Goal: Obtain resource: Download file/media

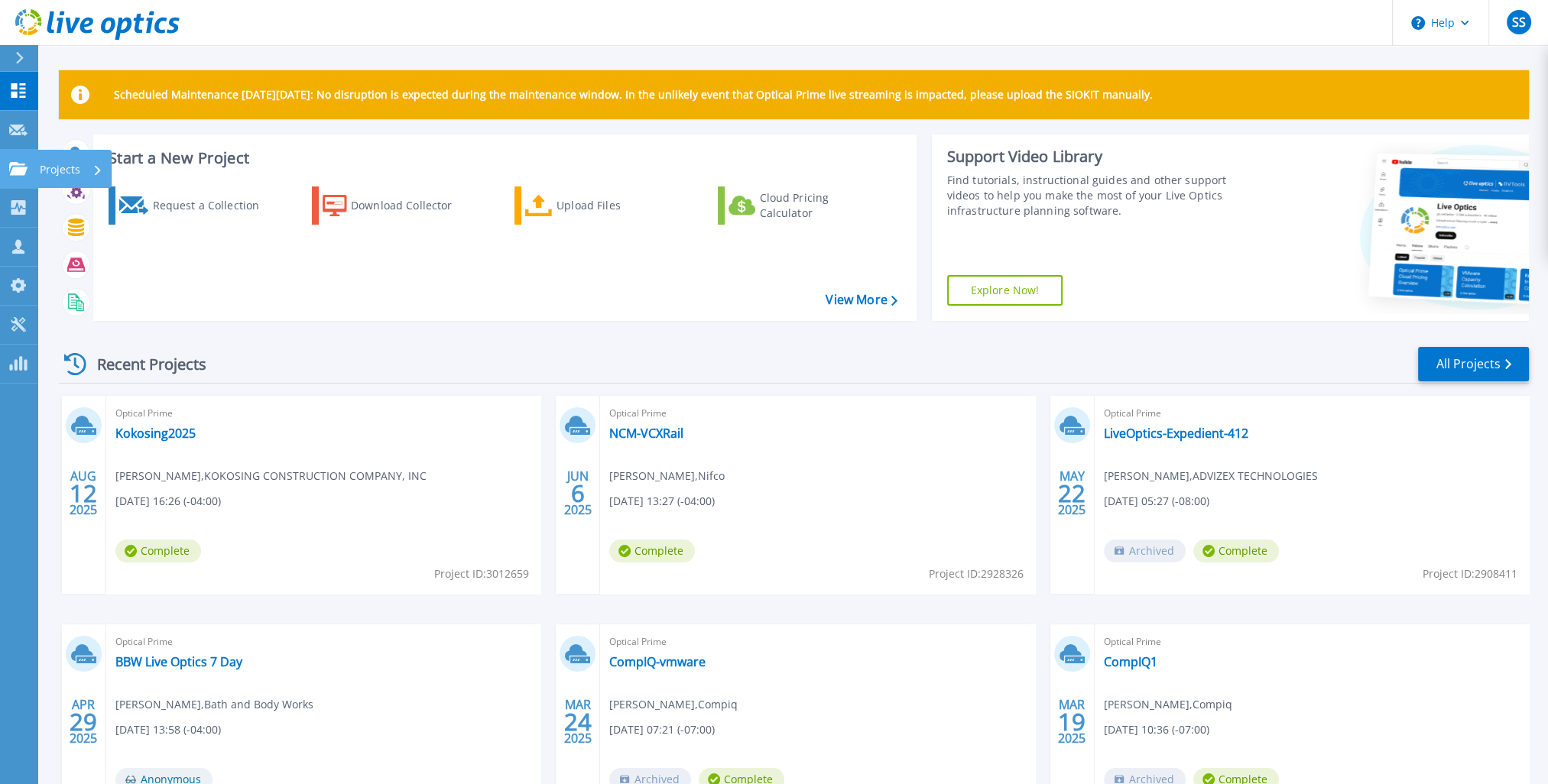
click at [60, 172] on p "Projects" at bounding box center [59, 170] width 40 height 39
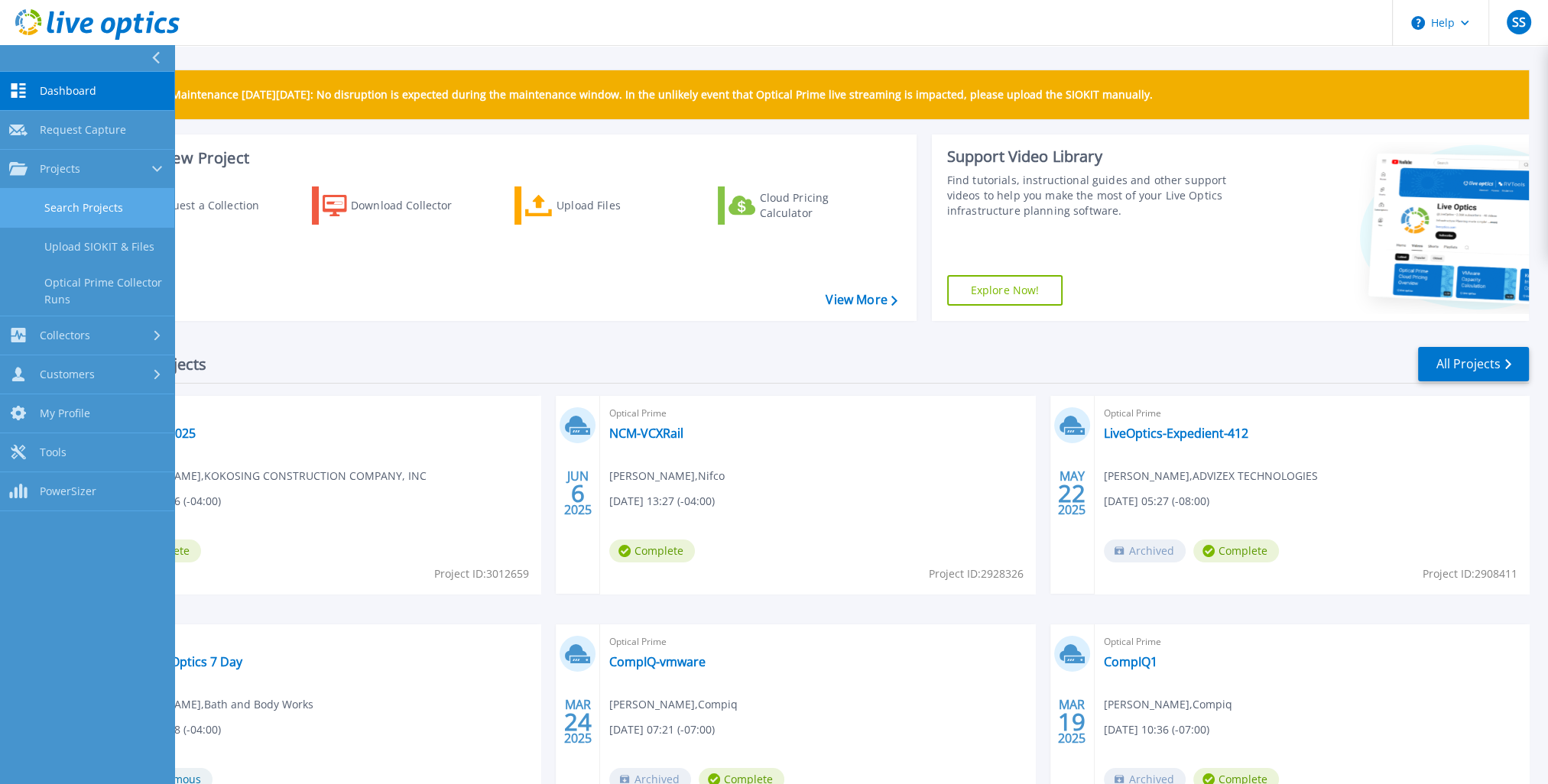
click at [114, 213] on link "Search Projects" at bounding box center [87, 208] width 174 height 39
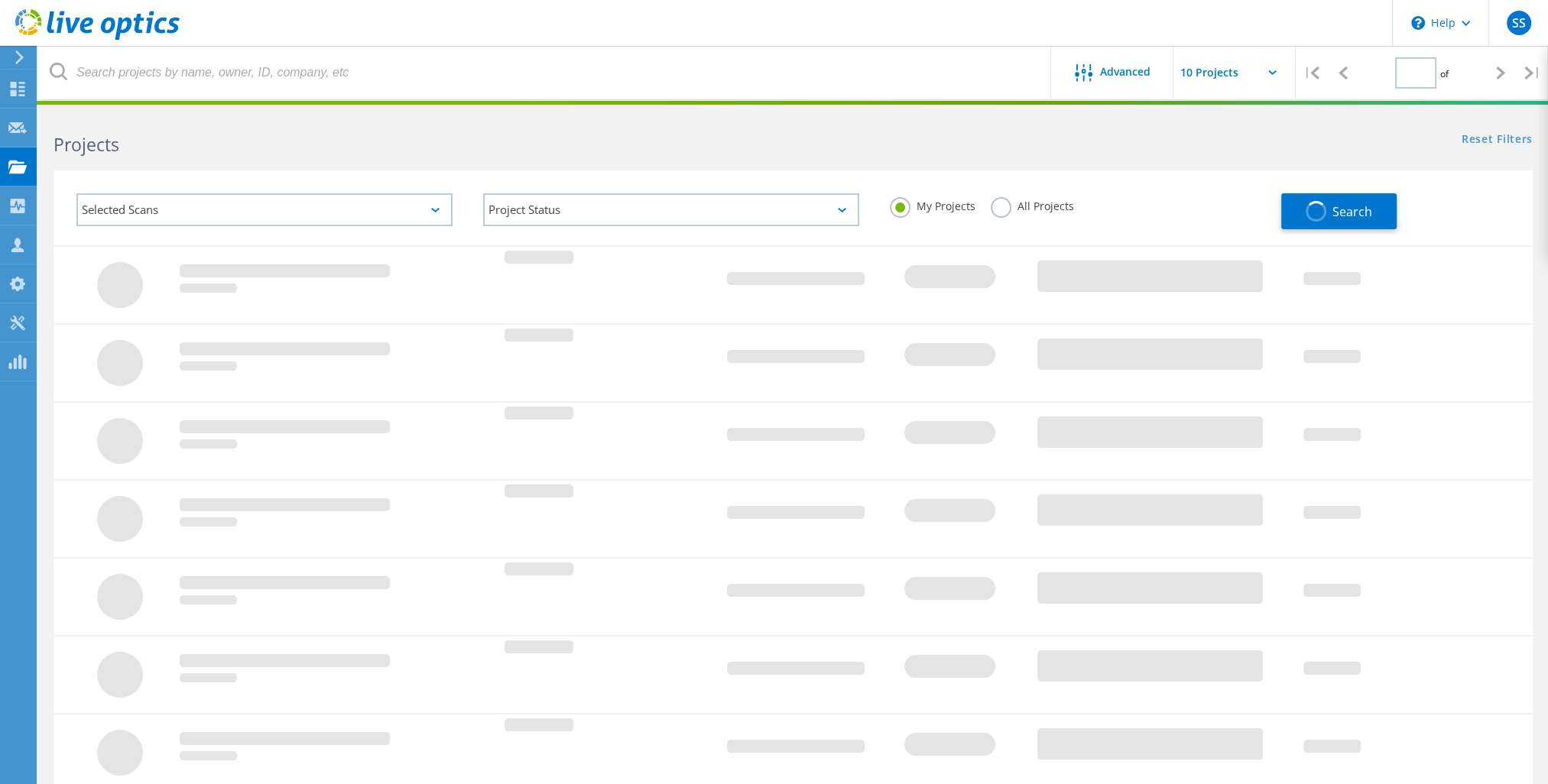
type input "1"
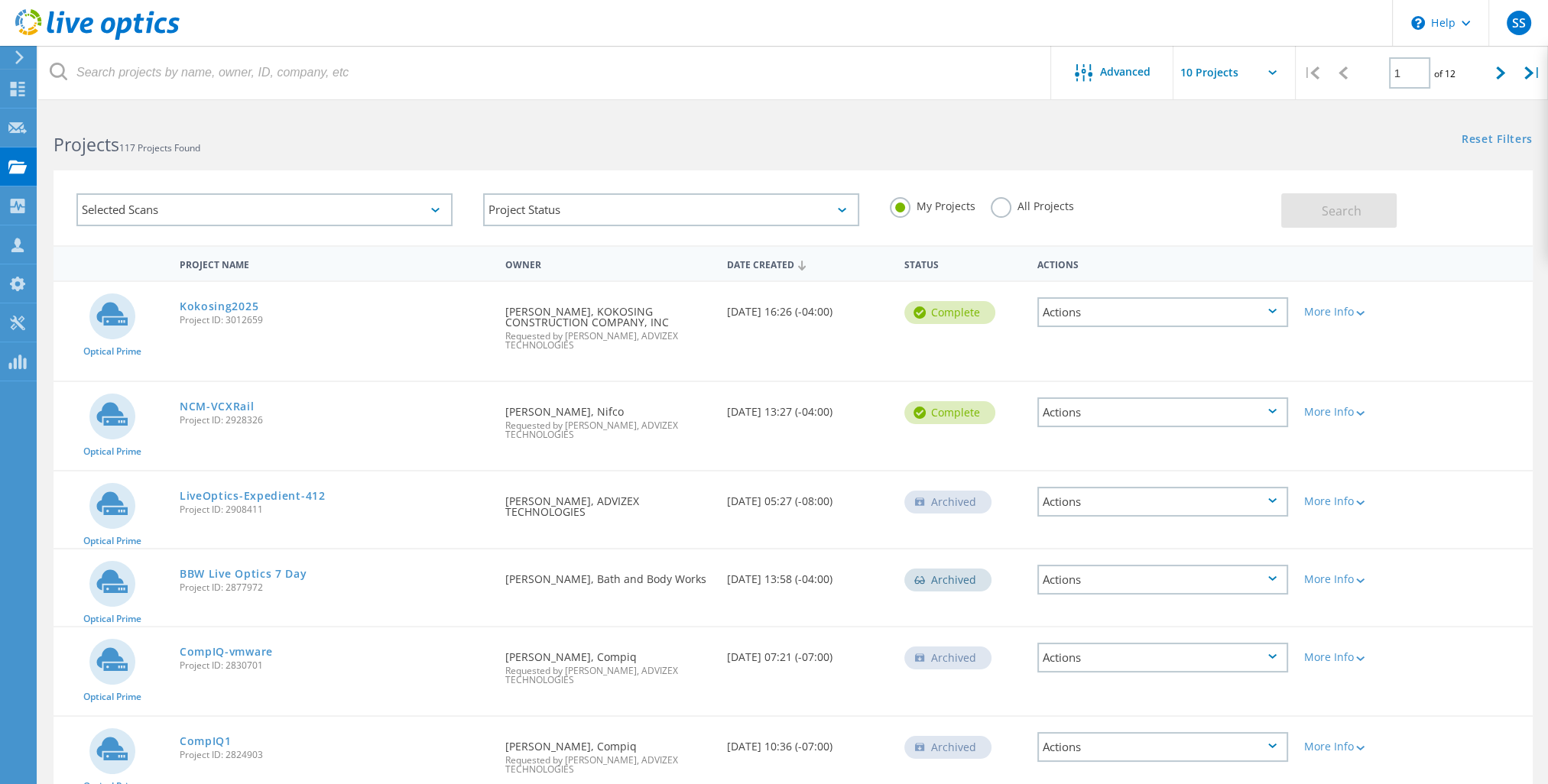
click at [994, 207] on label "All Projects" at bounding box center [1032, 205] width 83 height 14
click at [0, 0] on input "All Projects" at bounding box center [0, 0] width 0 height 0
click at [1327, 211] on span "Search" at bounding box center [1341, 210] width 39 height 17
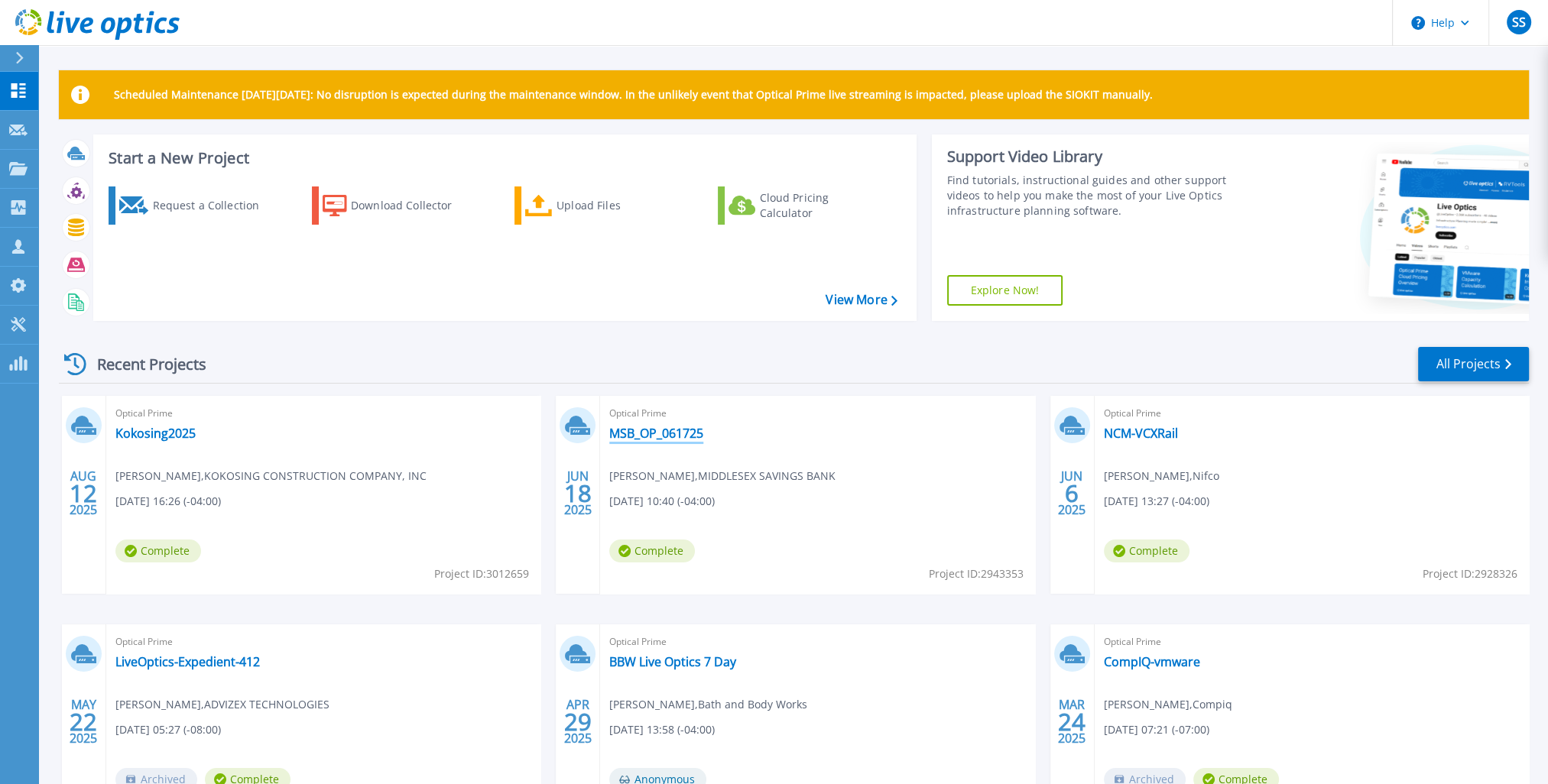
click at [663, 431] on link "MSB_OP_061725" at bounding box center [656, 433] width 94 height 15
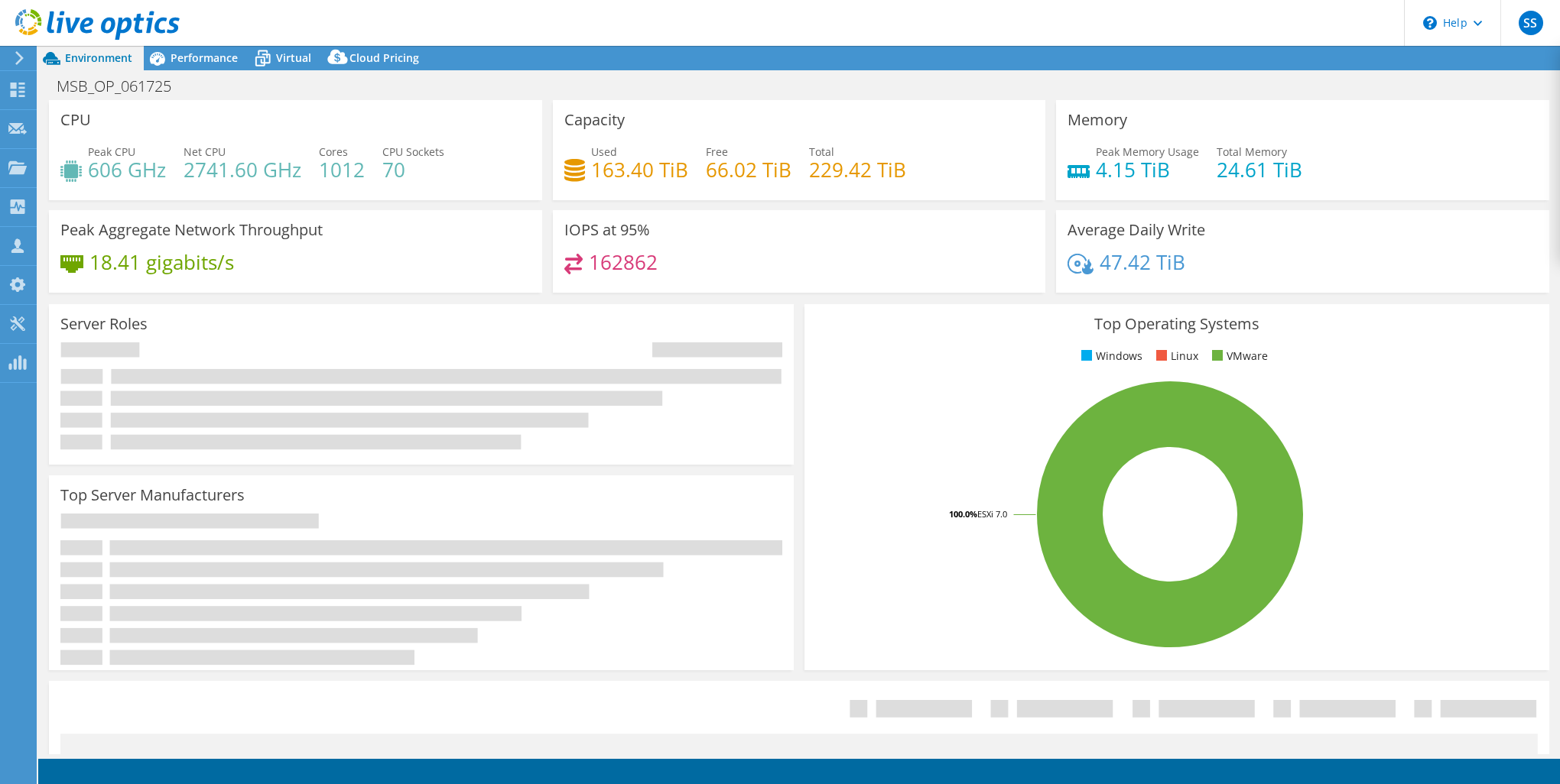
select select "USD"
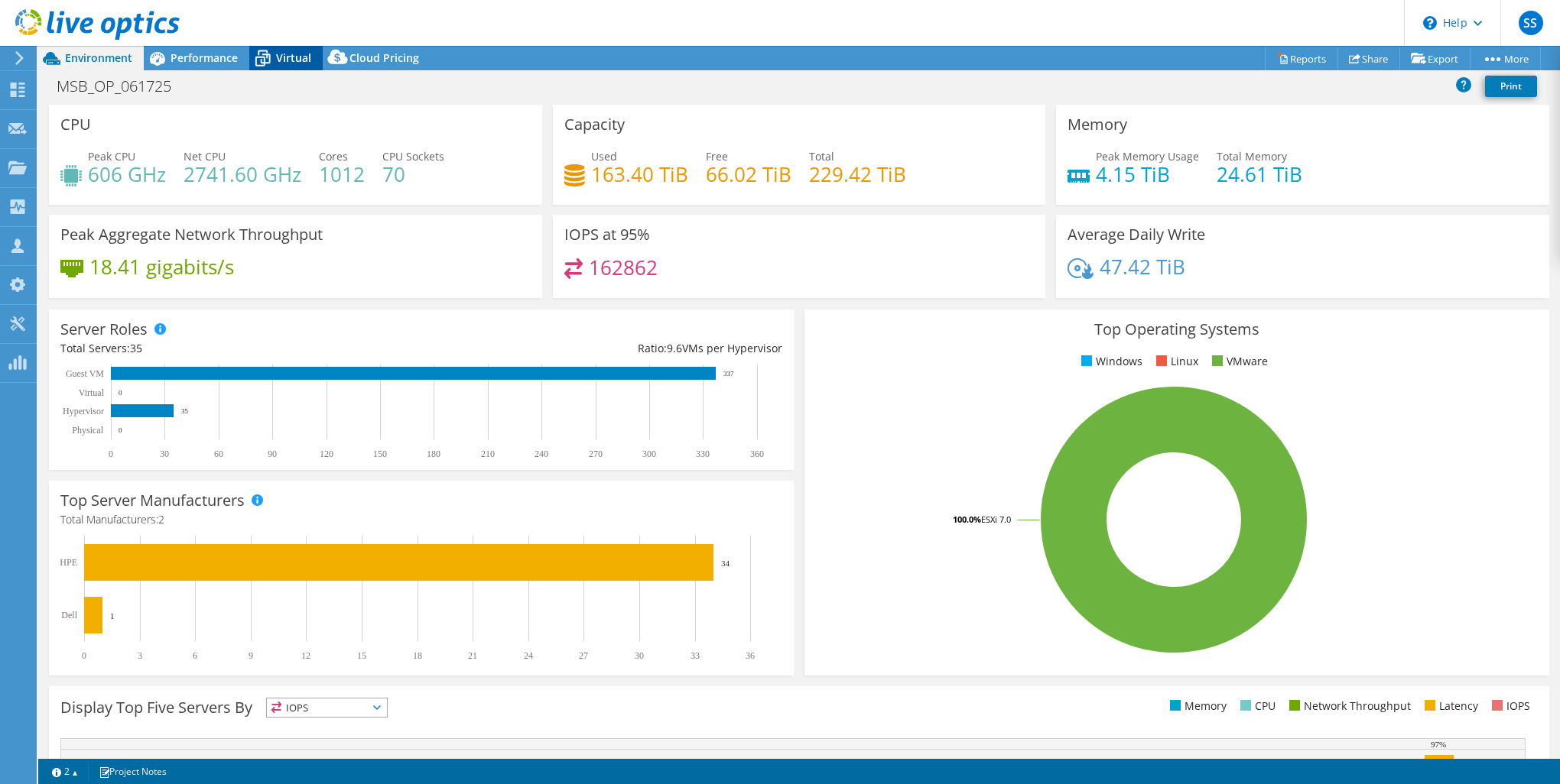
click at [276, 58] on span "Virtual" at bounding box center [293, 57] width 35 height 14
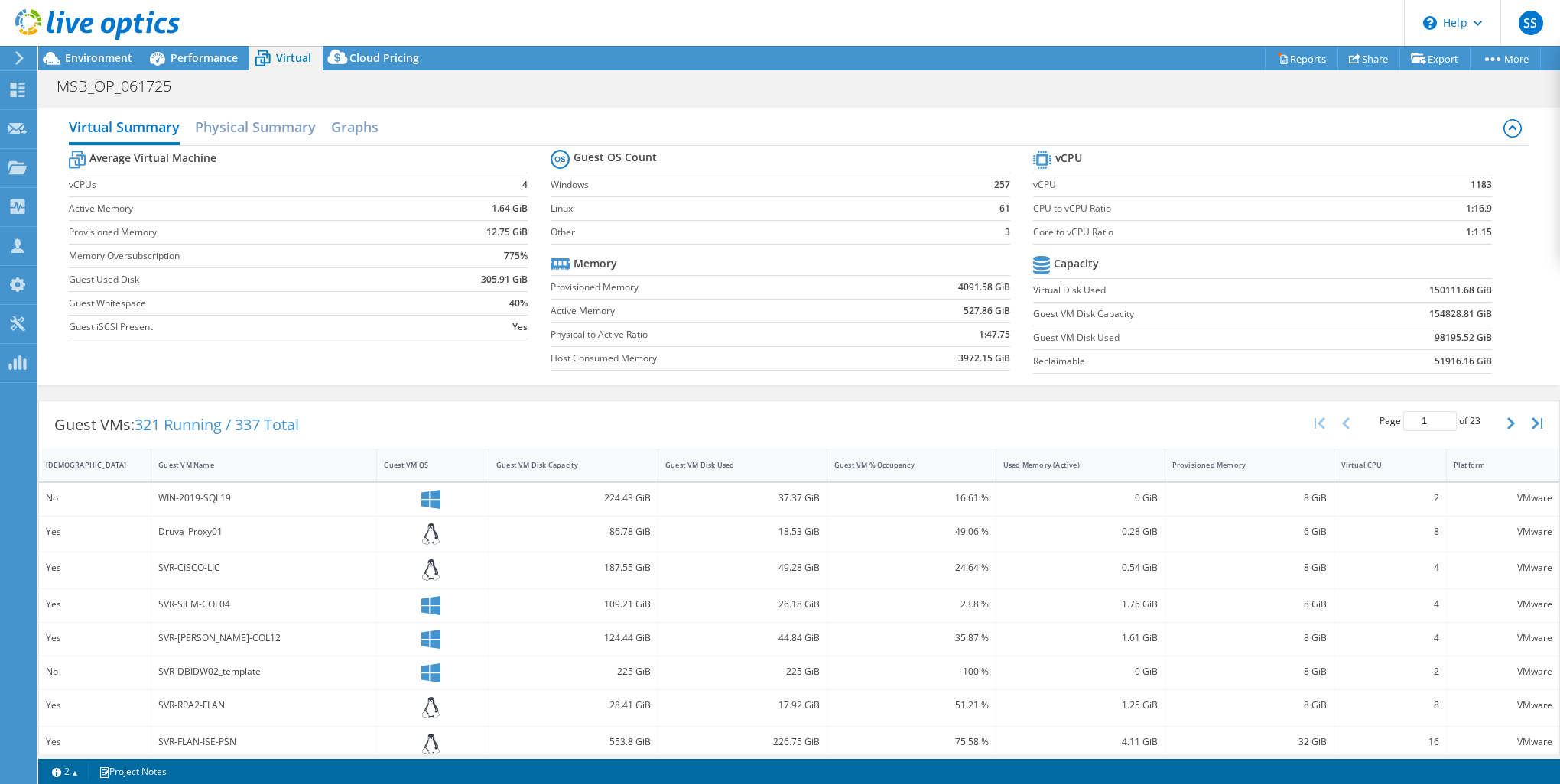
scroll to position [327, 0]
click at [415, 460] on div "Guest VM OS" at bounding box center [423, 465] width 80 height 10
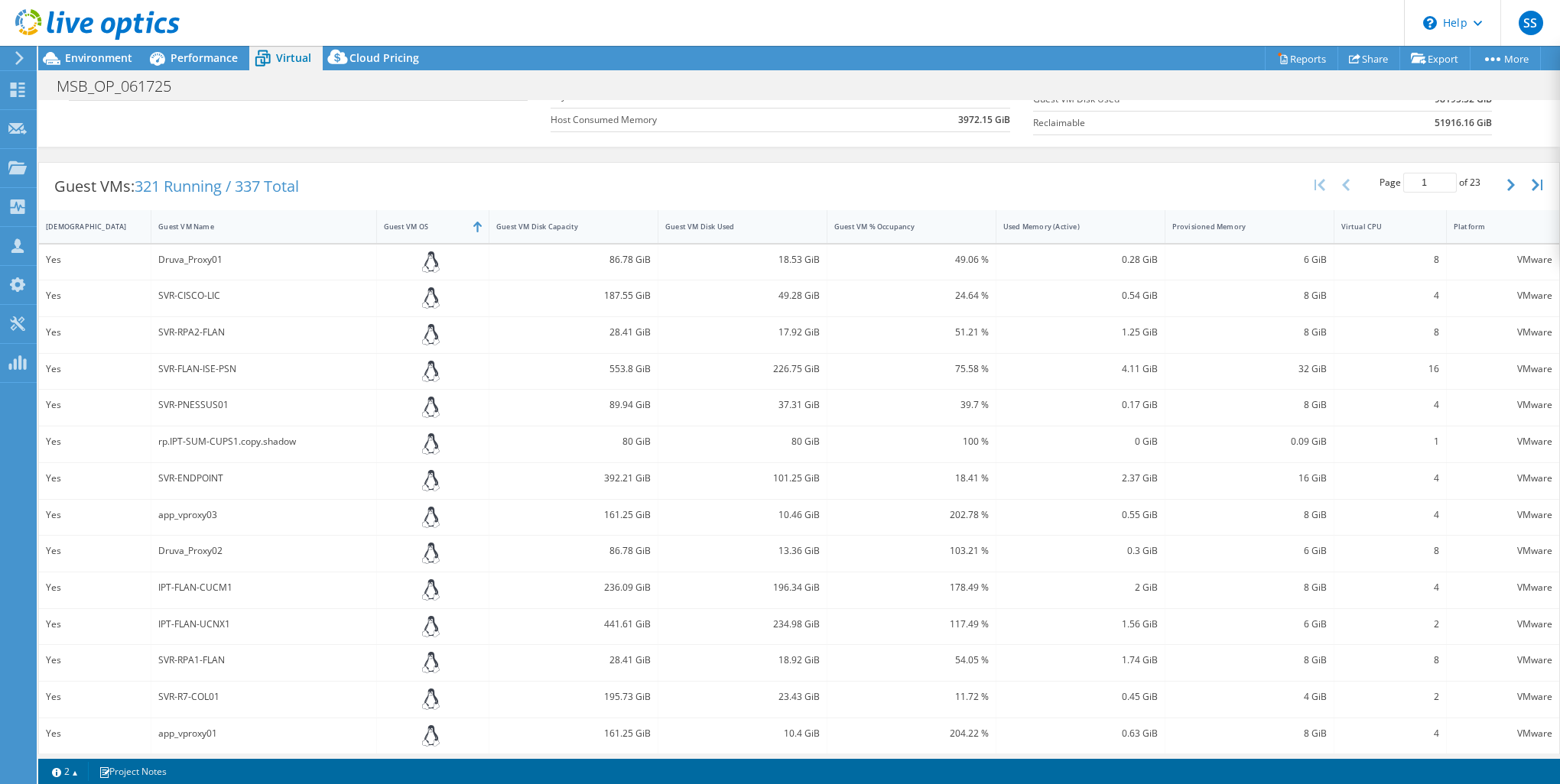
scroll to position [277, 0]
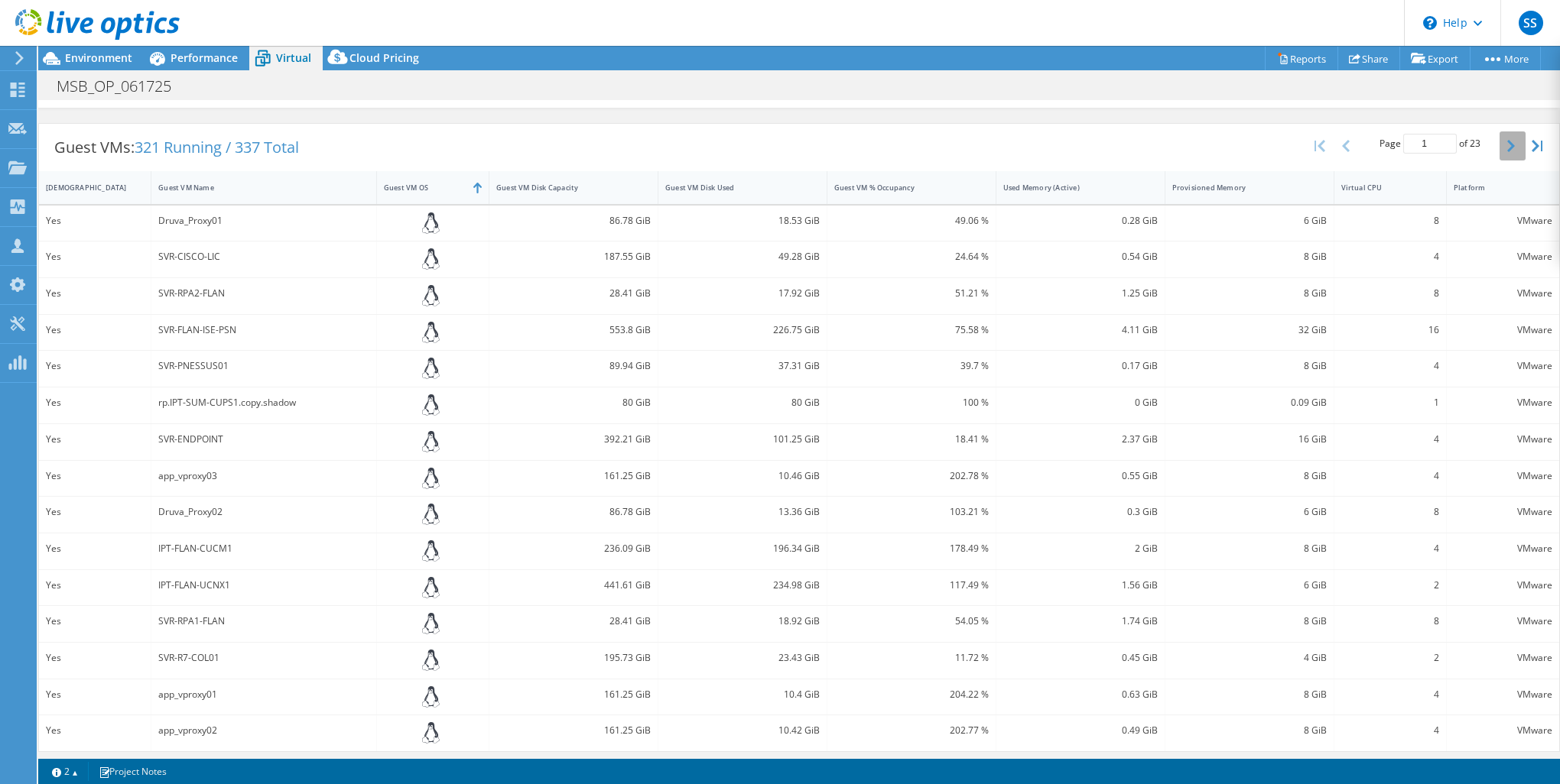
click at [1499, 141] on button "button" at bounding box center [1512, 146] width 26 height 29
click at [1507, 141] on icon "button" at bounding box center [1511, 146] width 8 height 13
click at [1507, 143] on icon "button" at bounding box center [1511, 146] width 8 height 13
click at [1502, 140] on button "button" at bounding box center [1512, 146] width 26 height 29
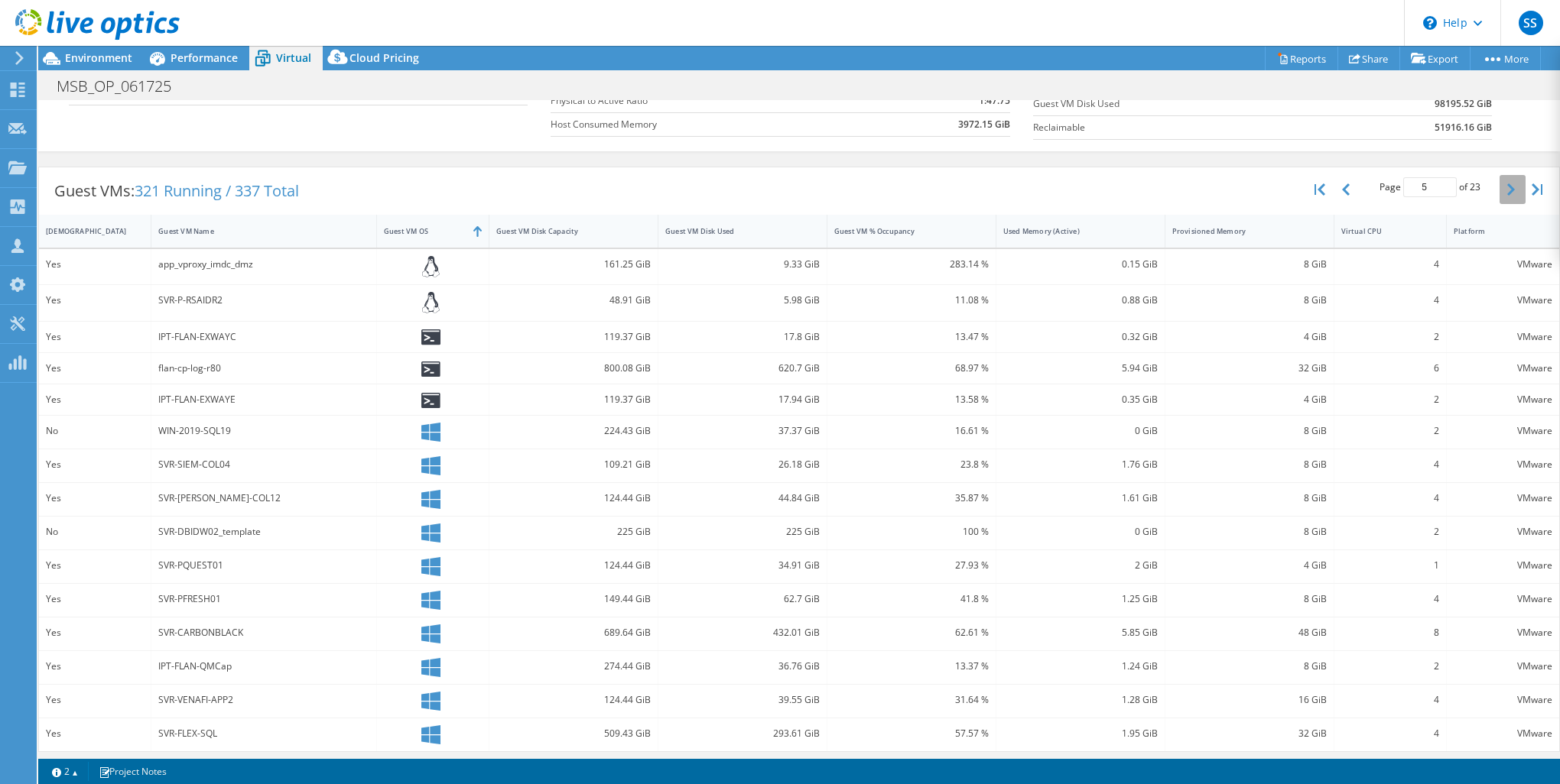
click at [1507, 188] on icon "button" at bounding box center [1511, 190] width 8 height 13
click at [1507, 188] on icon "button" at bounding box center [1511, 189] width 8 height 13
click at [1334, 187] on button "button" at bounding box center [1346, 189] width 26 height 29
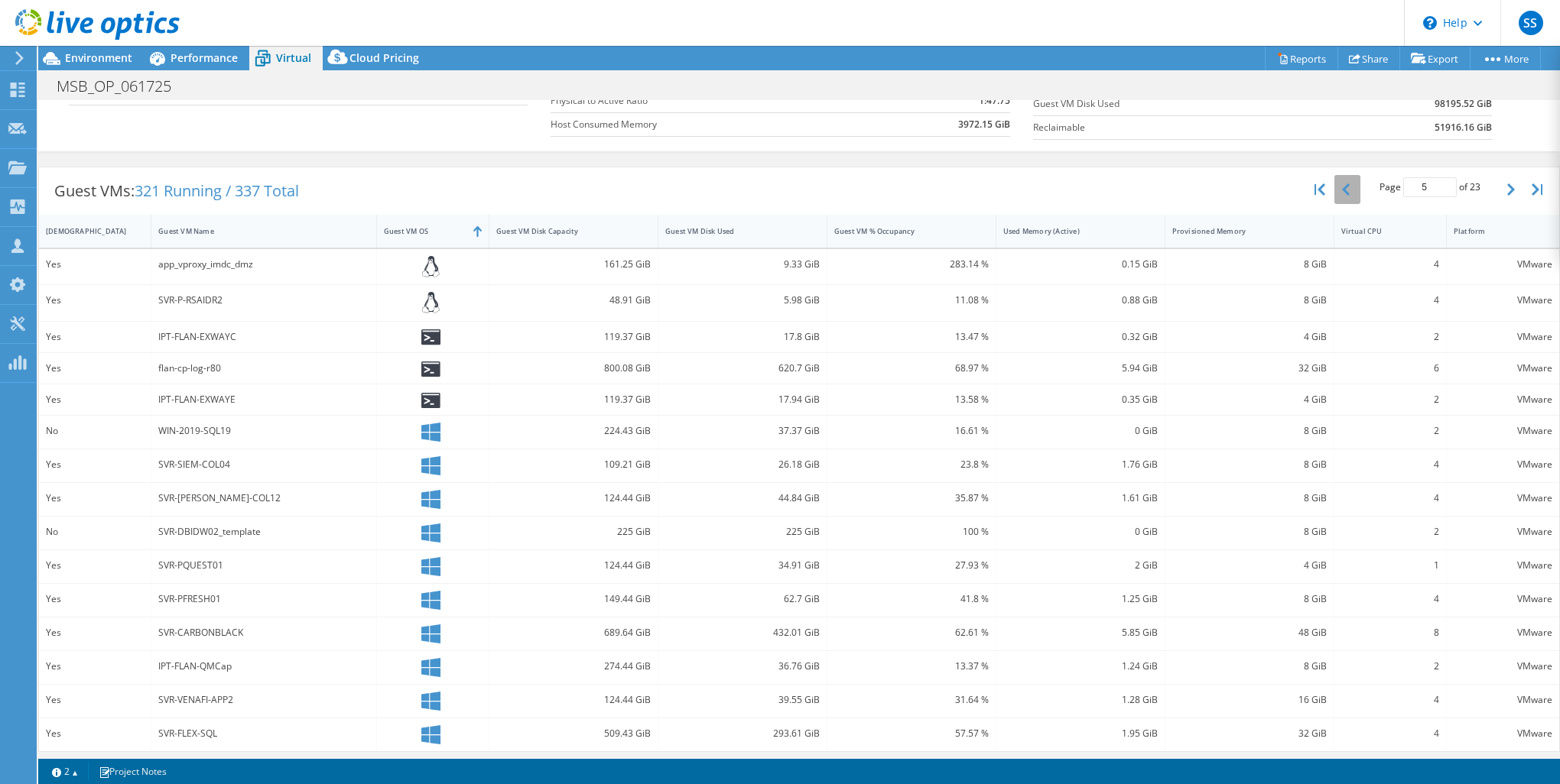
click at [1334, 185] on button "button" at bounding box center [1346, 190] width 26 height 29
type input "4"
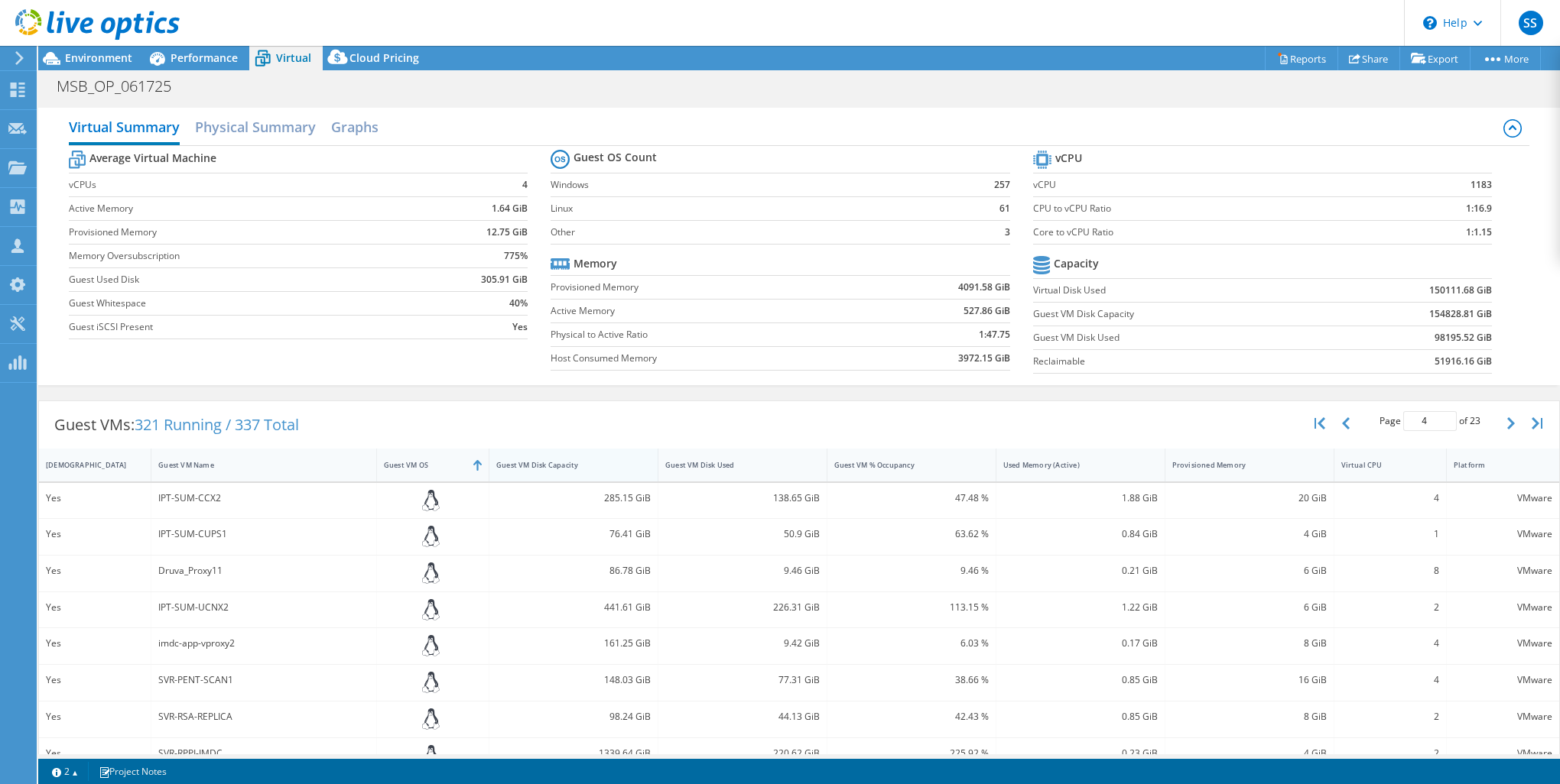
scroll to position [306, 0]
click at [104, 63] on span "Environment" at bounding box center [98, 57] width 67 height 14
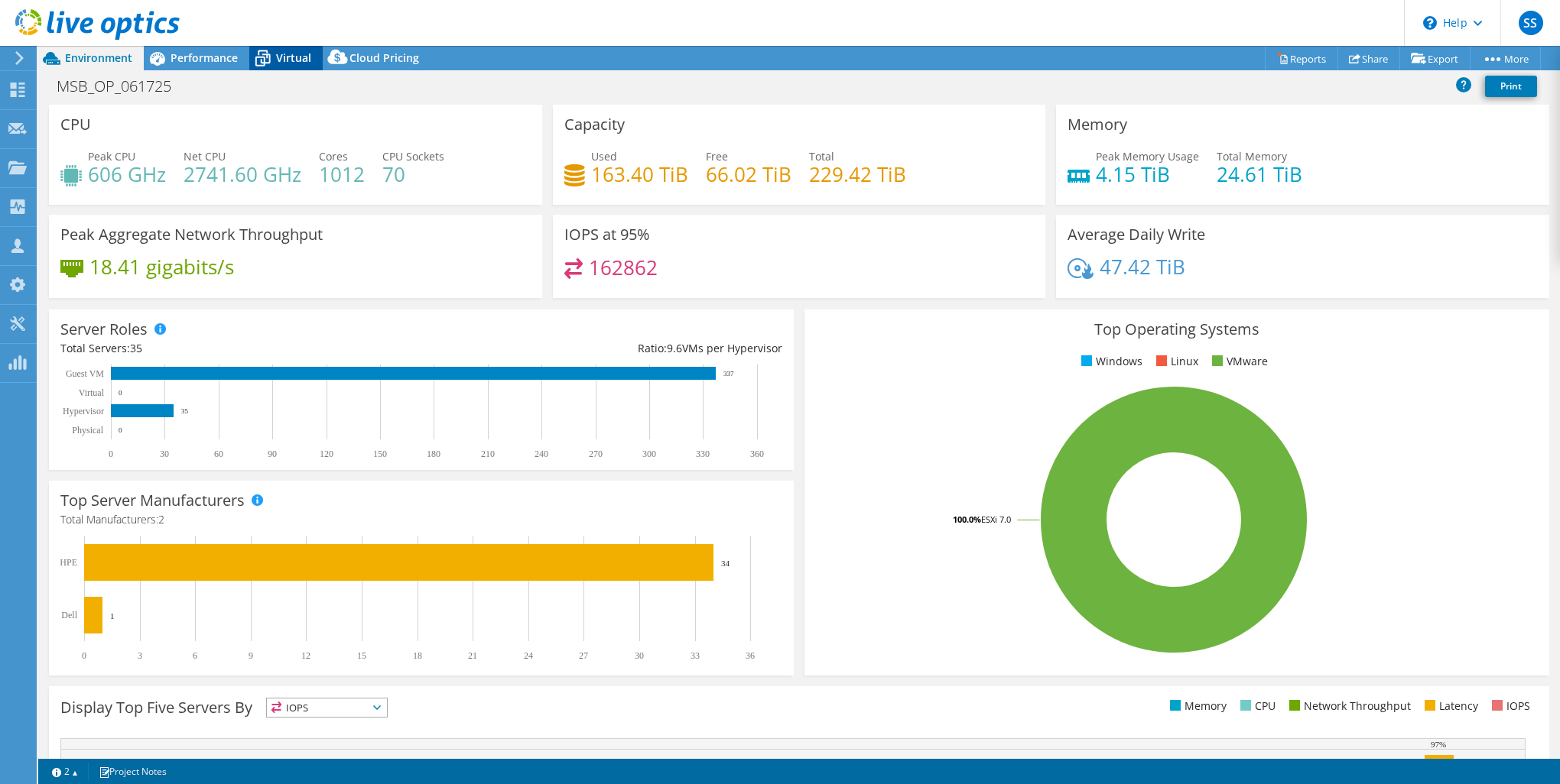
drag, startPoint x: 203, startPoint y: 61, endPoint x: 269, endPoint y: 55, distance: 66.3
click at [208, 61] on span "Performance" at bounding box center [204, 57] width 67 height 14
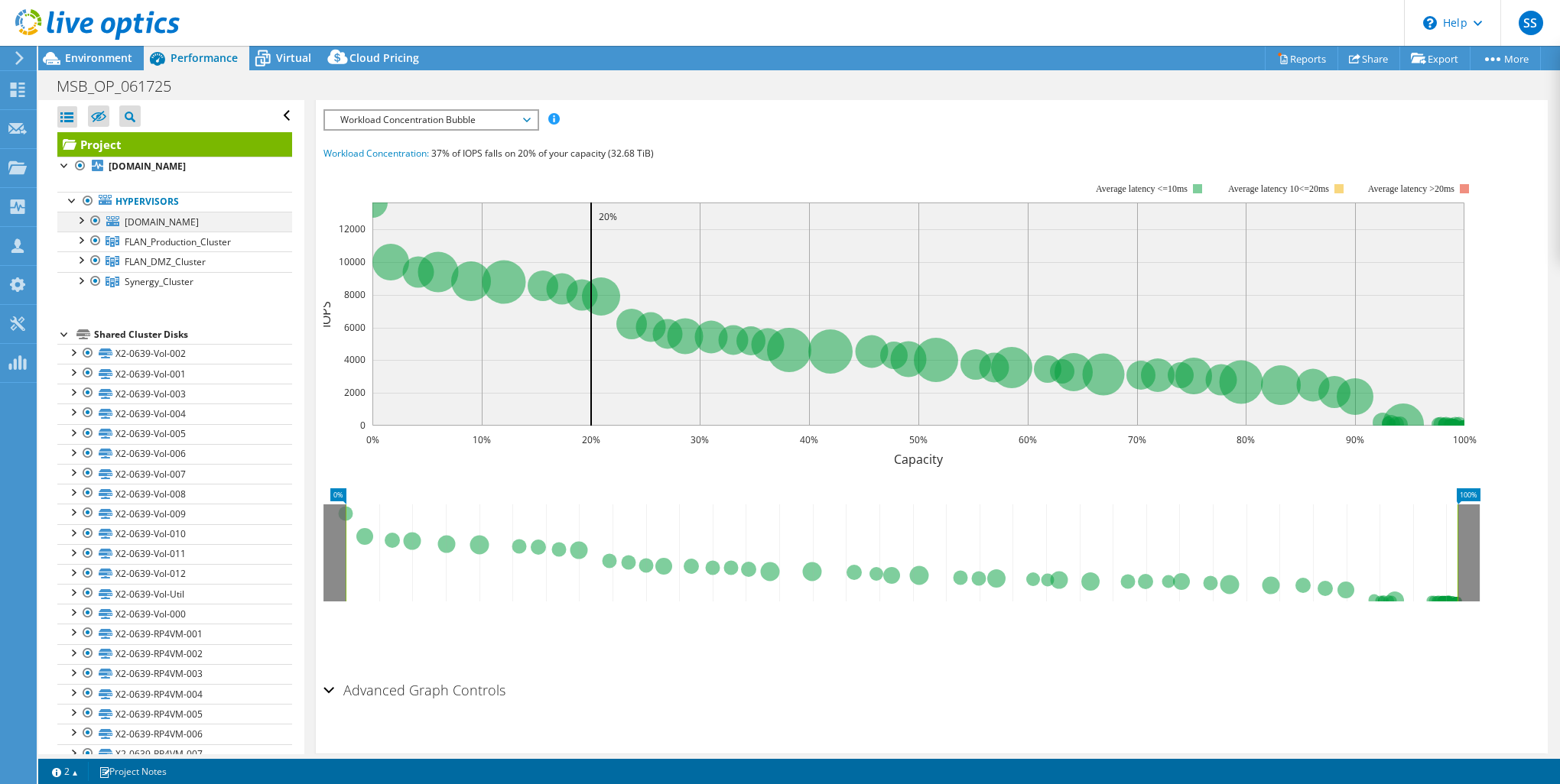
click at [79, 227] on div at bounding box center [80, 219] width 15 height 15
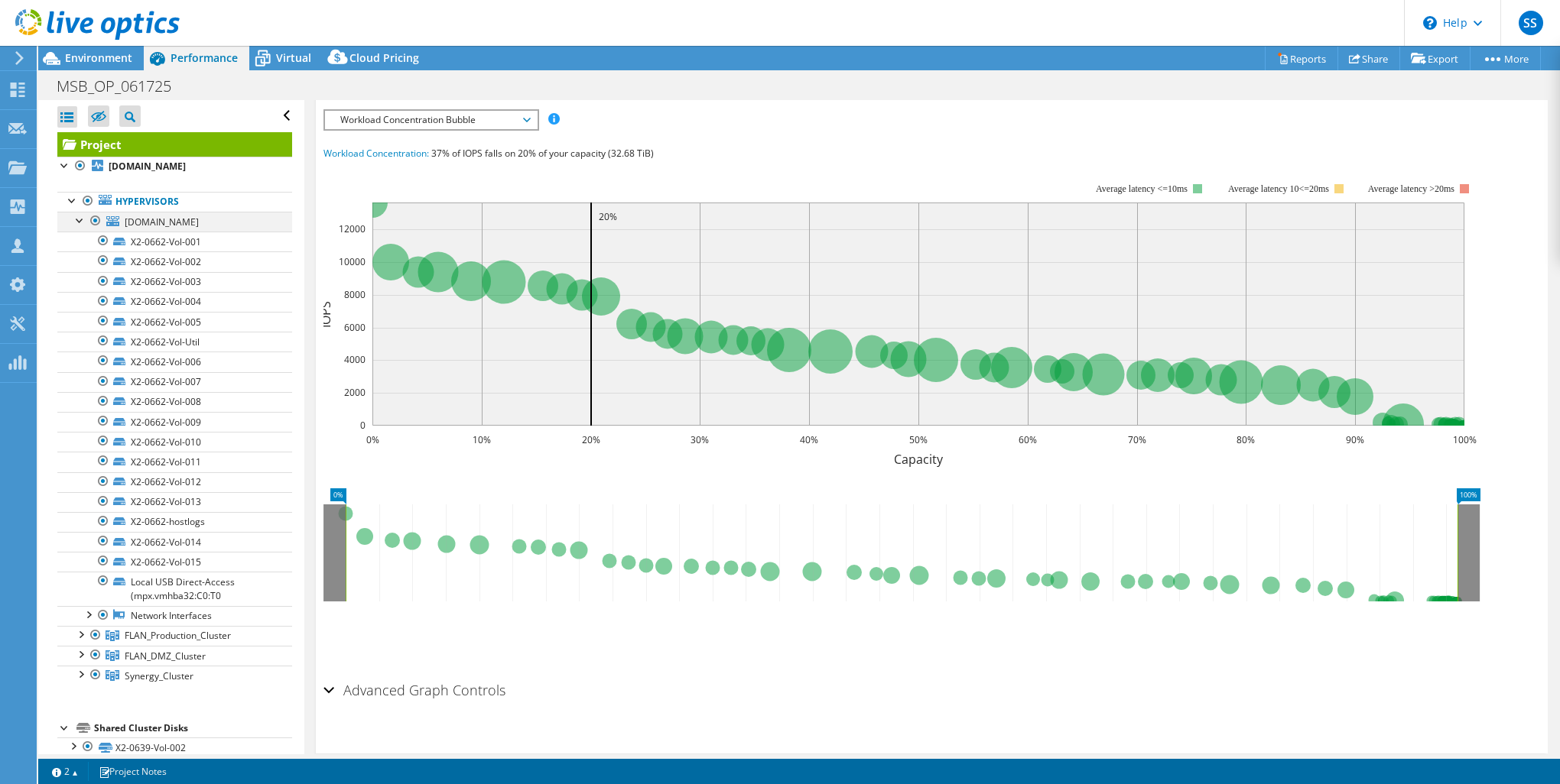
click at [79, 227] on div at bounding box center [80, 219] width 15 height 15
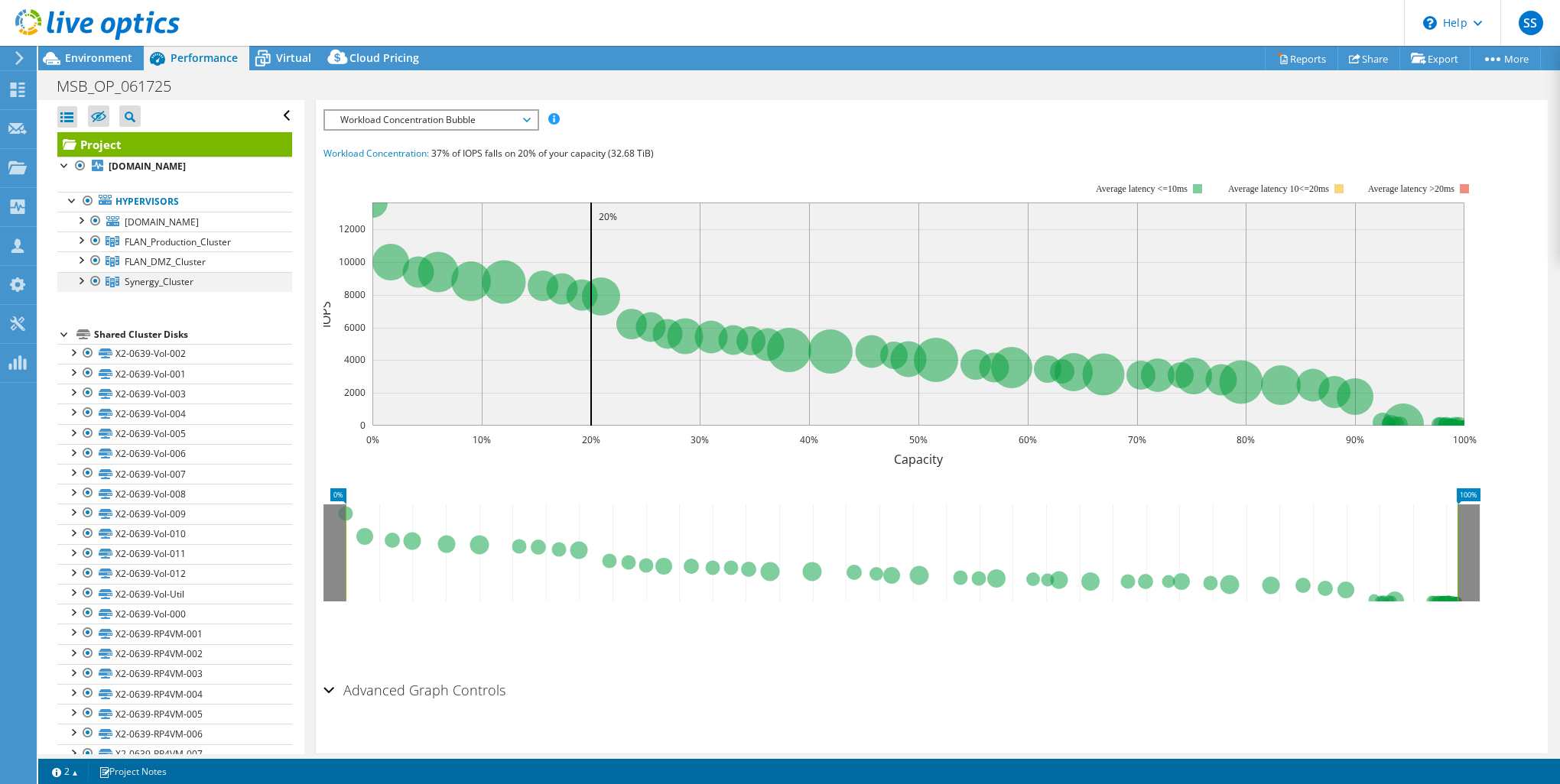
click at [85, 287] on div at bounding box center [80, 279] width 15 height 15
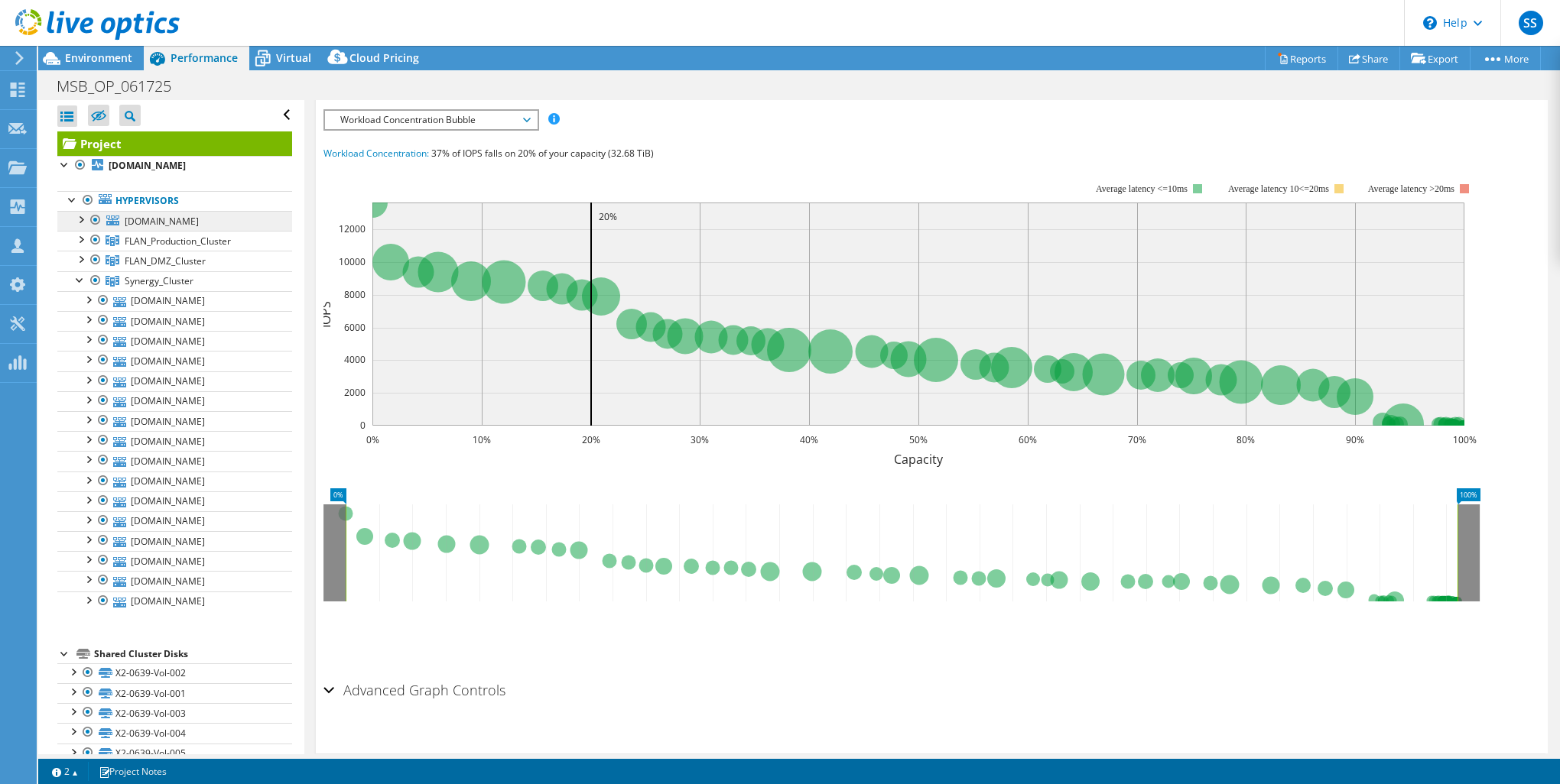
scroll to position [0, 0]
click at [85, 247] on div at bounding box center [80, 239] width 15 height 15
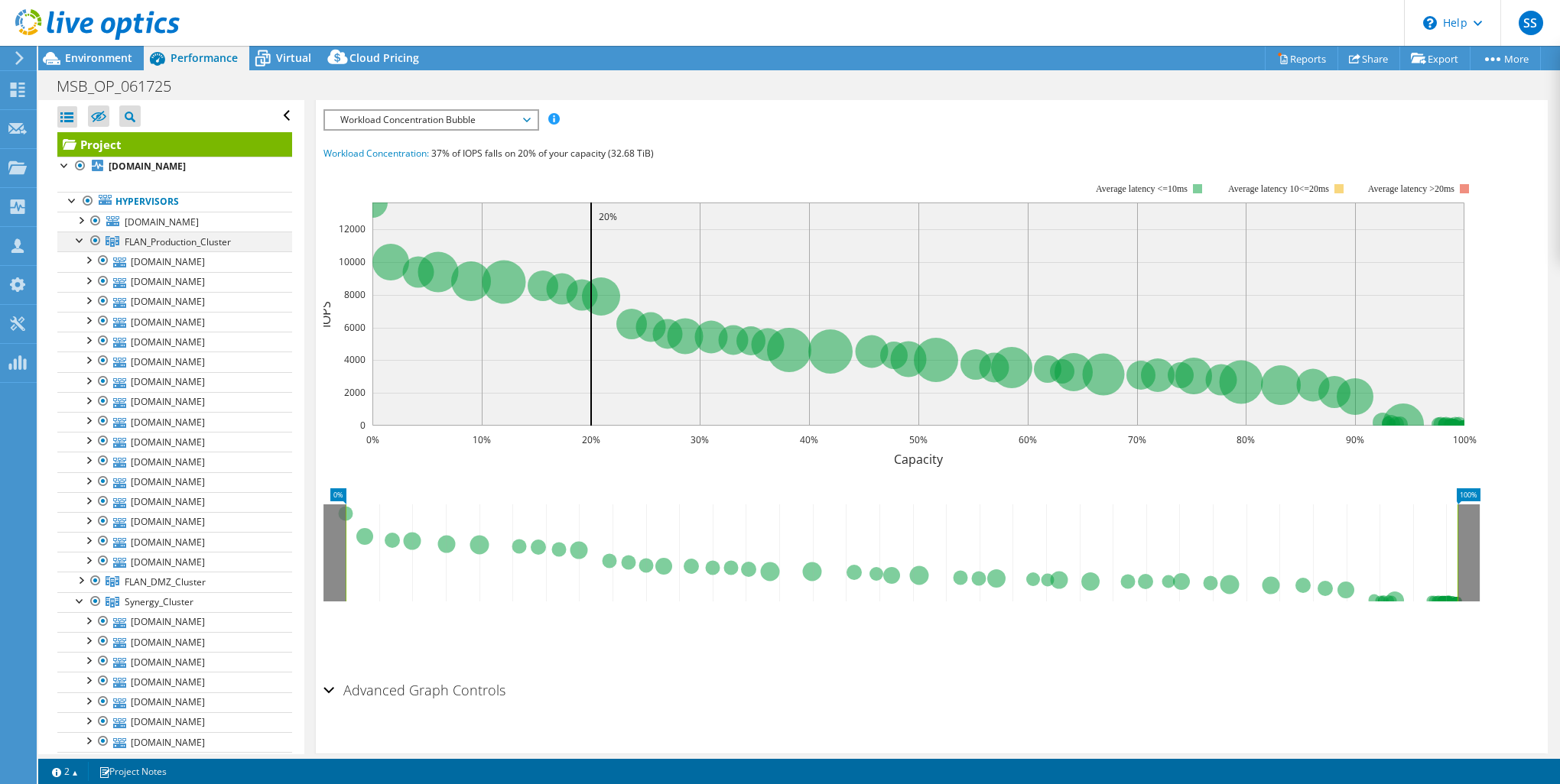
click at [85, 247] on div at bounding box center [80, 239] width 15 height 15
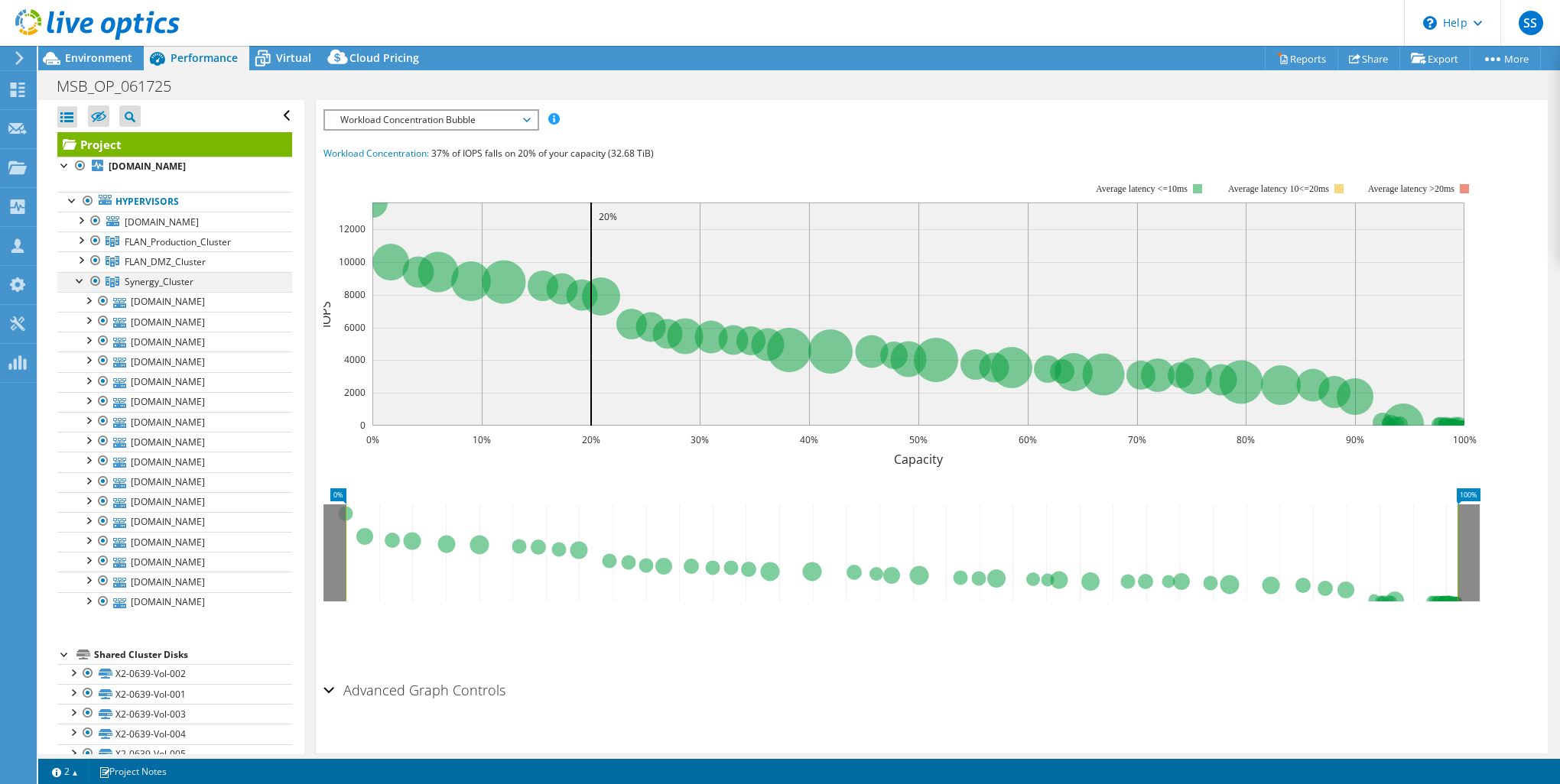
click at [81, 287] on div at bounding box center [80, 279] width 15 height 15
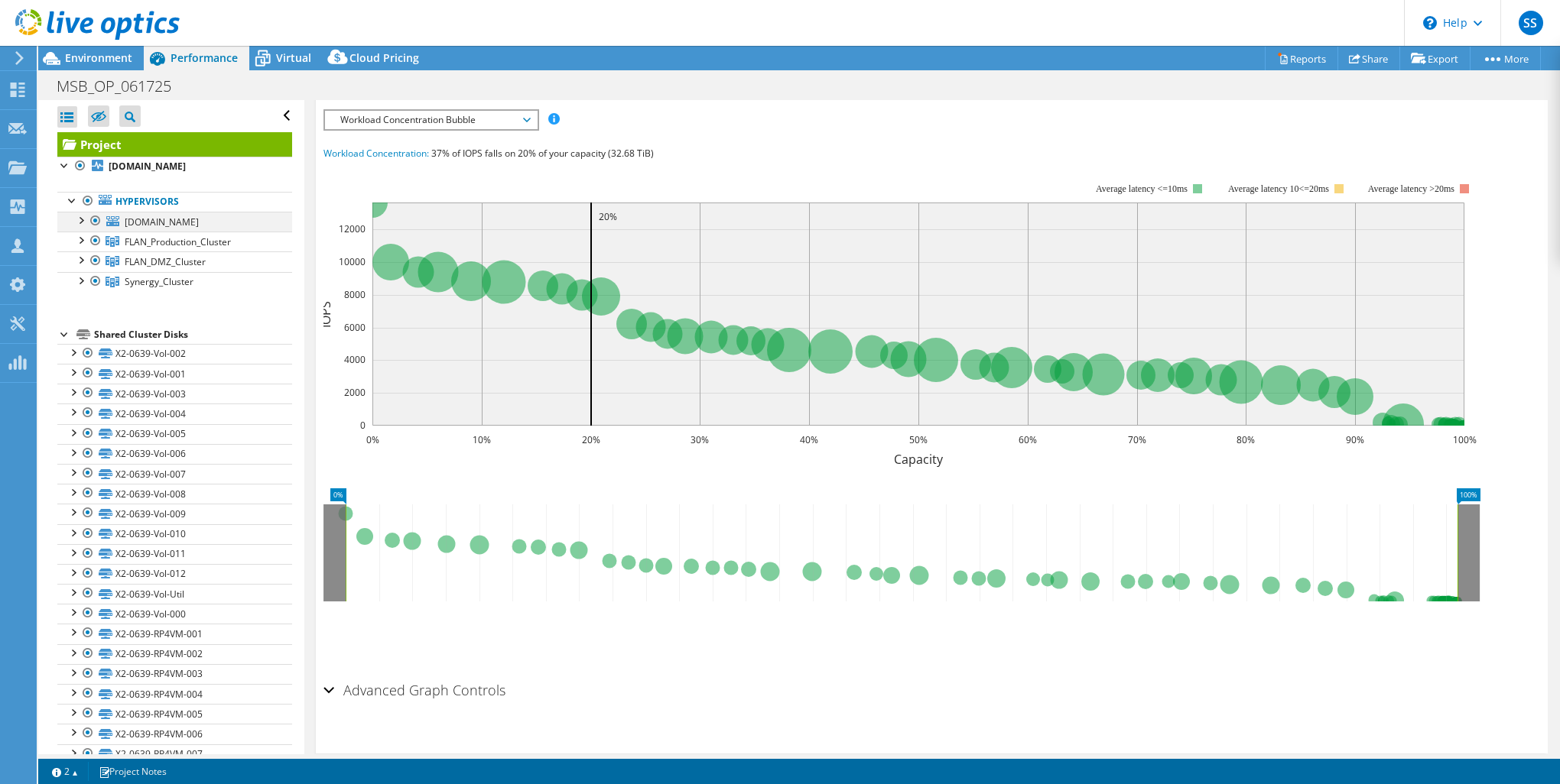
click at [76, 227] on div at bounding box center [80, 219] width 15 height 15
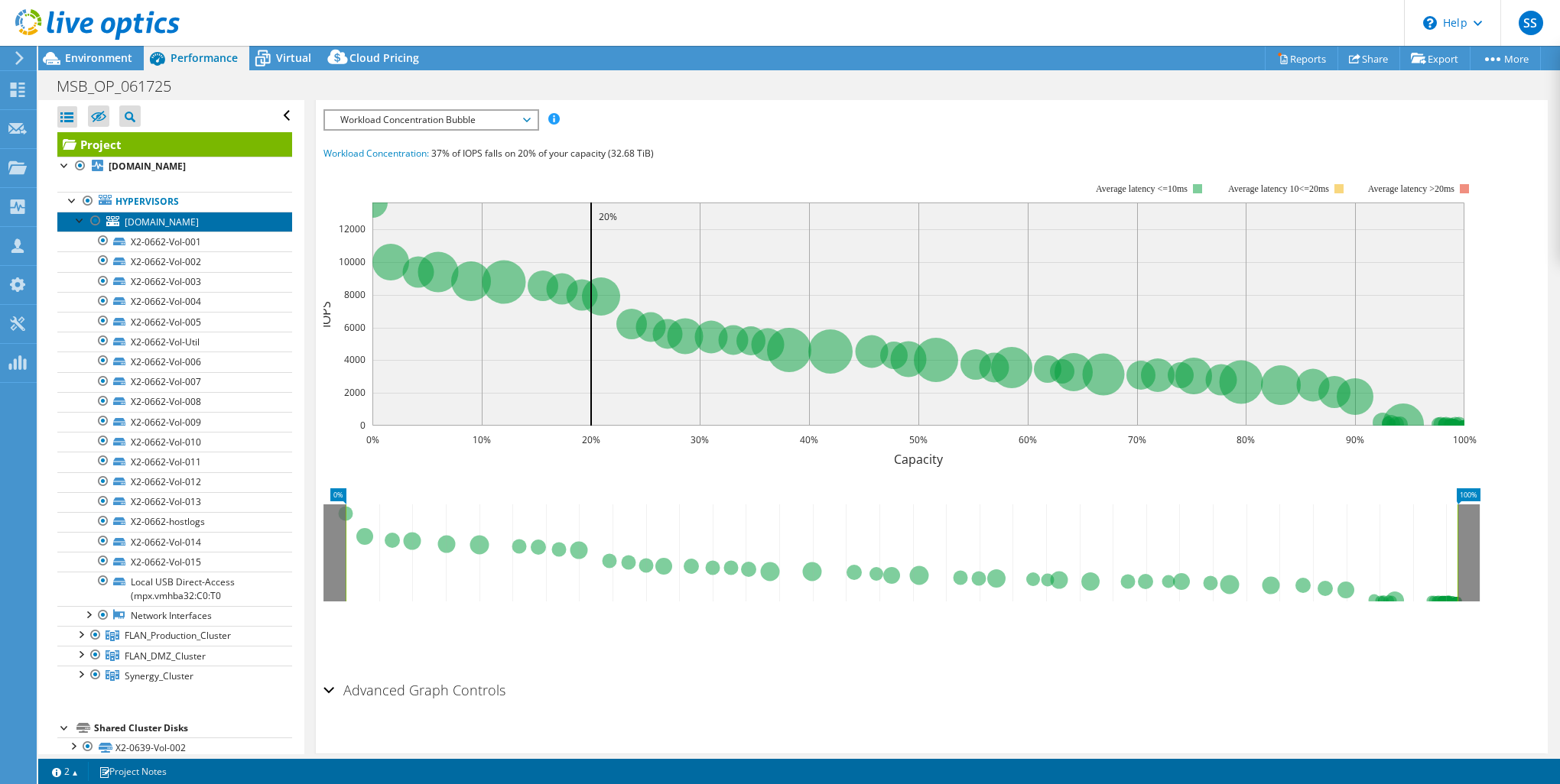
click at [145, 229] on span "[DOMAIN_NAME]" at bounding box center [161, 222] width 74 height 13
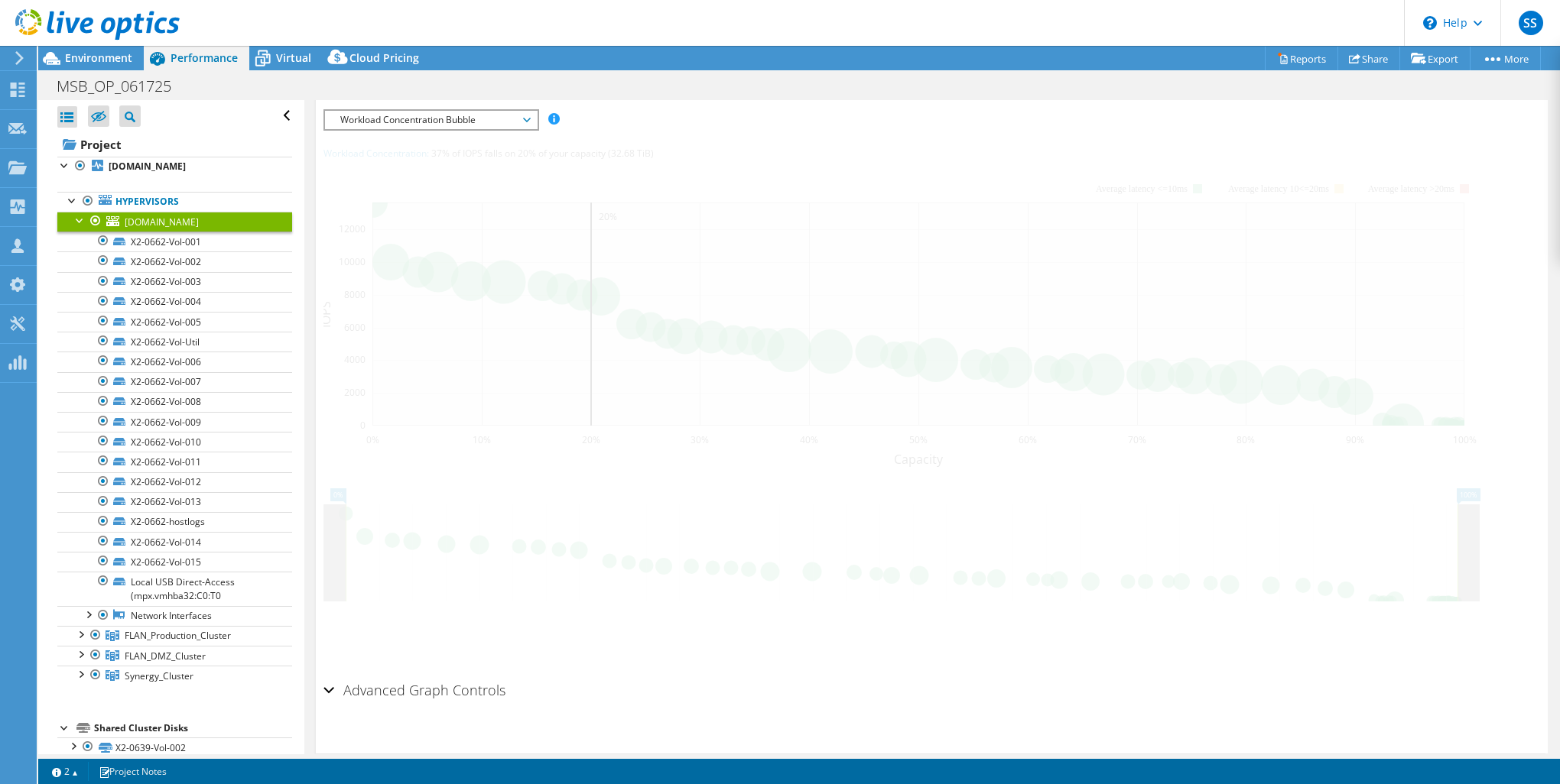
scroll to position [253, 0]
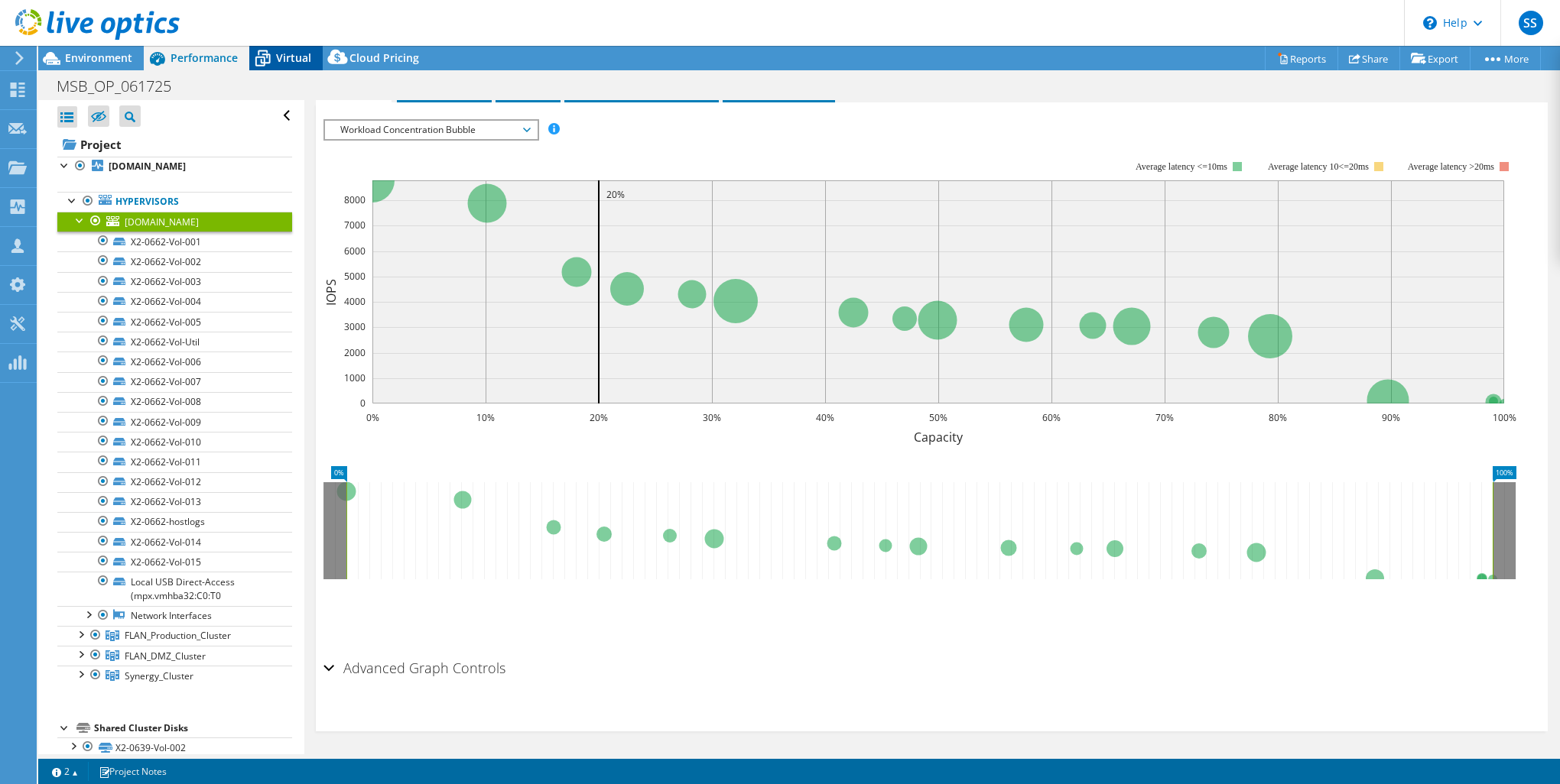
click at [291, 62] on span "Virtual" at bounding box center [293, 57] width 35 height 14
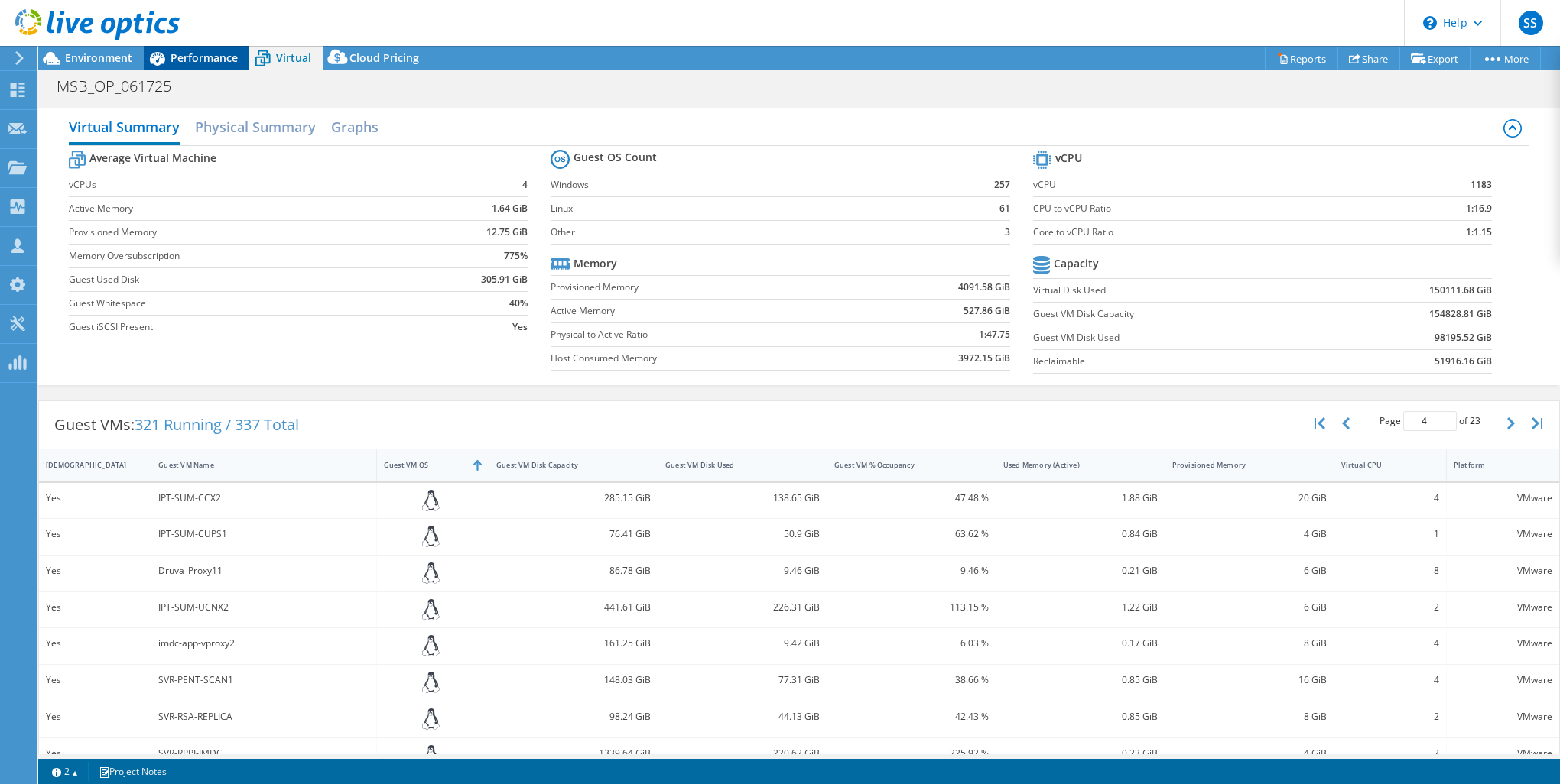
click at [210, 50] on span "Performance" at bounding box center [204, 57] width 67 height 14
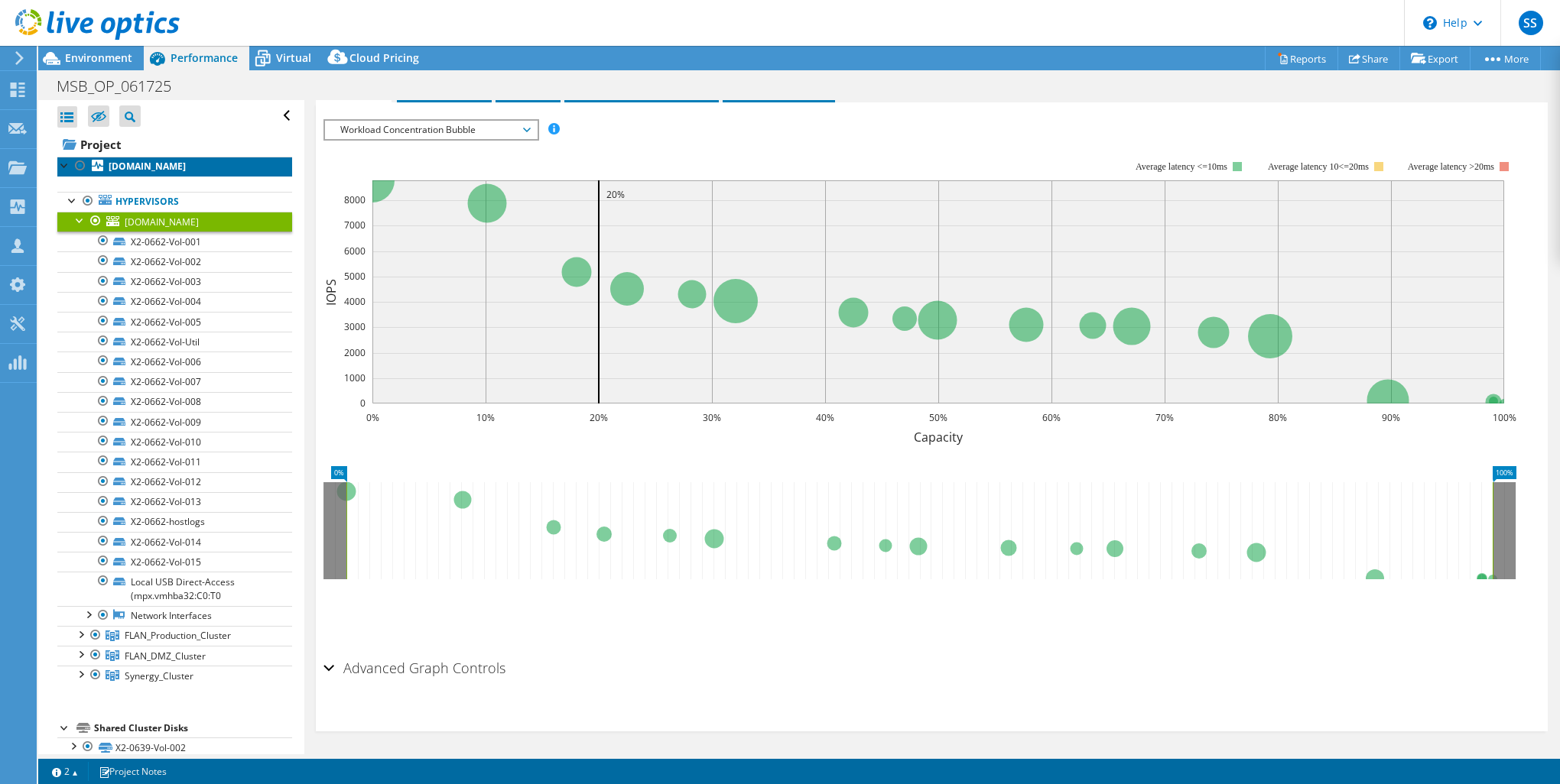
click at [160, 176] on link "[DOMAIN_NAME]" at bounding box center [174, 166] width 234 height 20
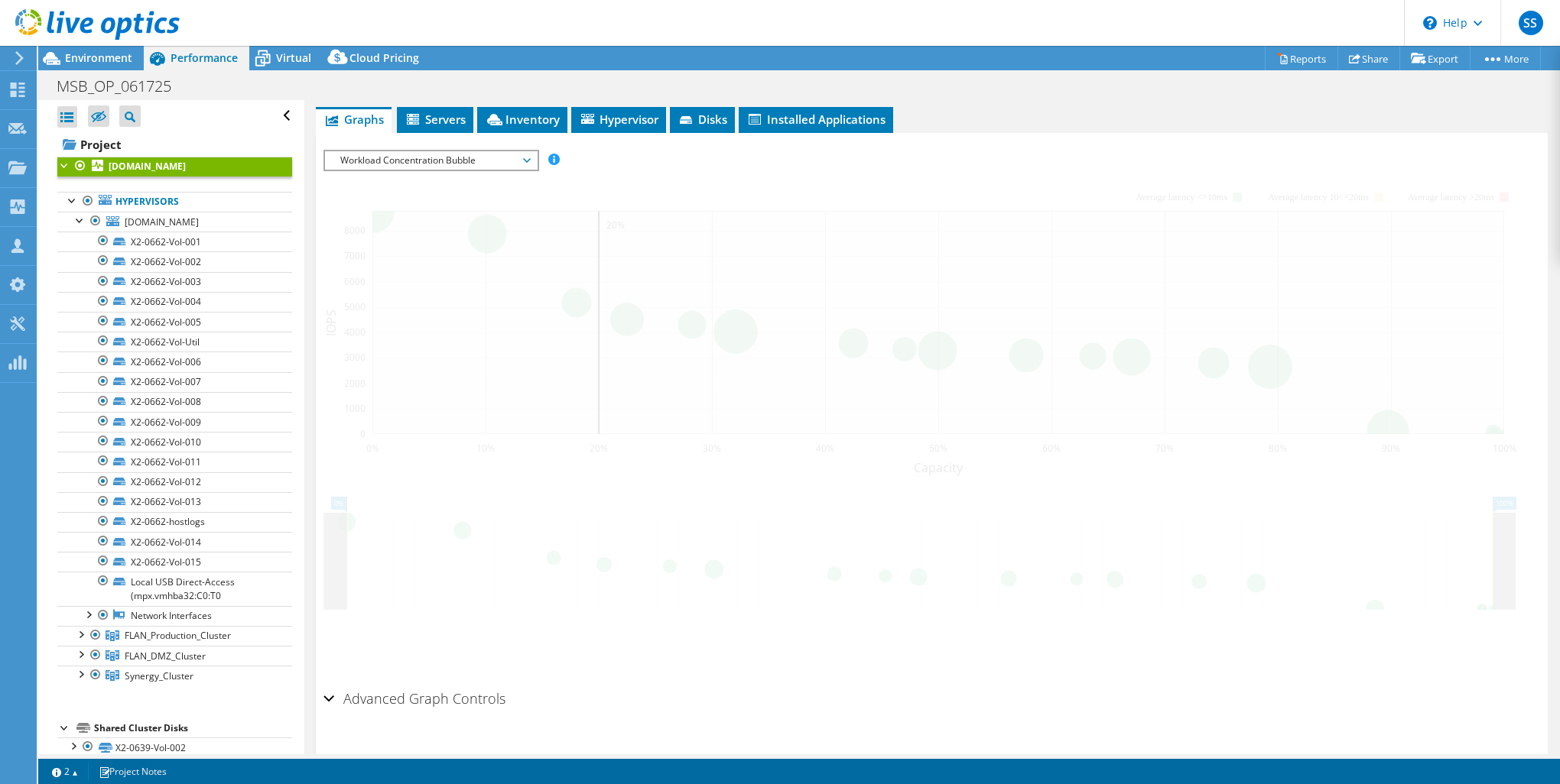
scroll to position [280, 0]
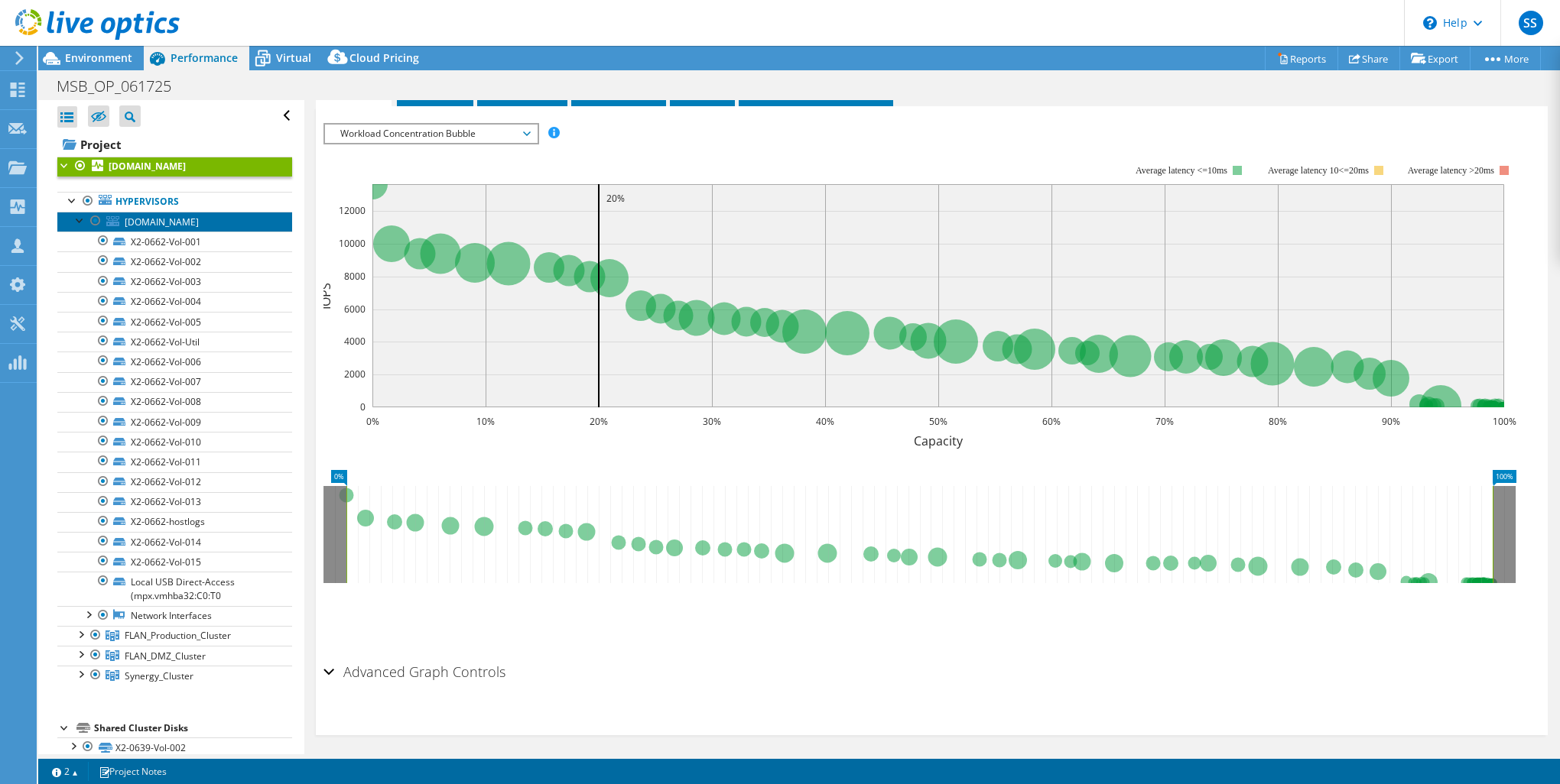
click at [175, 229] on span "[DOMAIN_NAME]" at bounding box center [161, 222] width 74 height 13
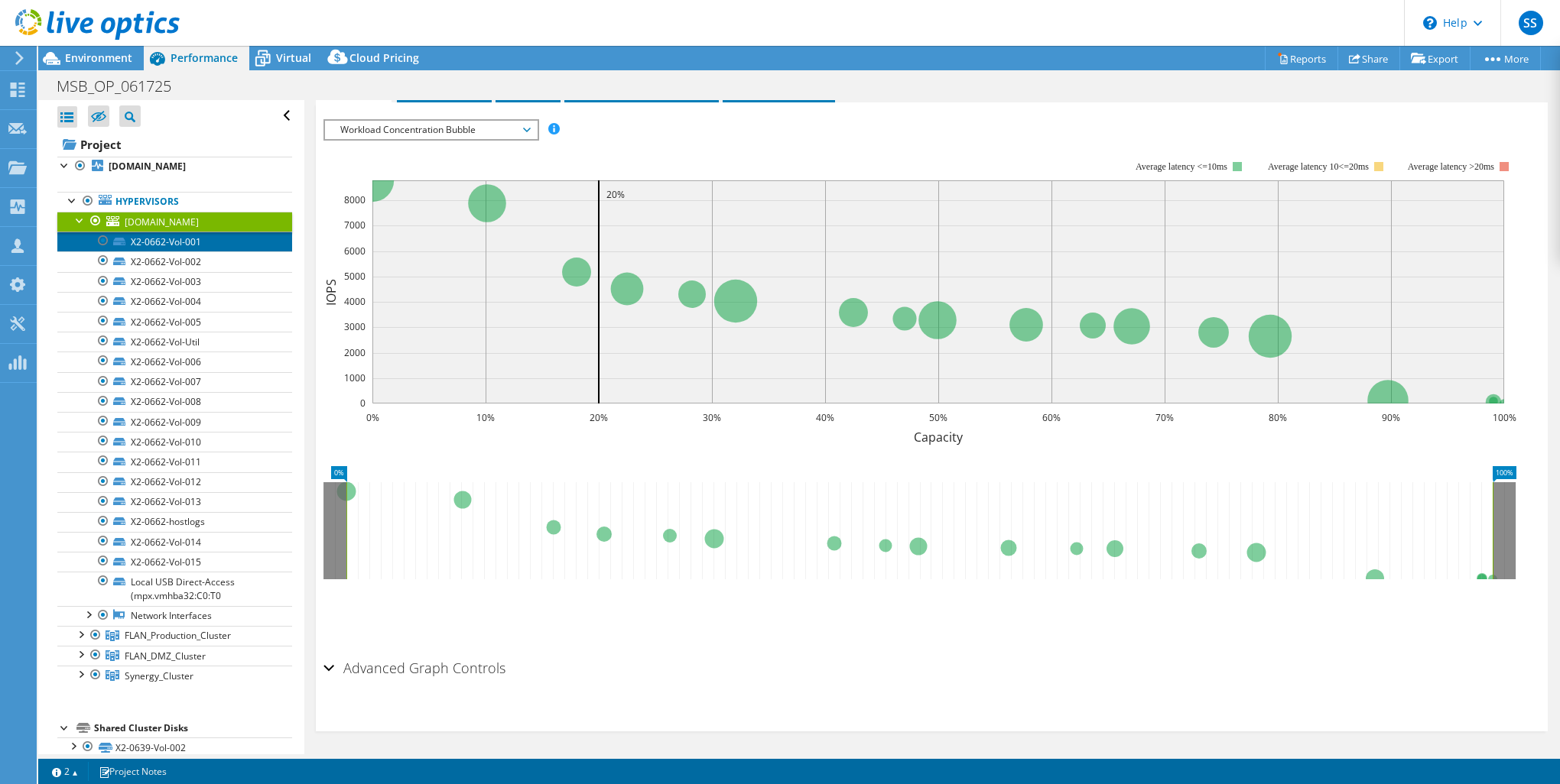
click at [179, 251] on link "X2-0662-Vol-001" at bounding box center [174, 241] width 234 height 20
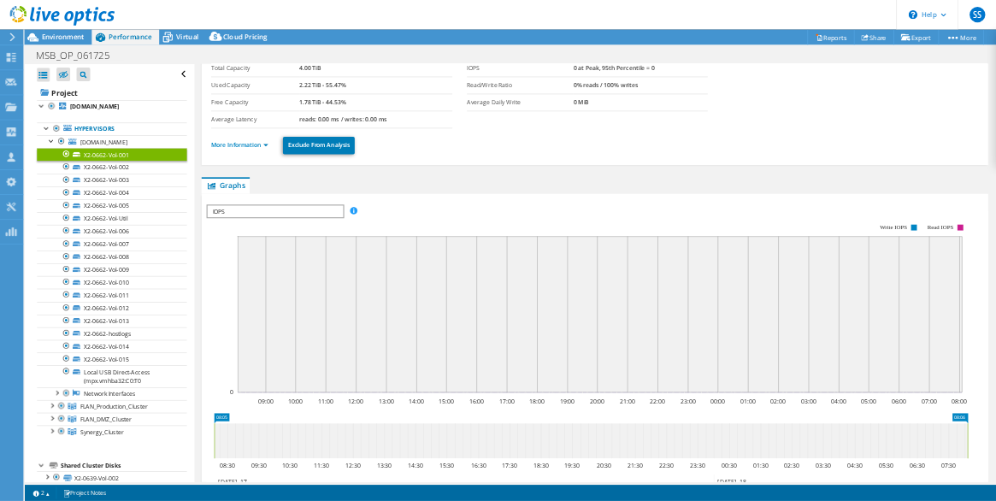
scroll to position [0, 0]
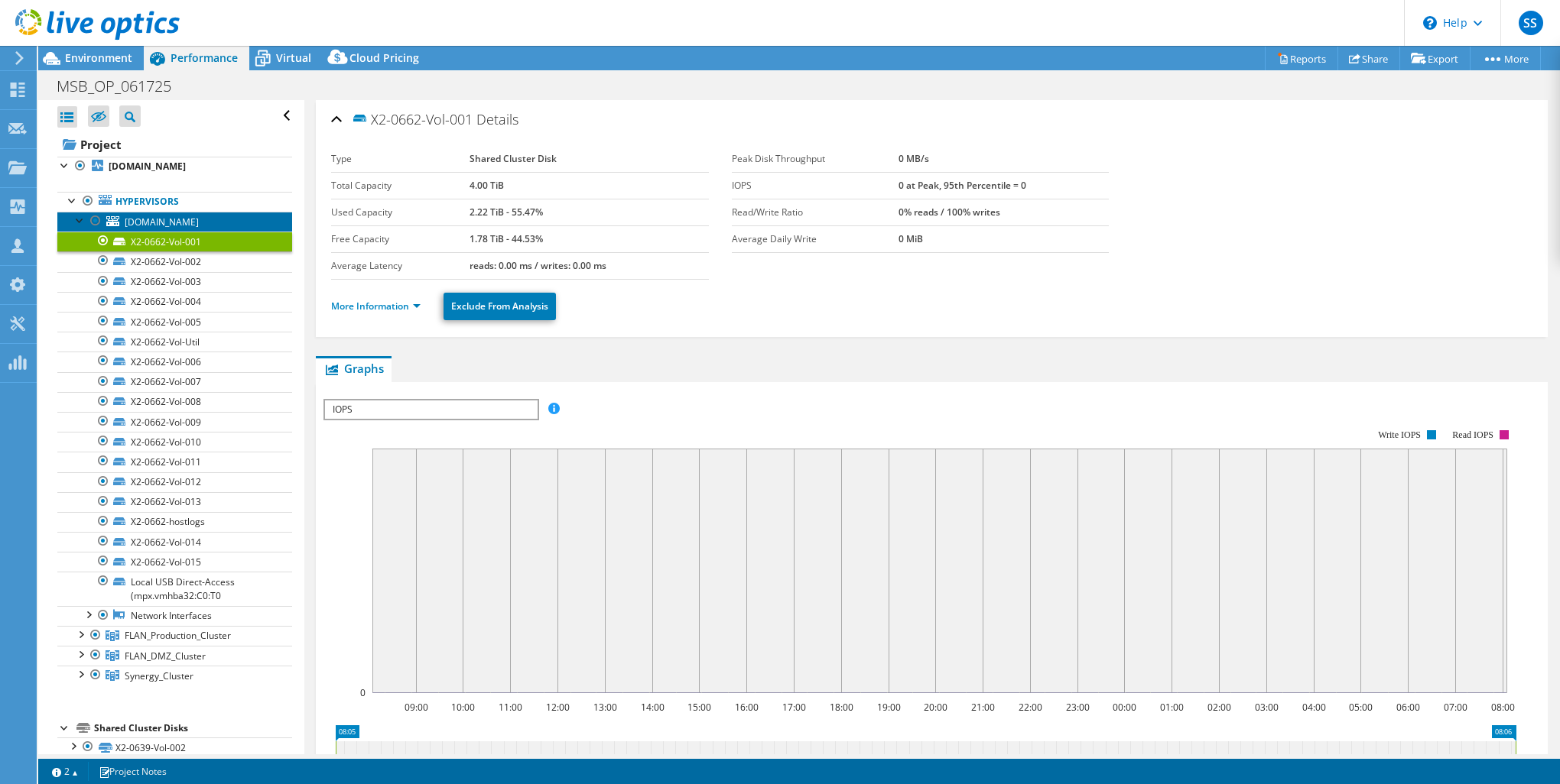
click at [177, 229] on span "[DOMAIN_NAME]" at bounding box center [161, 222] width 74 height 13
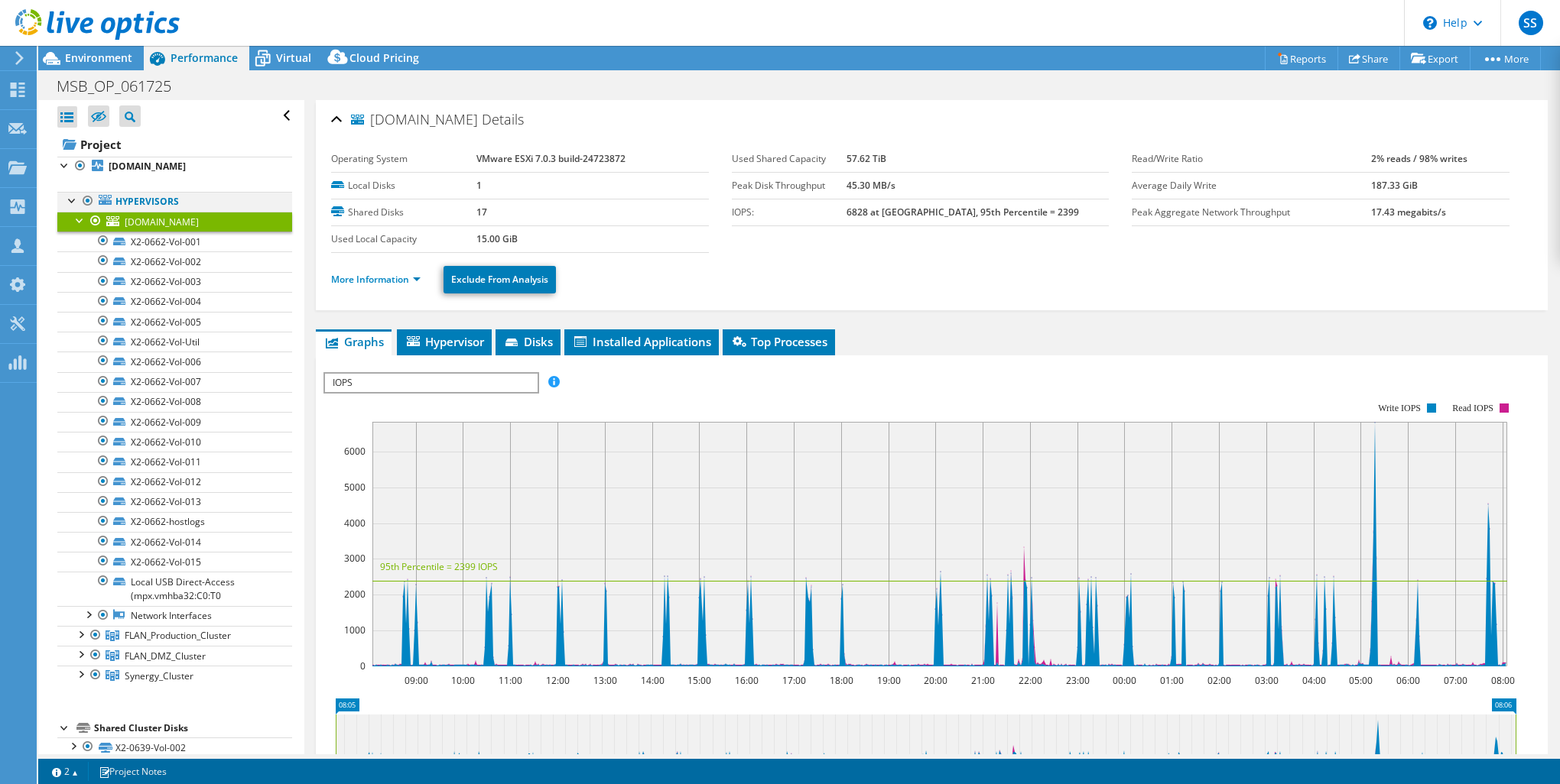
click at [70, 207] on div at bounding box center [72, 199] width 15 height 15
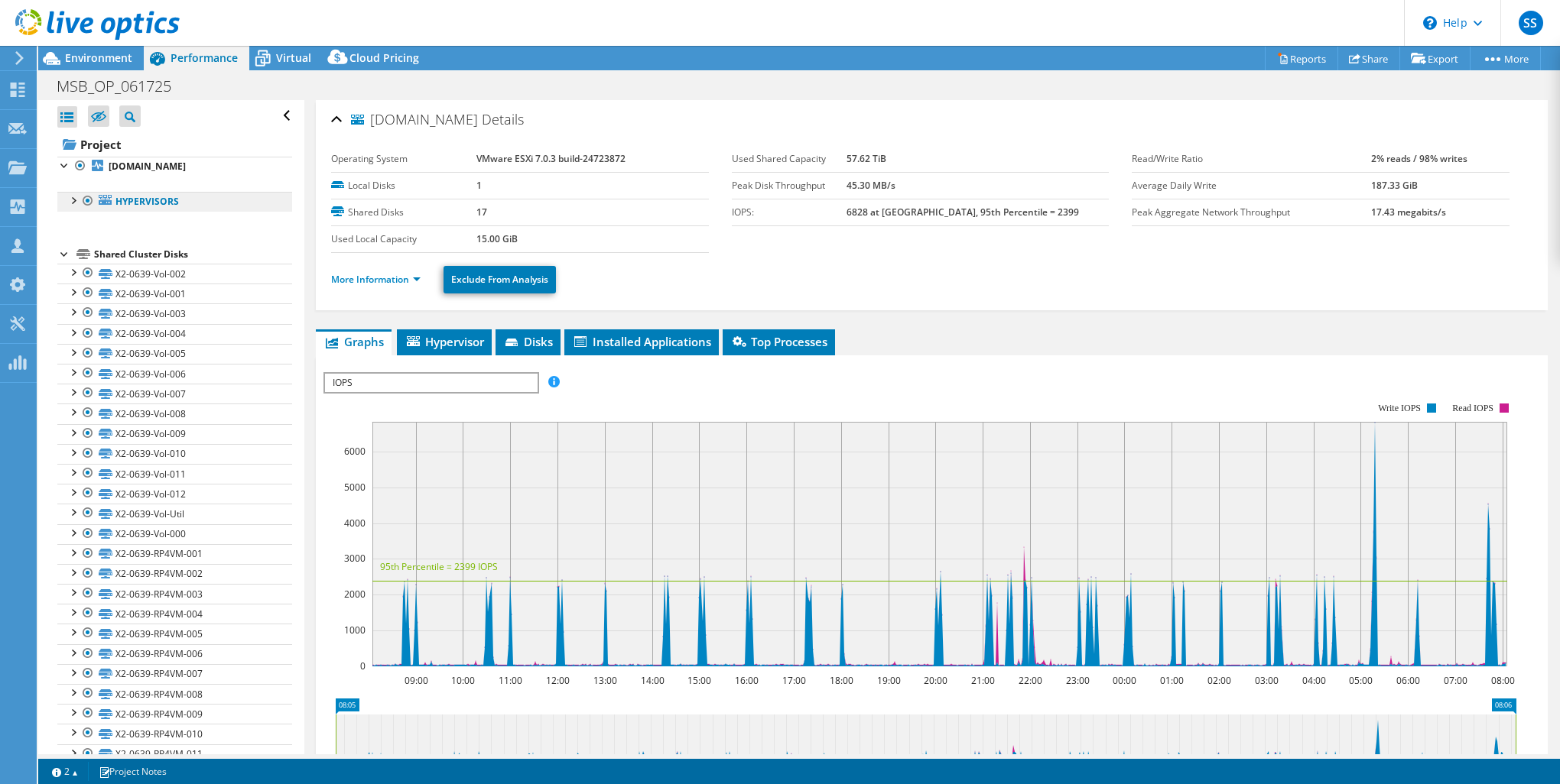
drag, startPoint x: 61, startPoint y: 215, endPoint x: 71, endPoint y: 217, distance: 10.2
click at [61, 212] on link "Hypervisors" at bounding box center [174, 202] width 234 height 20
click at [72, 207] on div at bounding box center [72, 199] width 15 height 15
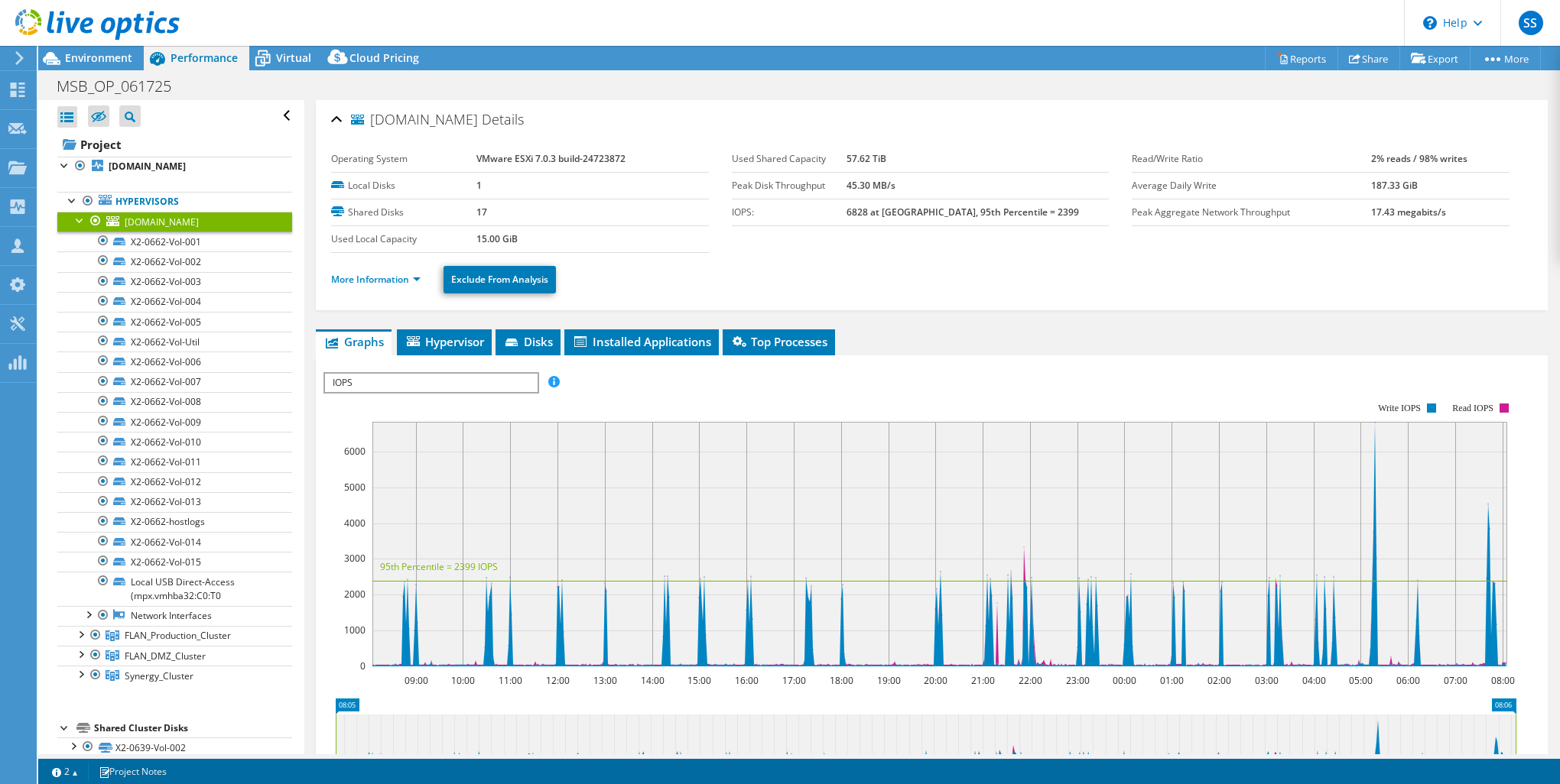
click at [78, 227] on div at bounding box center [80, 219] width 15 height 15
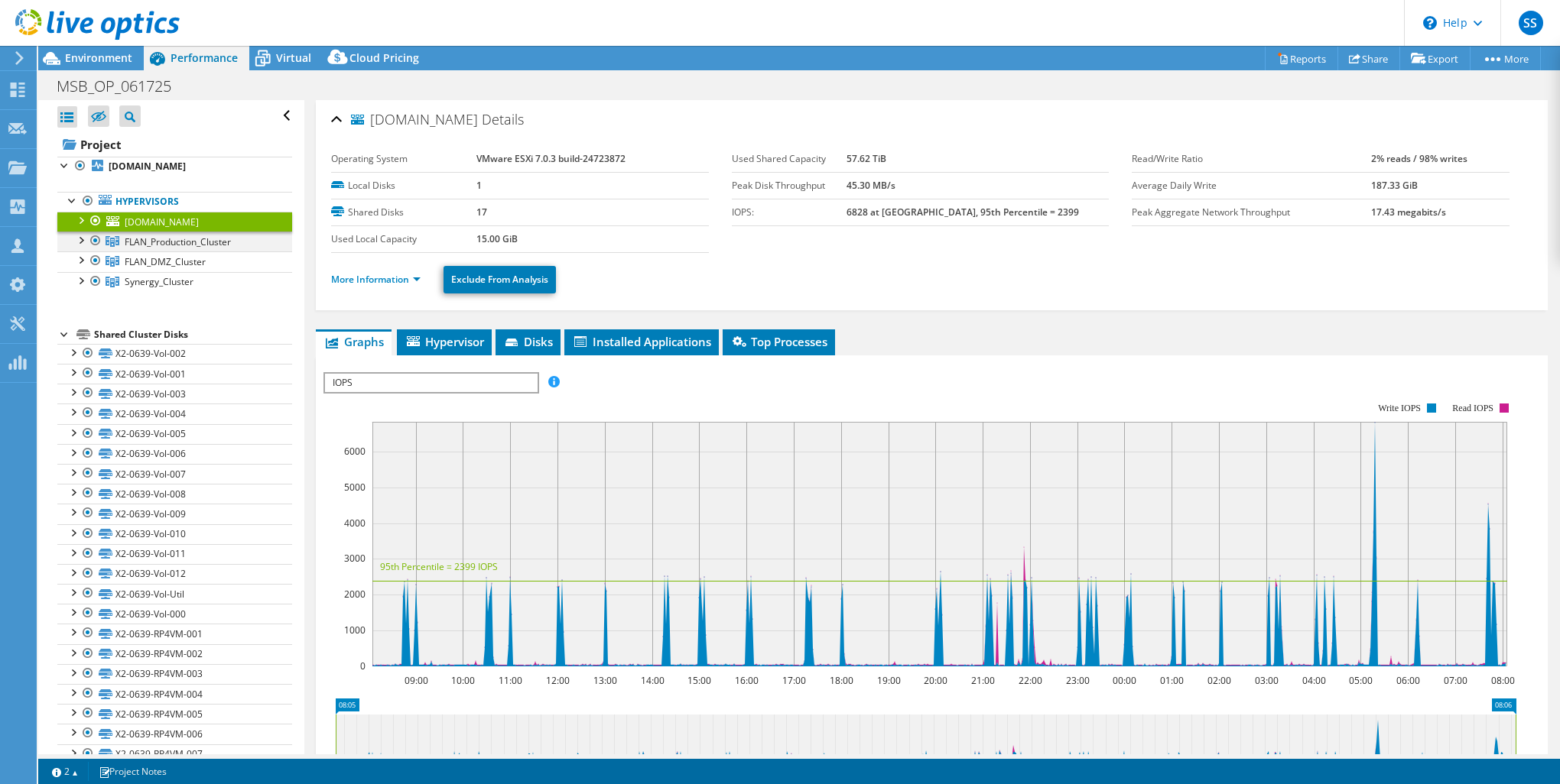
click at [86, 247] on div at bounding box center [80, 239] width 15 height 15
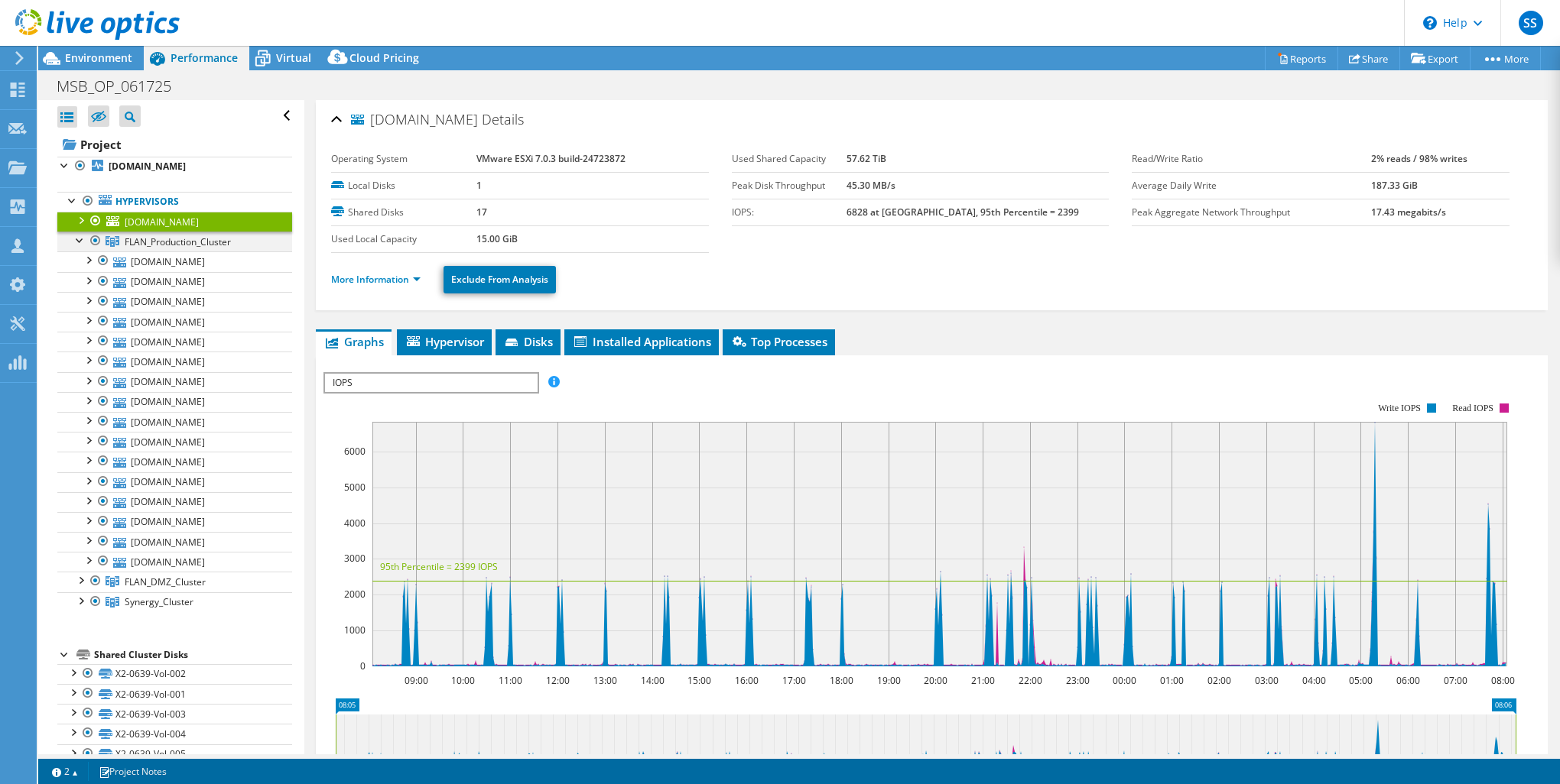
click at [86, 247] on div at bounding box center [80, 239] width 15 height 15
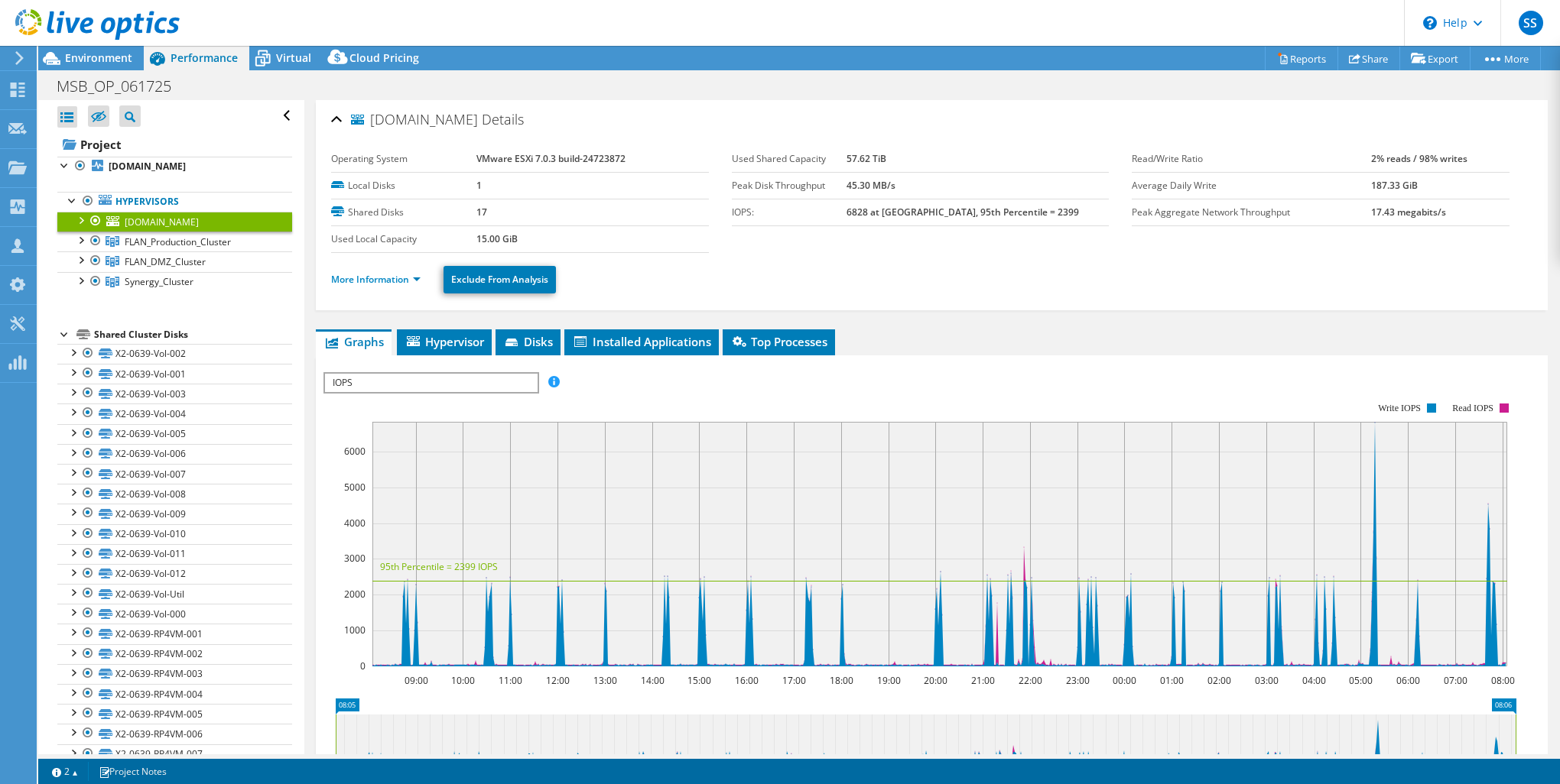
click at [80, 227] on div at bounding box center [80, 219] width 15 height 15
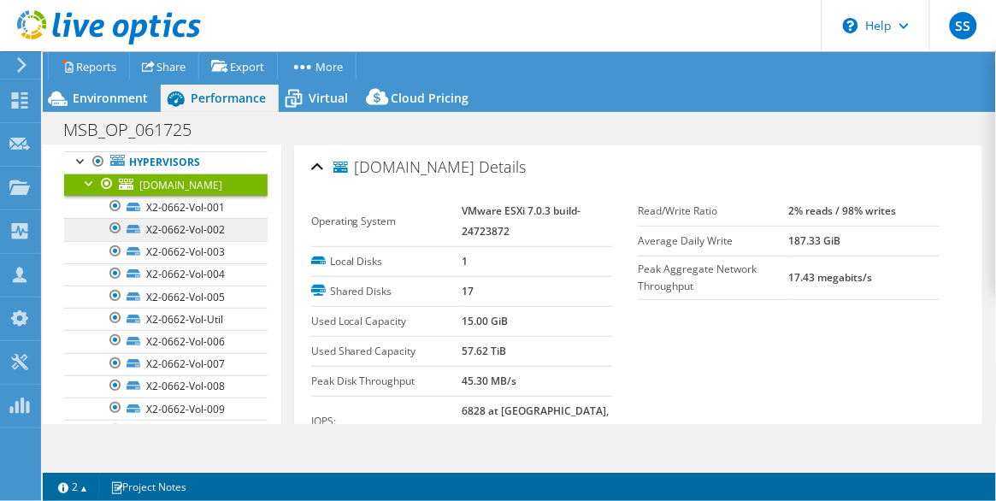
scroll to position [97, 0]
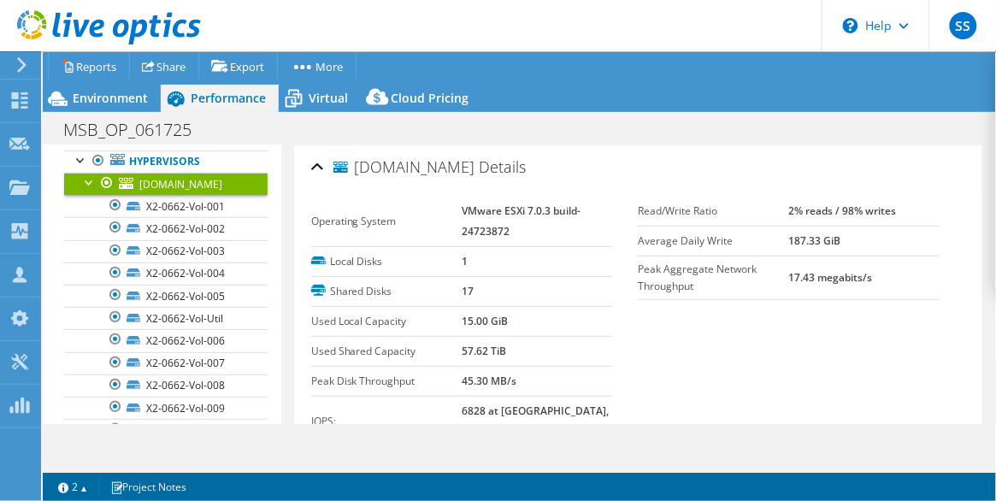
click at [87, 190] on div at bounding box center [89, 181] width 17 height 17
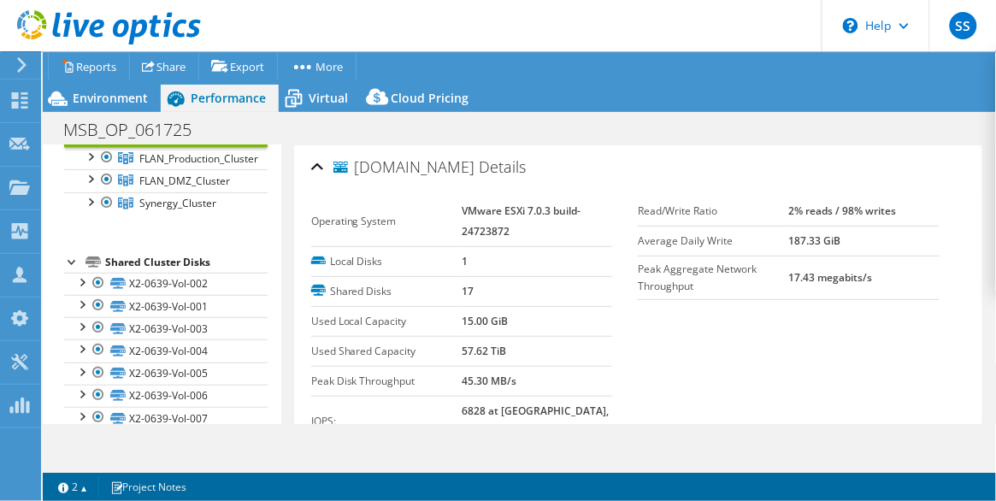
scroll to position [146, 0]
click at [71, 268] on div at bounding box center [72, 259] width 17 height 17
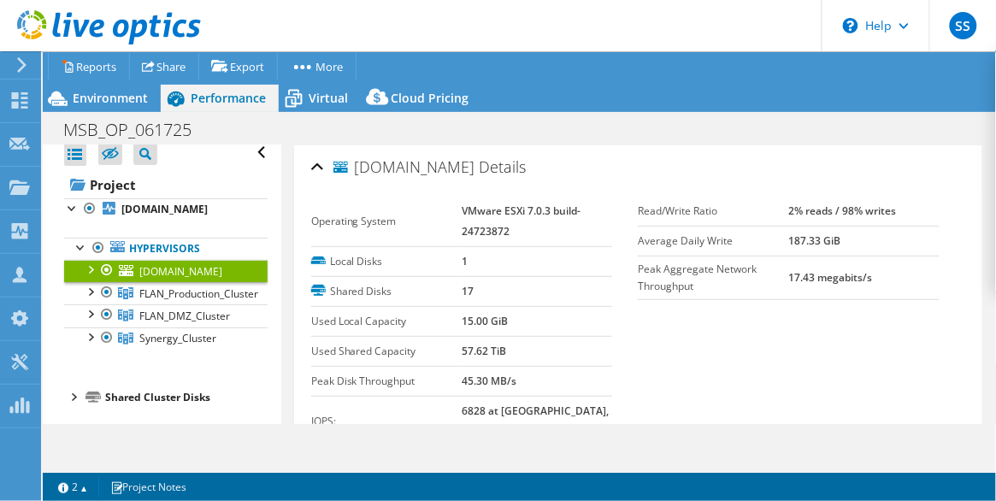
scroll to position [0, 0]
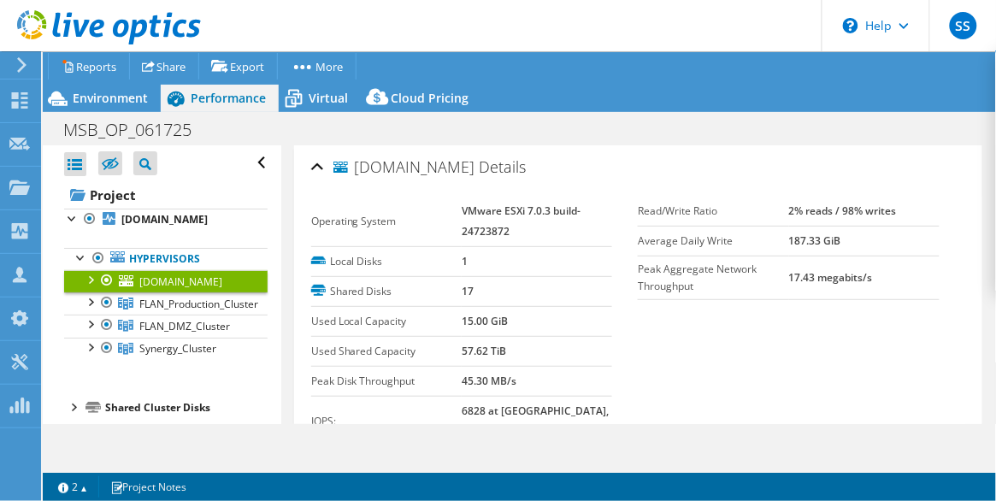
click at [85, 287] on div at bounding box center [89, 278] width 17 height 17
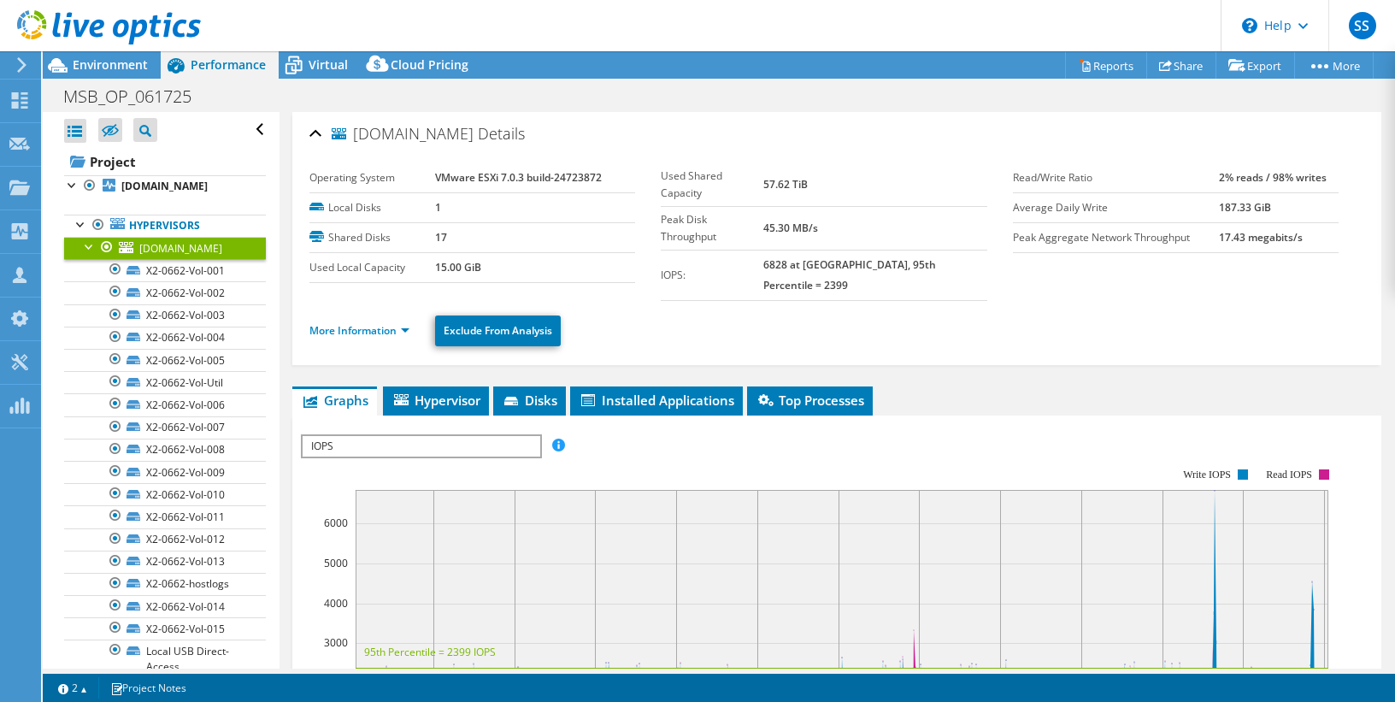
click at [88, 254] on div at bounding box center [89, 245] width 17 height 17
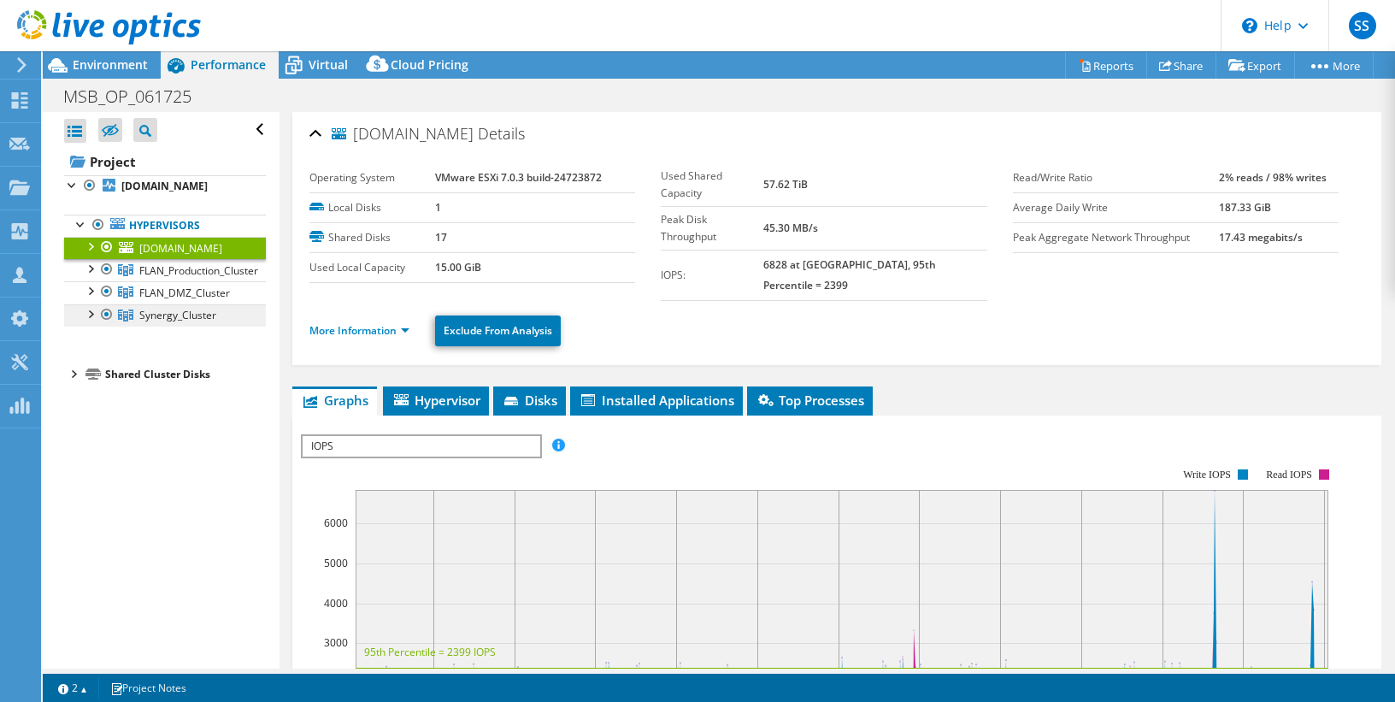
click at [185, 322] on span "Synergy_Cluster" at bounding box center [177, 315] width 77 height 15
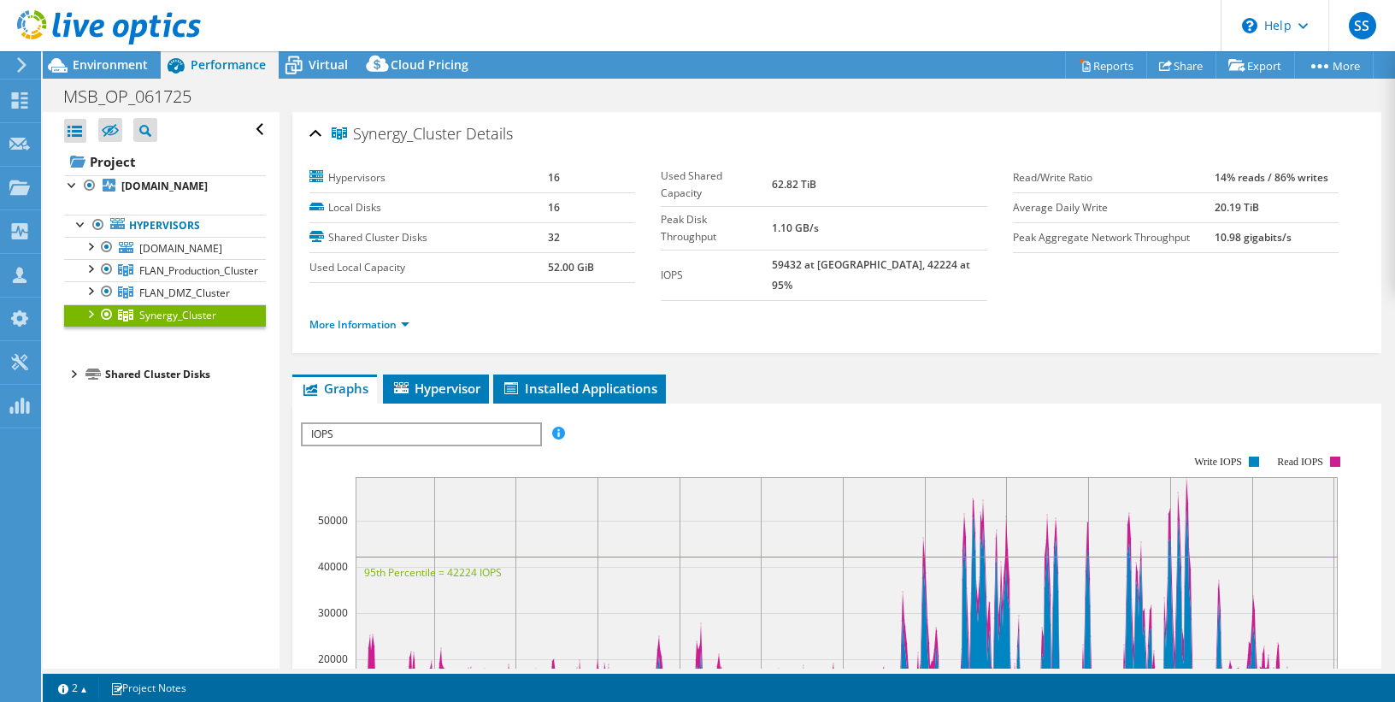
click at [91, 321] on div at bounding box center [89, 312] width 17 height 17
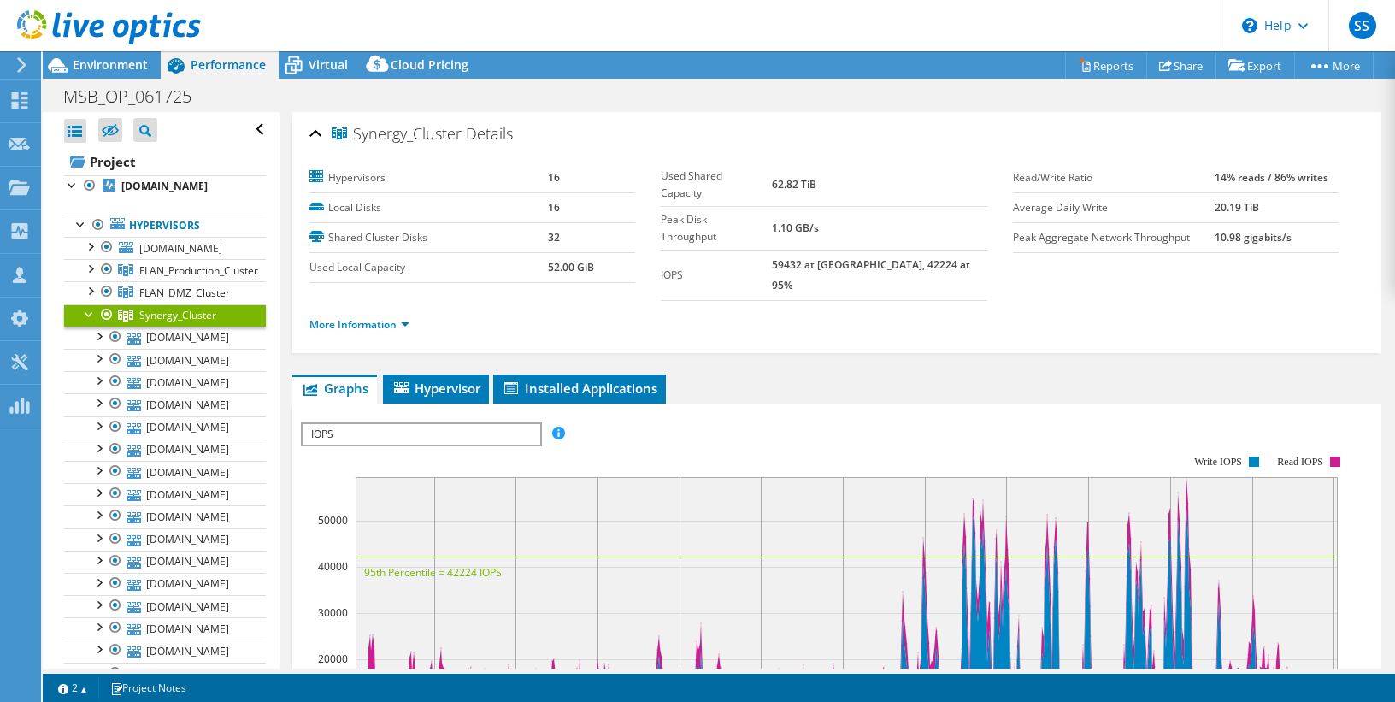
click at [91, 321] on div at bounding box center [89, 312] width 17 height 17
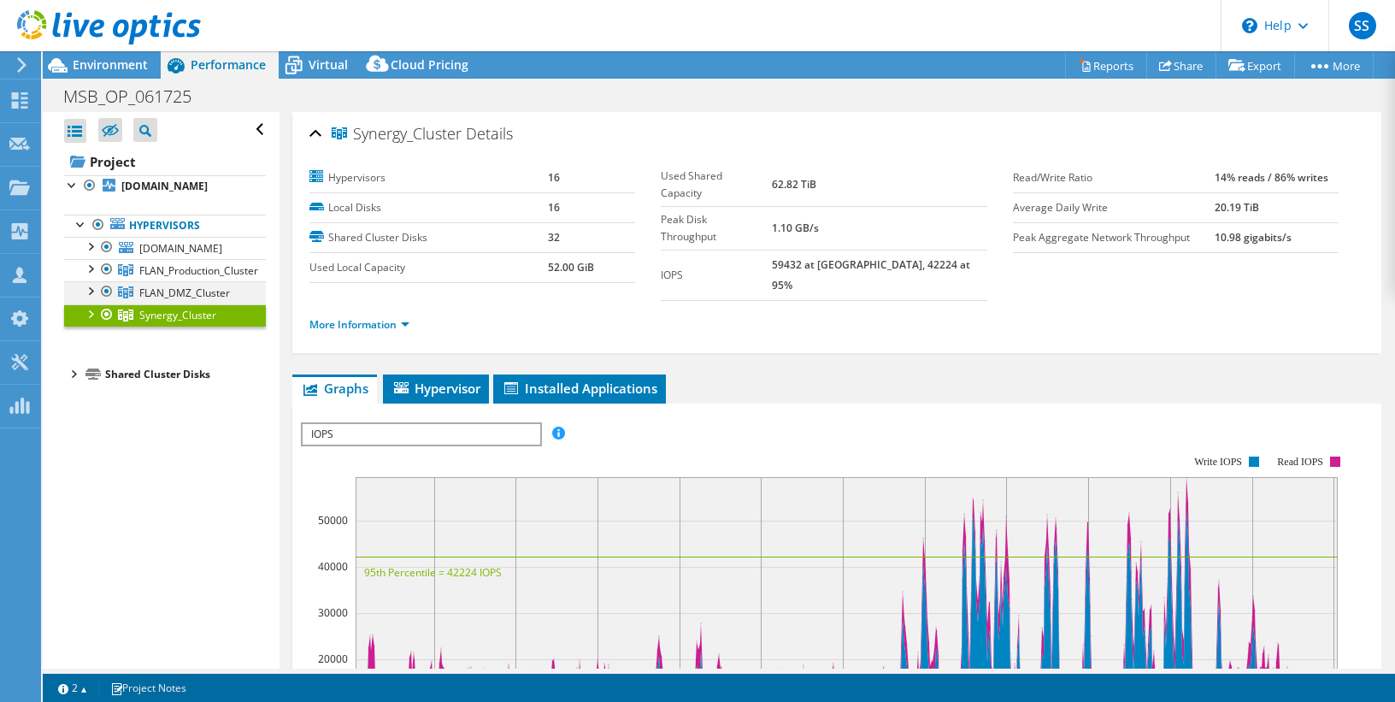
click at [87, 298] on div at bounding box center [89, 289] width 17 height 17
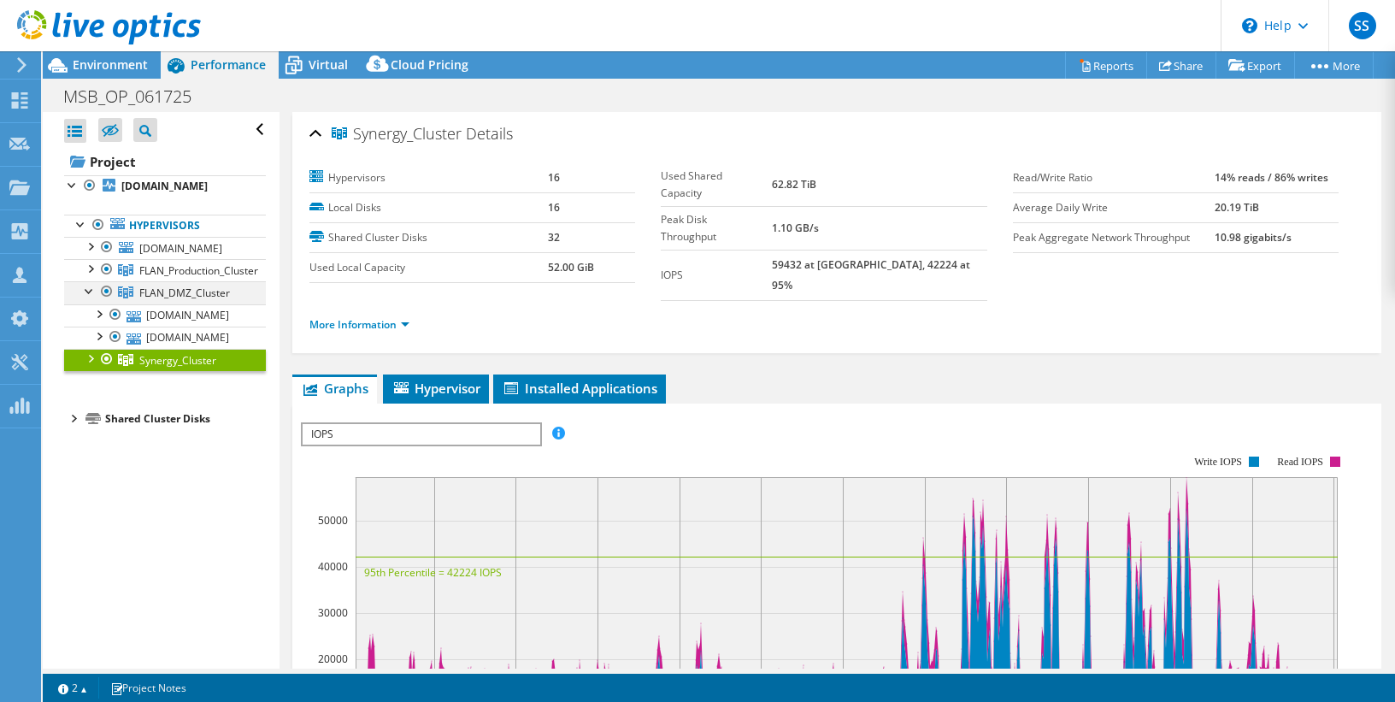
click at [87, 298] on div at bounding box center [89, 289] width 17 height 17
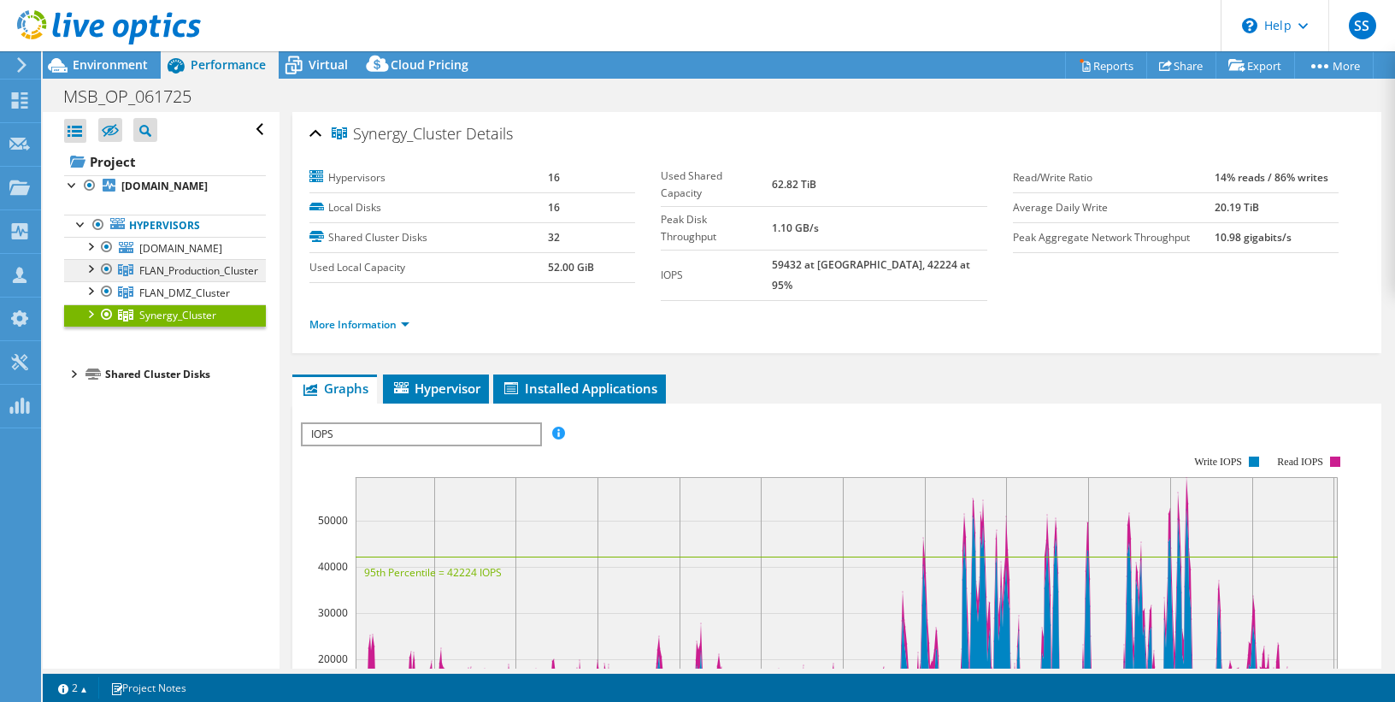
click at [79, 281] on link "FLAN_Production_Cluster" at bounding box center [165, 270] width 202 height 22
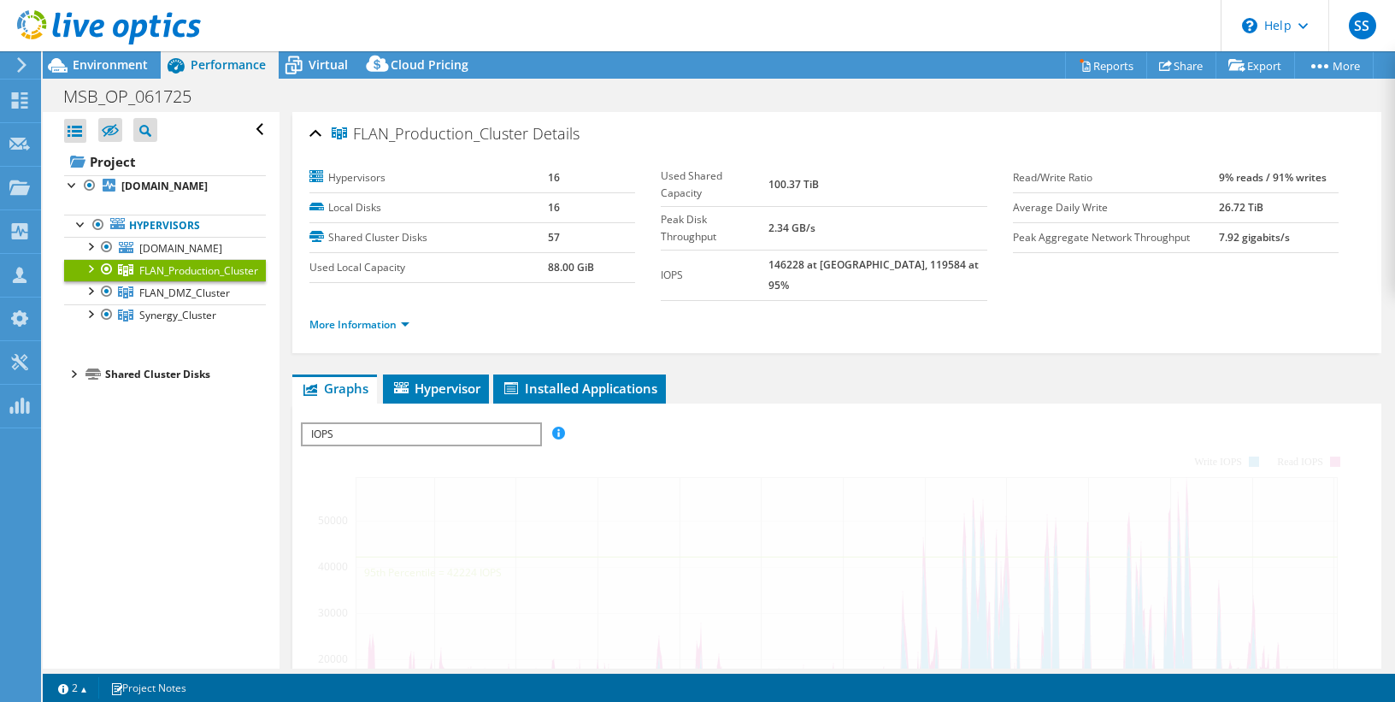
click at [88, 276] on div at bounding box center [89, 267] width 17 height 17
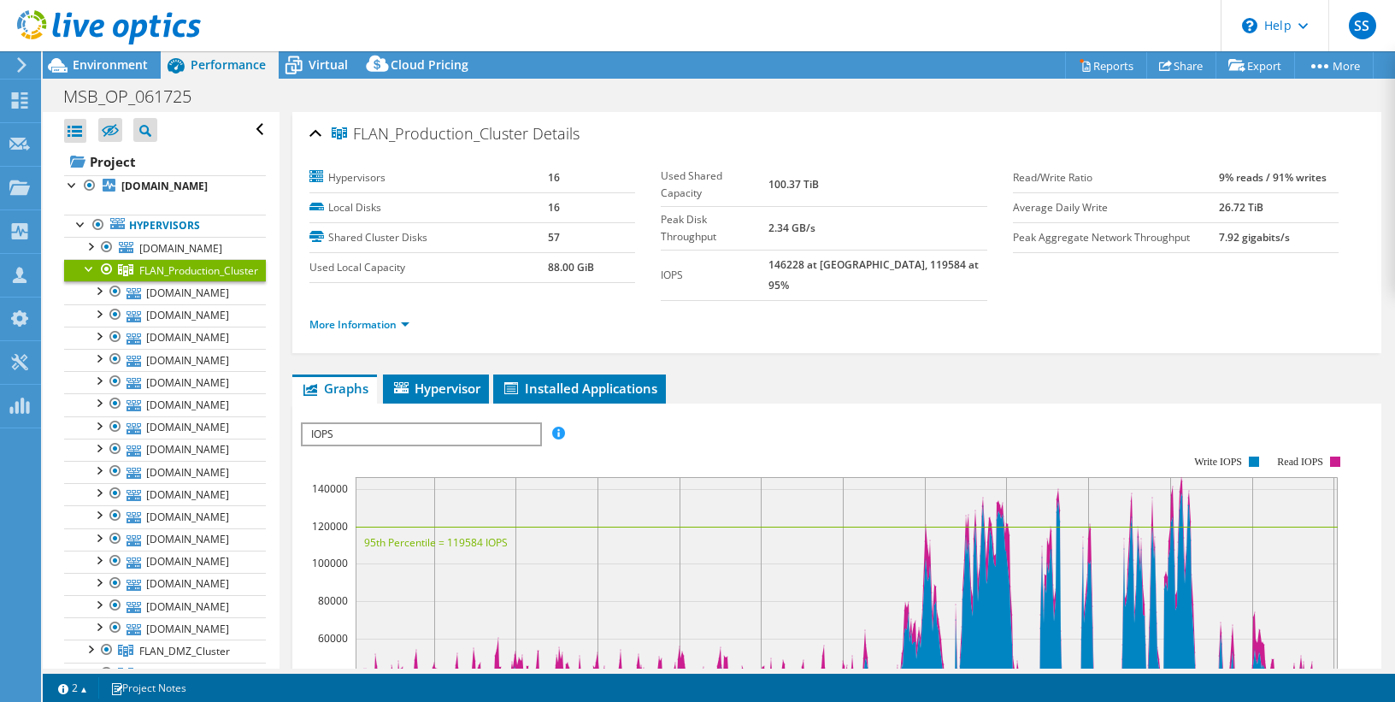
click at [88, 276] on div at bounding box center [89, 267] width 17 height 17
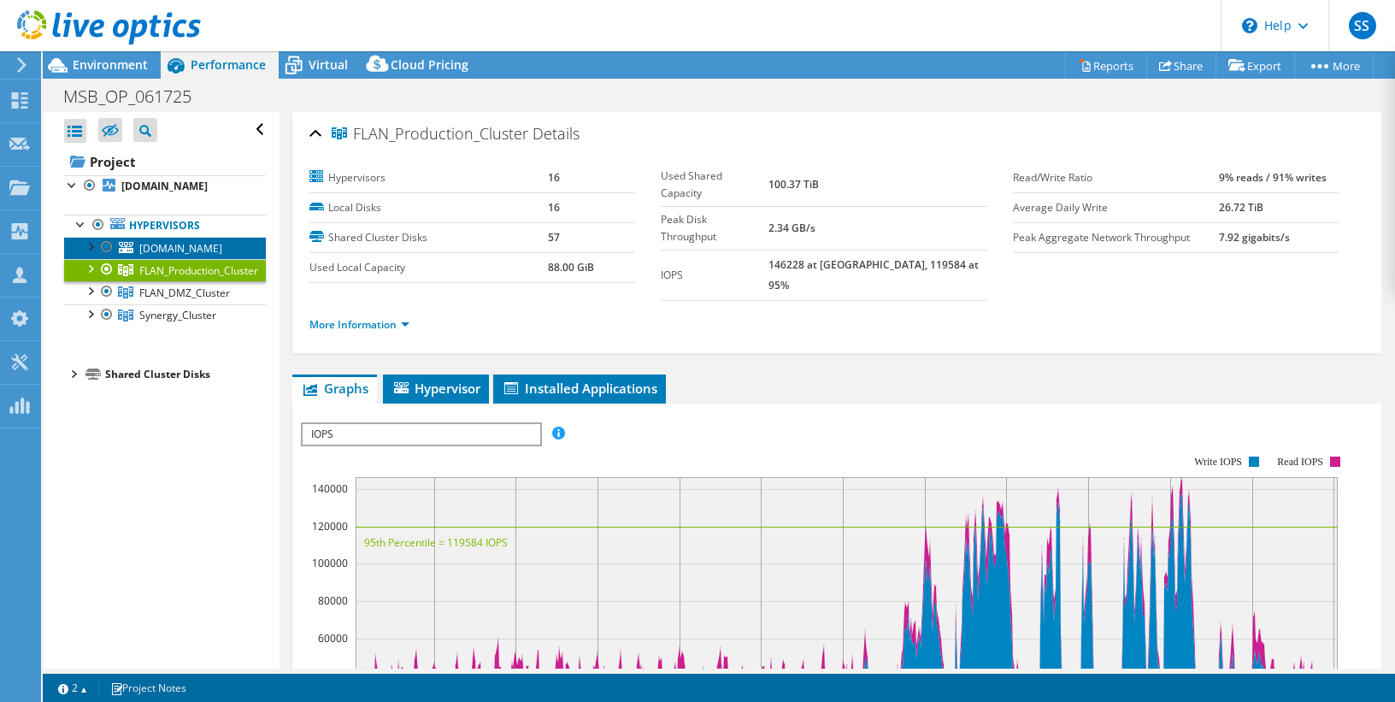
click at [179, 259] on link "[DOMAIN_NAME]" at bounding box center [165, 248] width 202 height 22
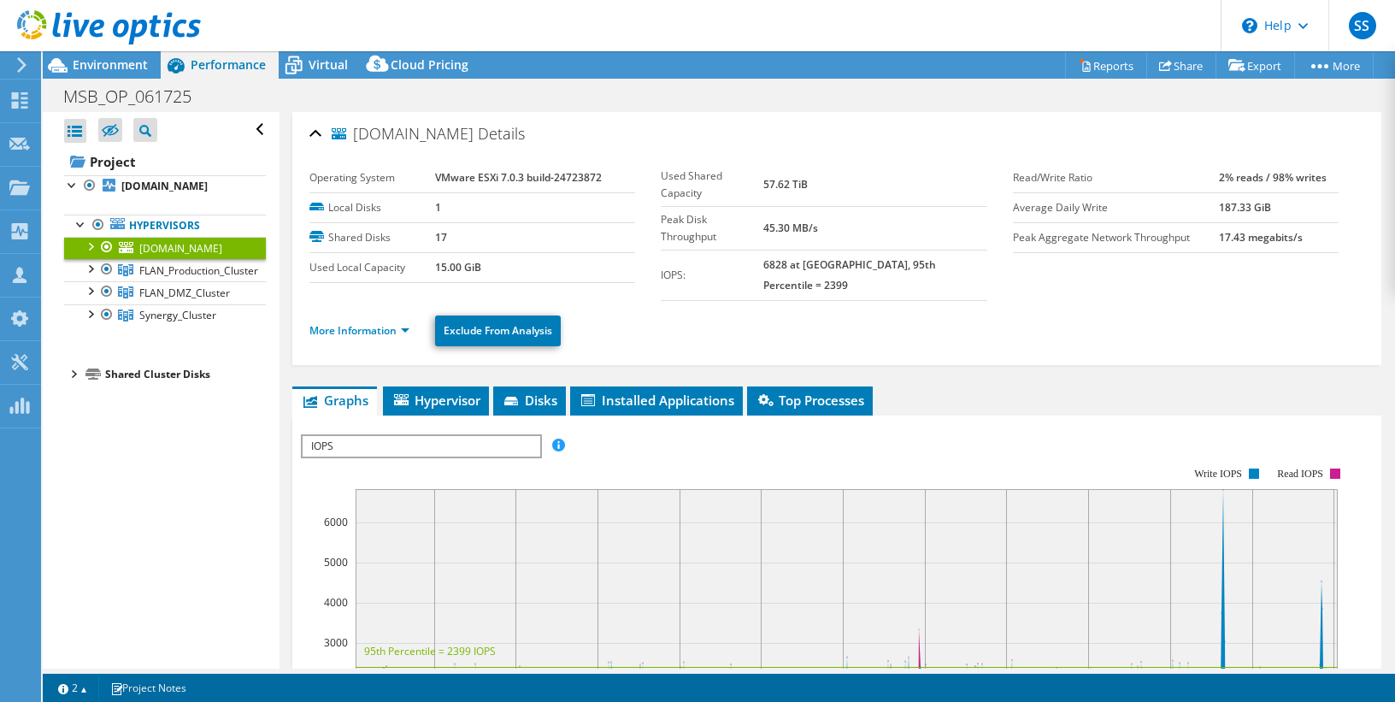
click at [86, 254] on div at bounding box center [89, 245] width 17 height 17
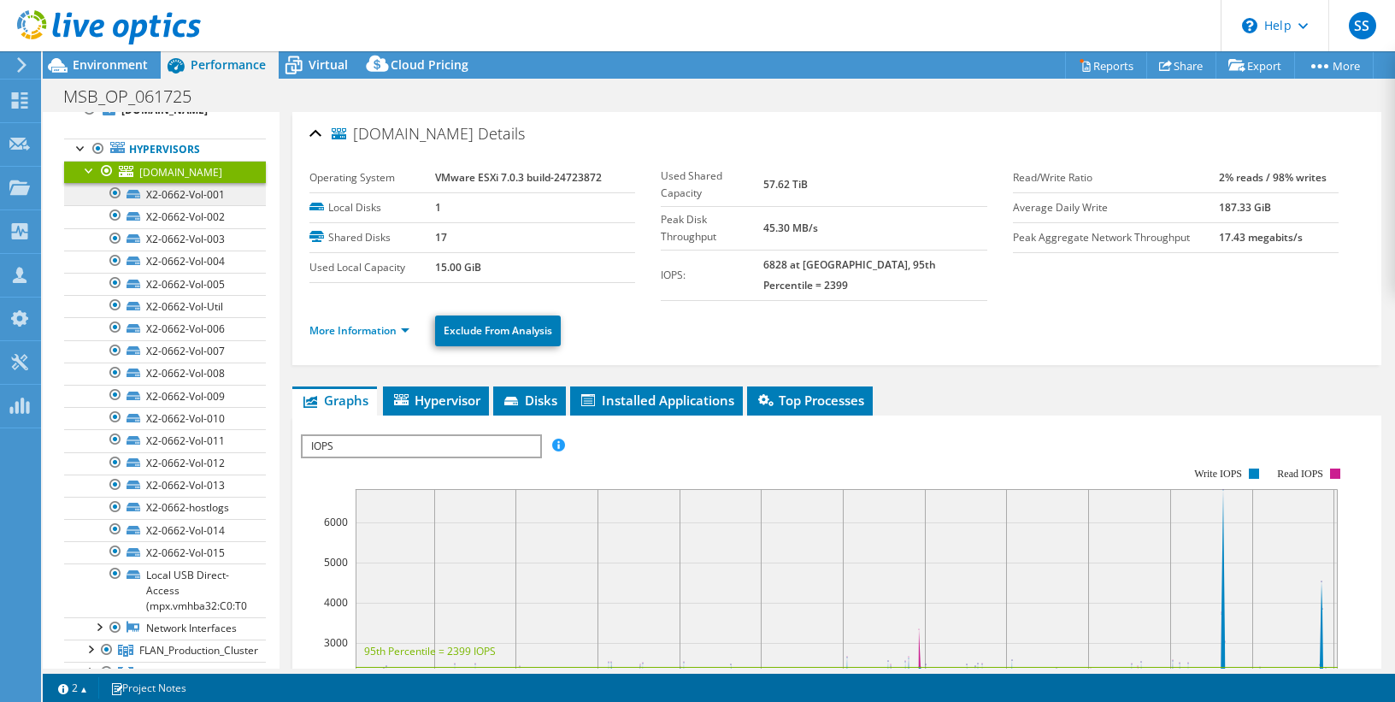
scroll to position [68, 0]
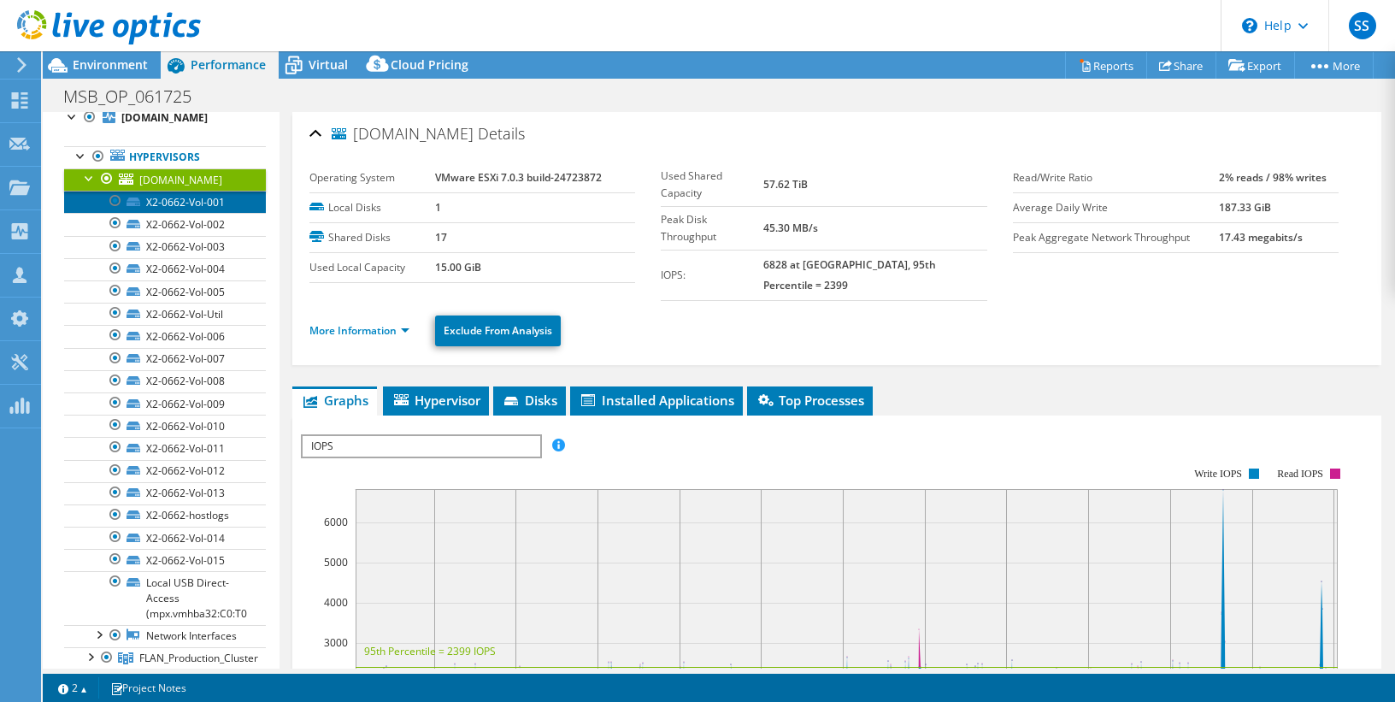
click at [203, 213] on link "X2-0662-Vol-001" at bounding box center [165, 202] width 202 height 22
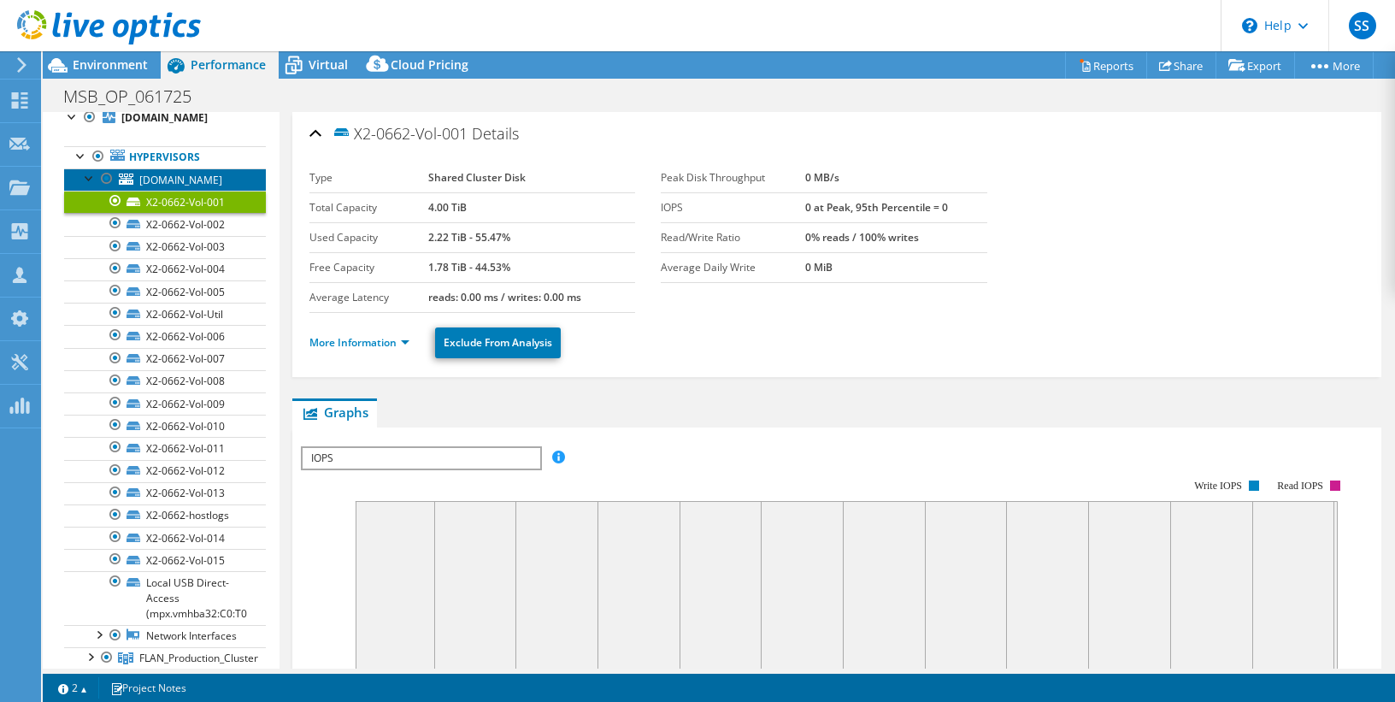
click at [191, 187] on span "[DOMAIN_NAME]" at bounding box center [180, 180] width 83 height 15
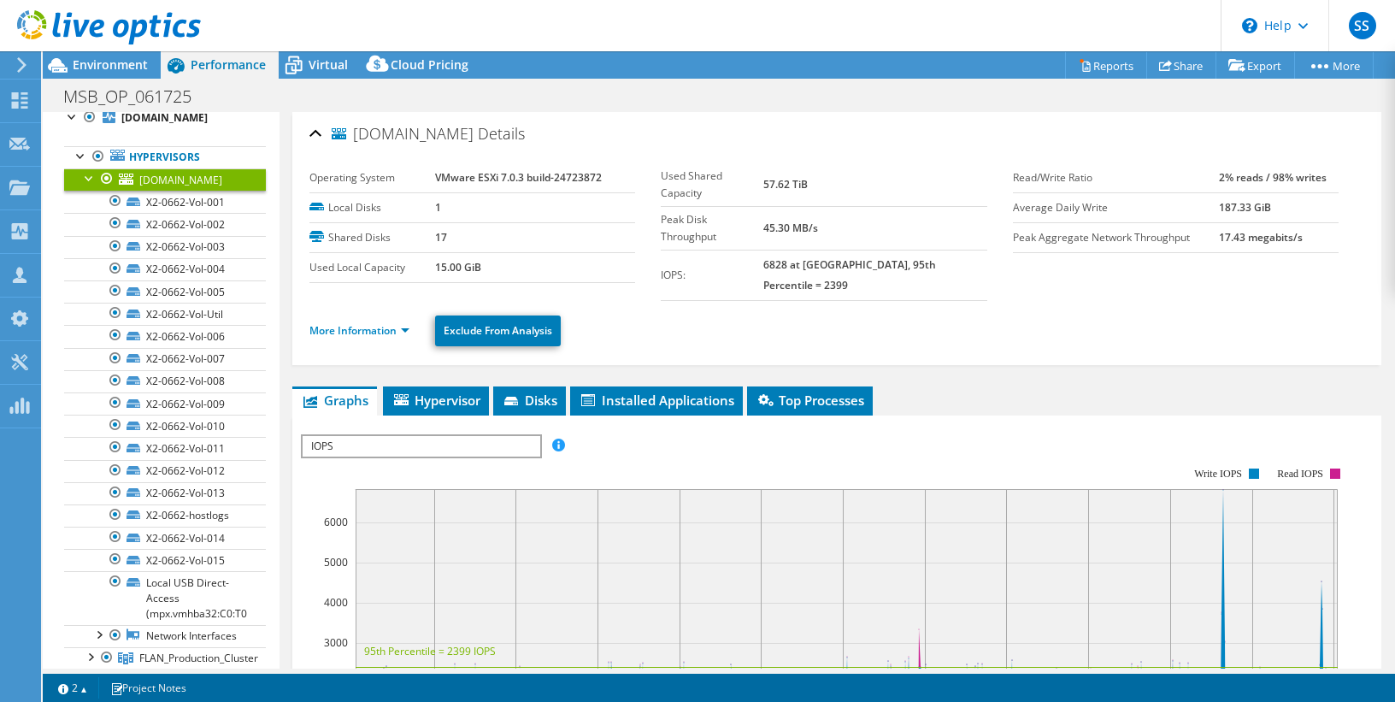
click at [186, 187] on span "[DOMAIN_NAME]" at bounding box center [180, 180] width 83 height 15
click at [89, 185] on div at bounding box center [89, 176] width 17 height 17
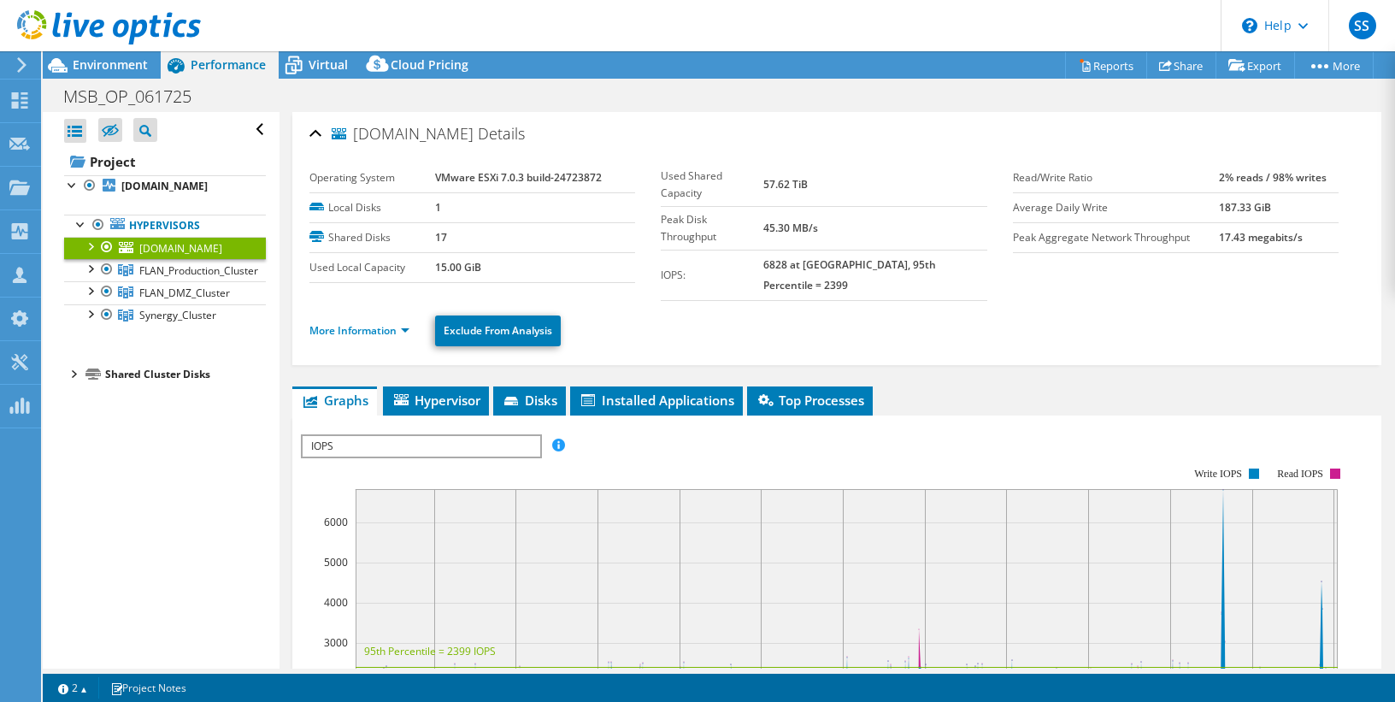
click at [351, 132] on span "[DOMAIN_NAME]" at bounding box center [403, 134] width 142 height 17
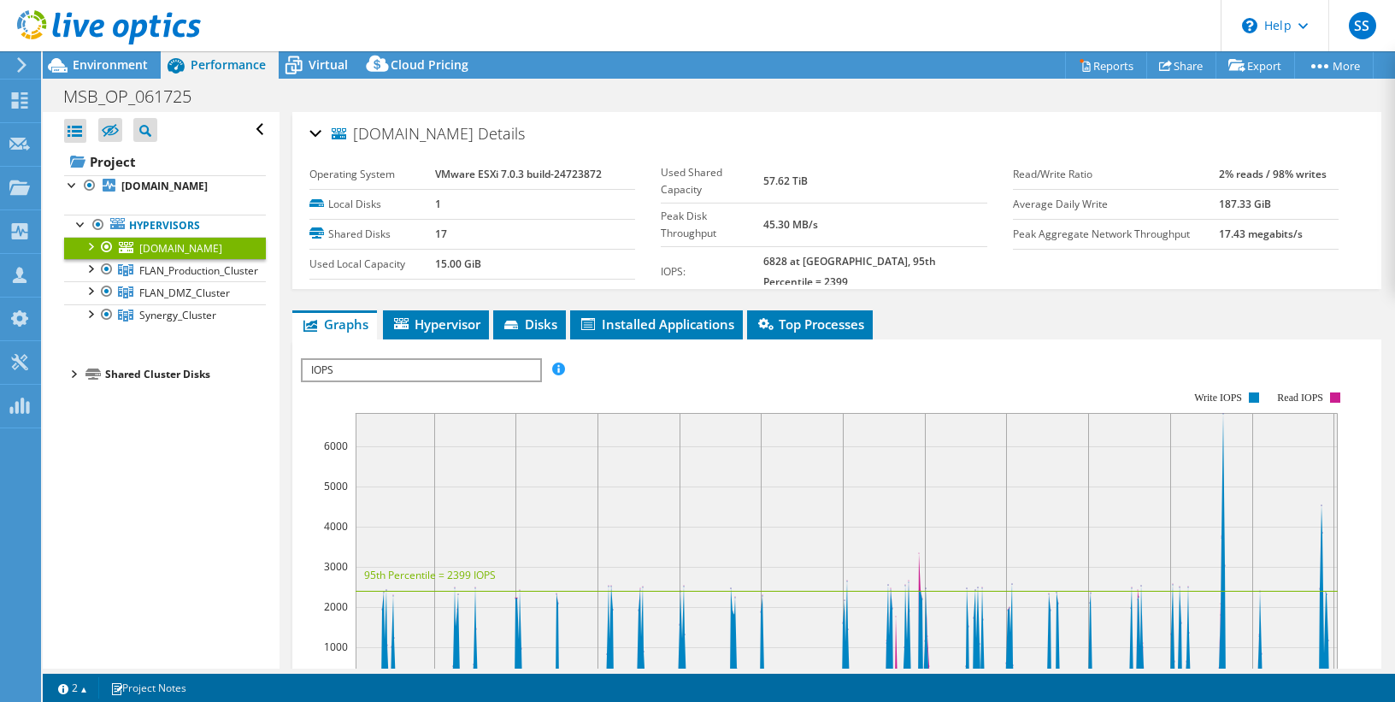
click at [362, 131] on span "[DOMAIN_NAME]" at bounding box center [403, 134] width 142 height 17
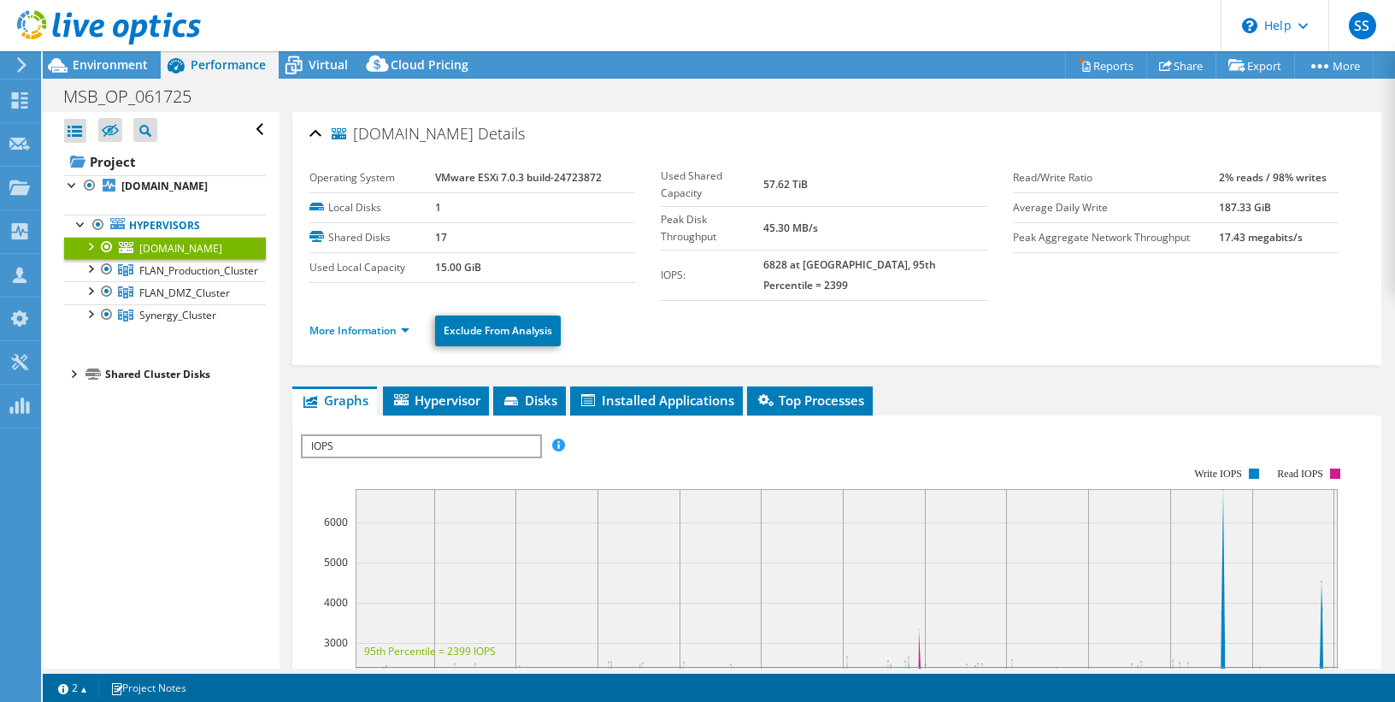
click at [356, 132] on span "[DOMAIN_NAME]" at bounding box center [403, 134] width 142 height 17
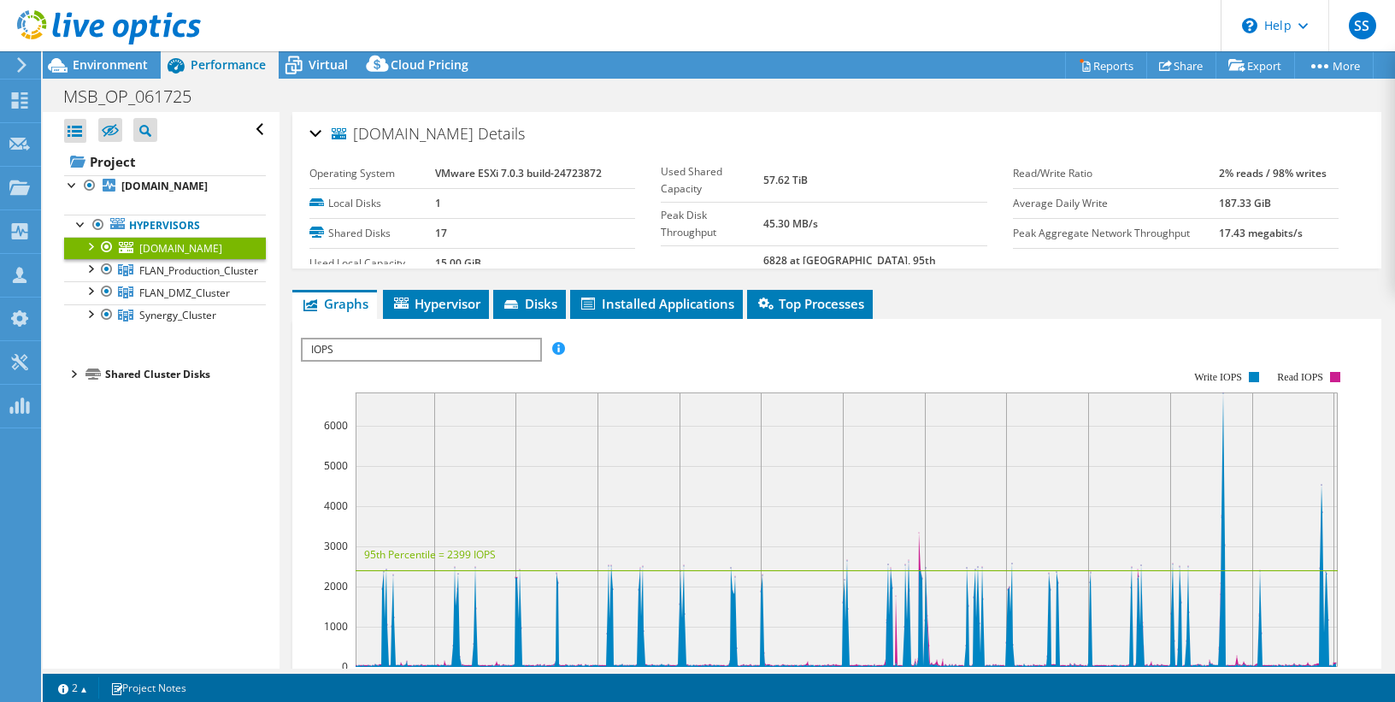
click at [368, 136] on span "[DOMAIN_NAME]" at bounding box center [403, 134] width 142 height 17
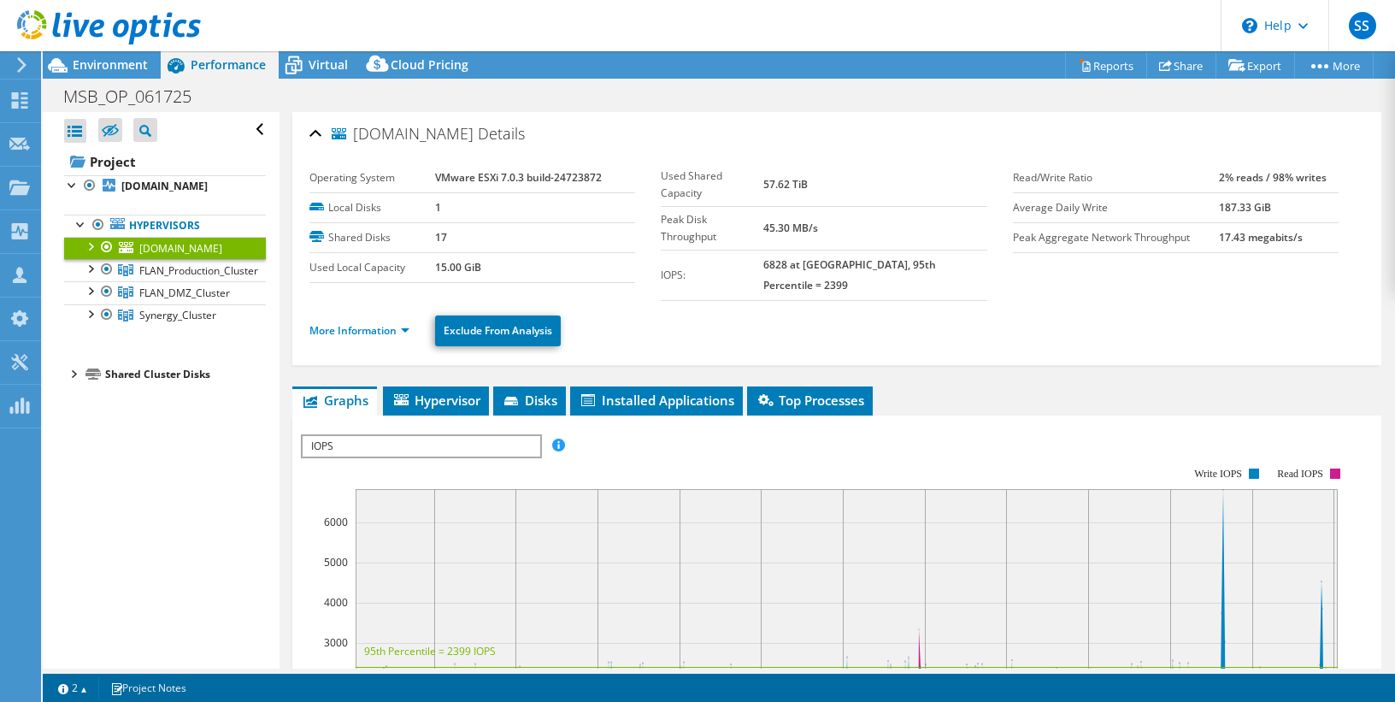
drag, startPoint x: 354, startPoint y: 132, endPoint x: 472, endPoint y: 140, distance: 118.2
click at [472, 140] on span "[DOMAIN_NAME]" at bounding box center [403, 134] width 142 height 17
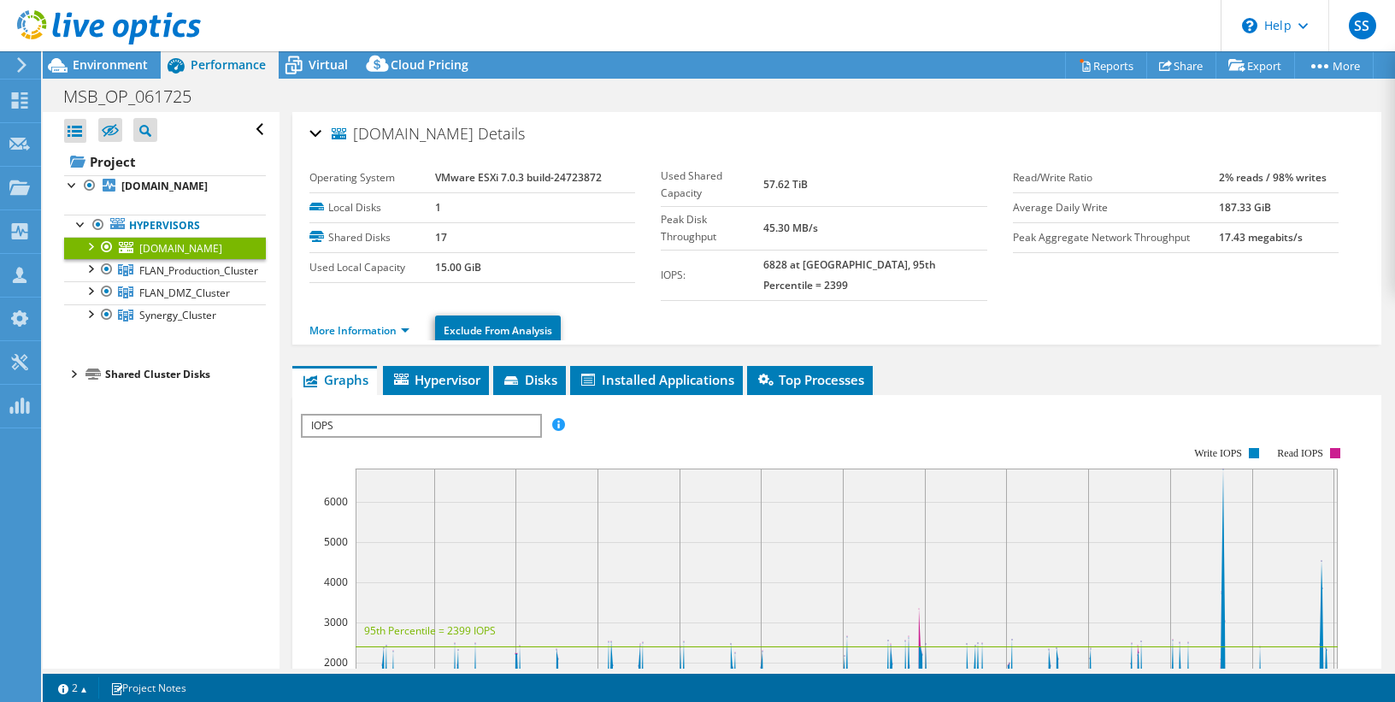
copy span "imdc-esx-dmz-01"
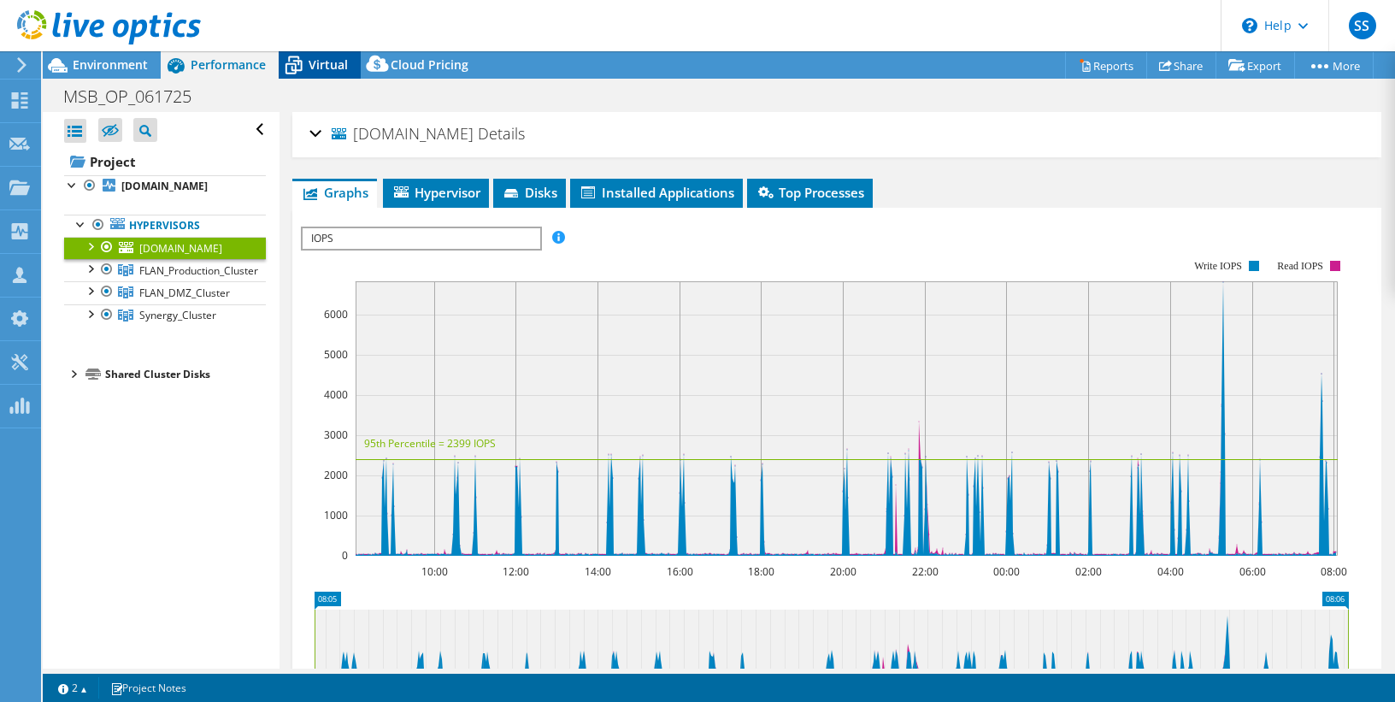
click at [335, 68] on span "Virtual" at bounding box center [328, 64] width 39 height 16
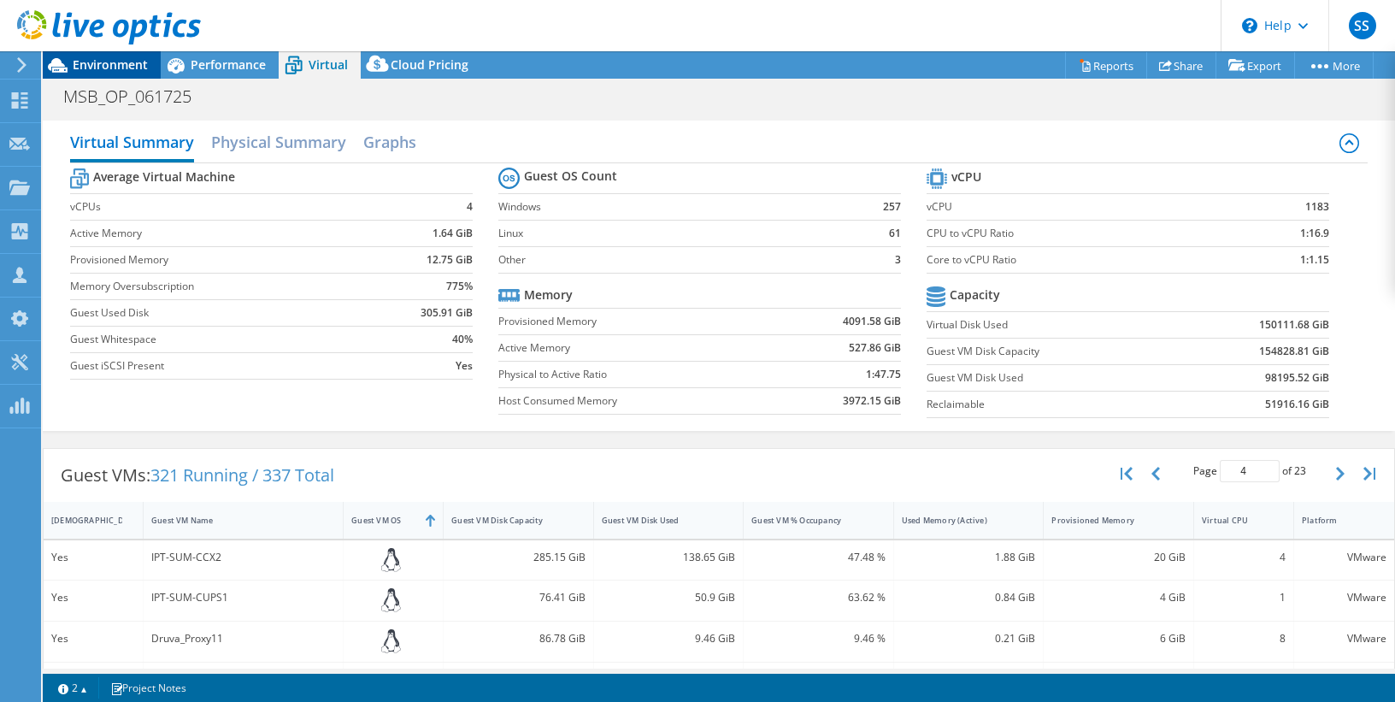
click at [91, 68] on span "Environment" at bounding box center [110, 64] width 75 height 16
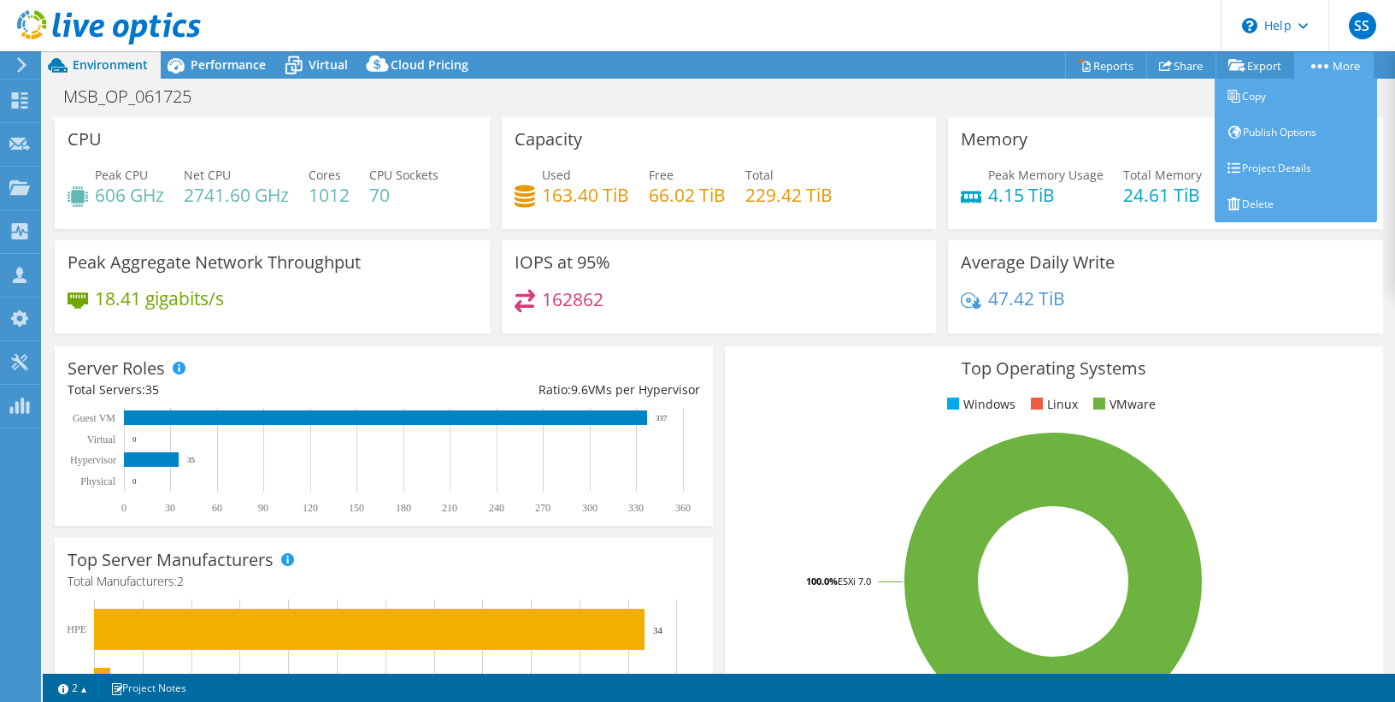
click at [1325, 60] on link "More" at bounding box center [1333, 65] width 79 height 26
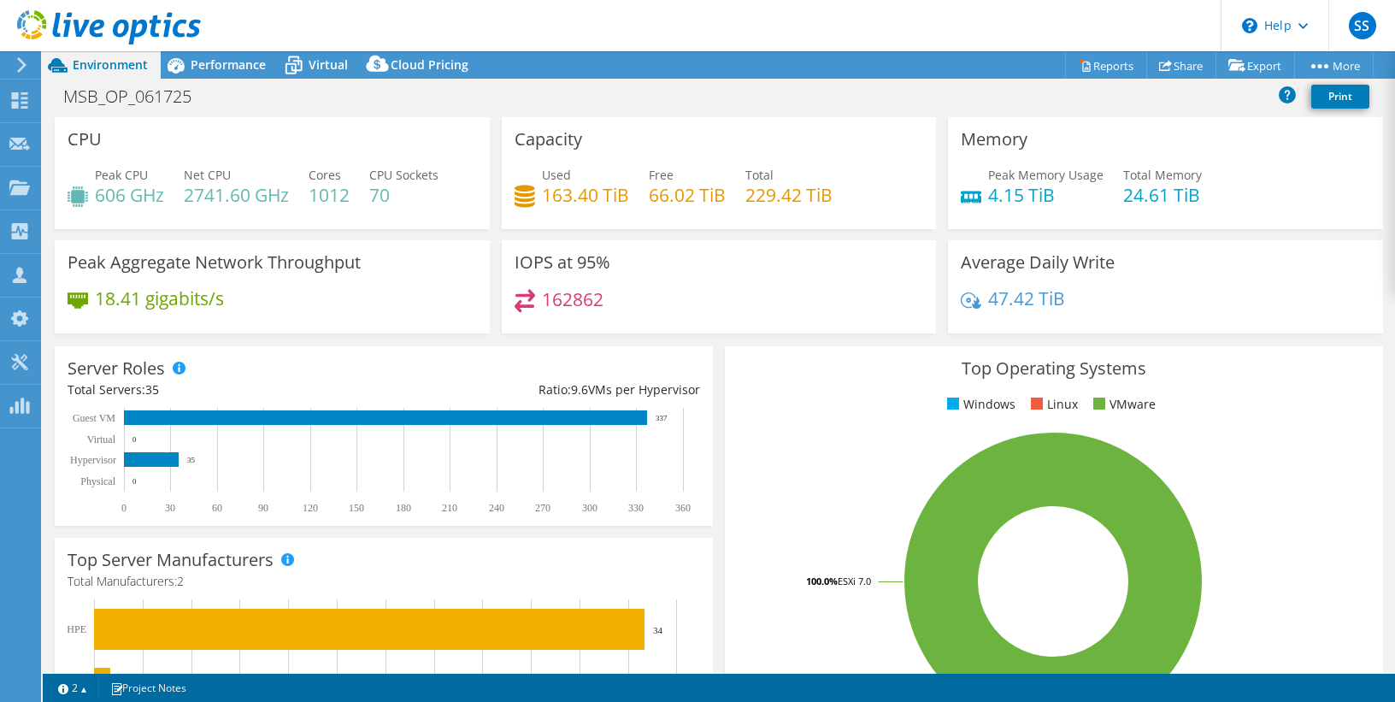
click at [1162, 103] on div "MSB_OP_061725 Print" at bounding box center [719, 96] width 1352 height 32
click at [1252, 59] on link "Export" at bounding box center [1254, 65] width 79 height 26
click at [342, 63] on span "Virtual" at bounding box center [328, 64] width 39 height 16
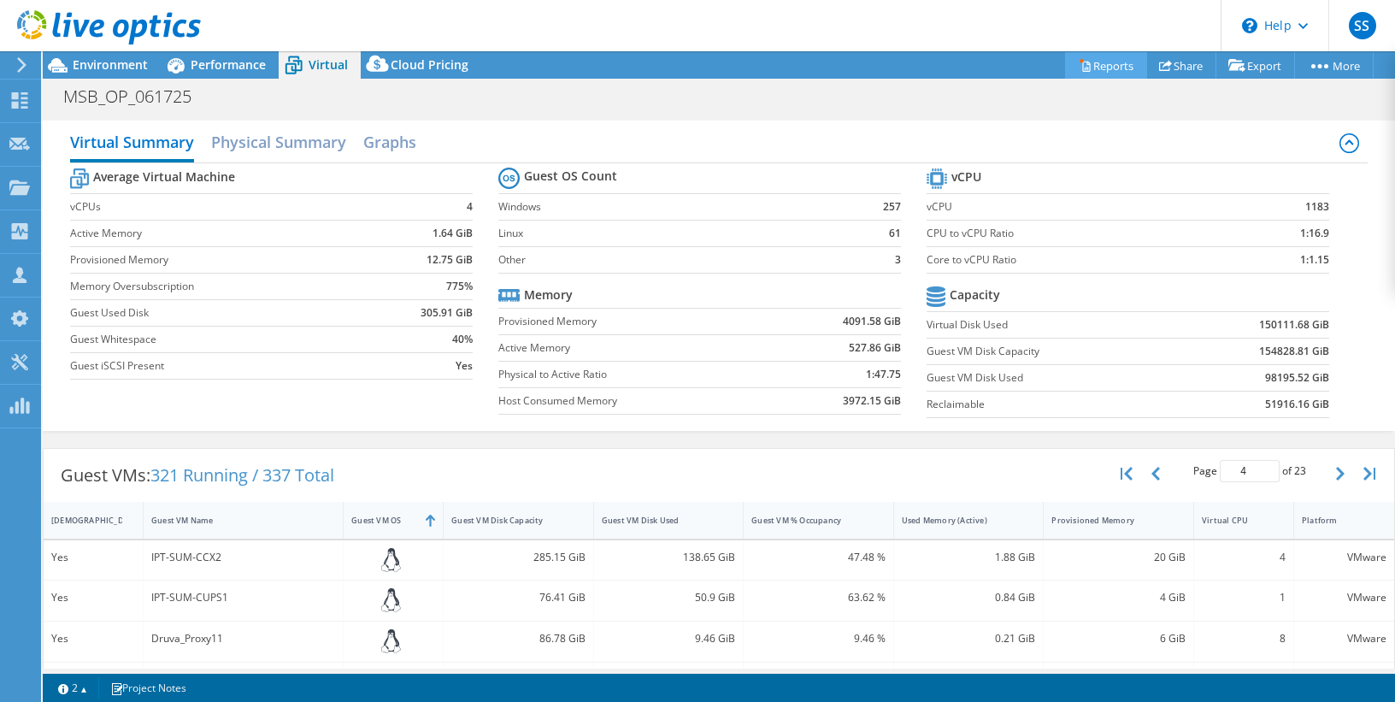
click at [1103, 68] on link "Reports" at bounding box center [1106, 65] width 82 height 26
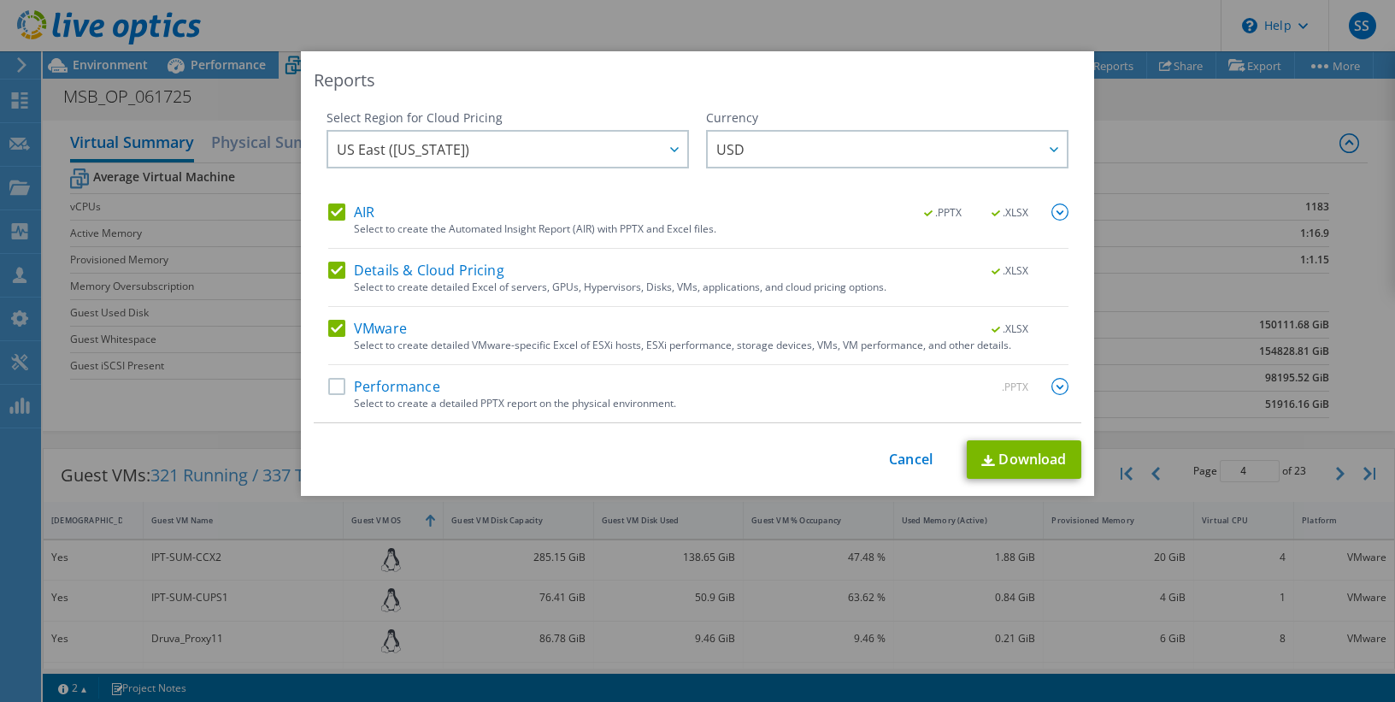
click at [334, 213] on label "AIR" at bounding box center [351, 211] width 46 height 17
click at [0, 0] on input "AIR" at bounding box center [0, 0] width 0 height 0
click at [336, 273] on label "Details & Cloud Pricing" at bounding box center [416, 270] width 176 height 17
click at [0, 0] on input "Details & Cloud Pricing" at bounding box center [0, 0] width 0 height 0
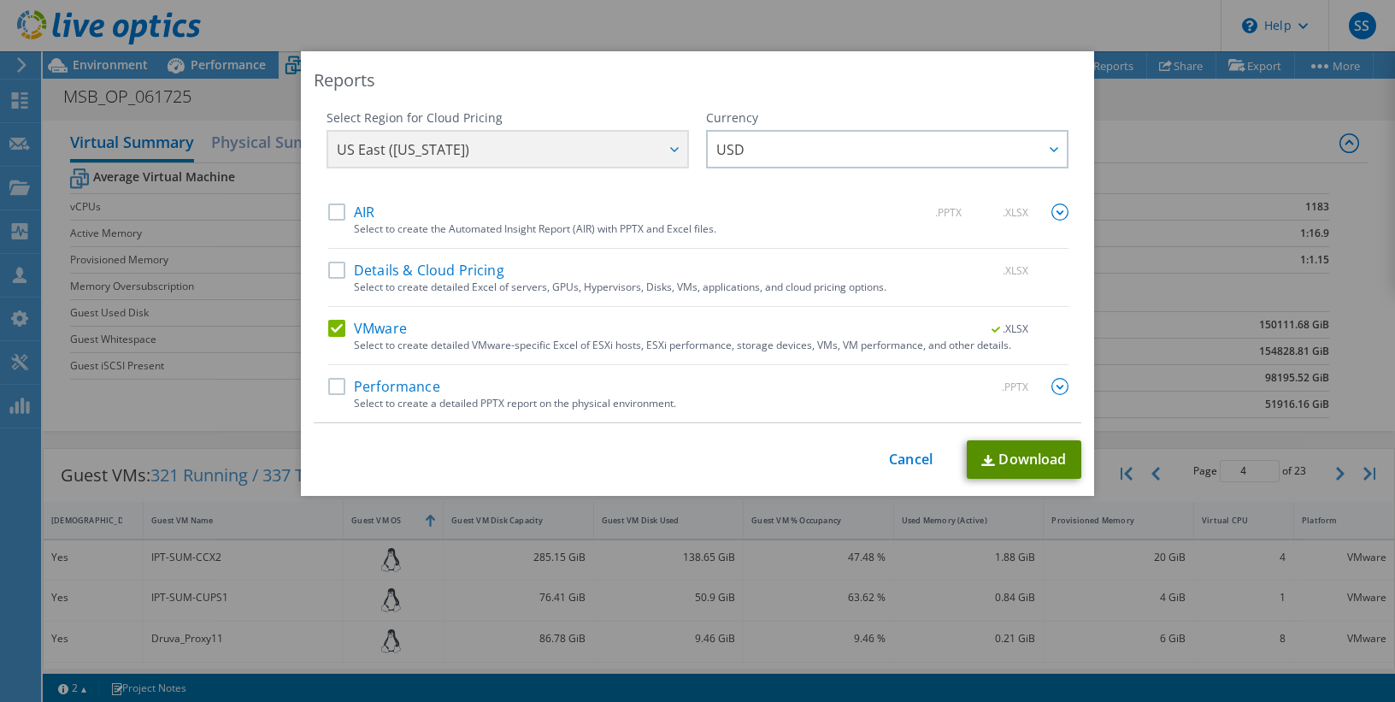
click at [1026, 455] on link "Download" at bounding box center [1024, 459] width 115 height 38
drag, startPoint x: 215, startPoint y: 15, endPoint x: 232, endPoint y: 21, distance: 17.8
click at [215, 15] on div "Reports Select Region for Cloud Pricing Asia Pacific ([GEOGRAPHIC_DATA]) [GEOGR…" at bounding box center [697, 351] width 1395 height 702
